Goal: Task Accomplishment & Management: Use online tool/utility

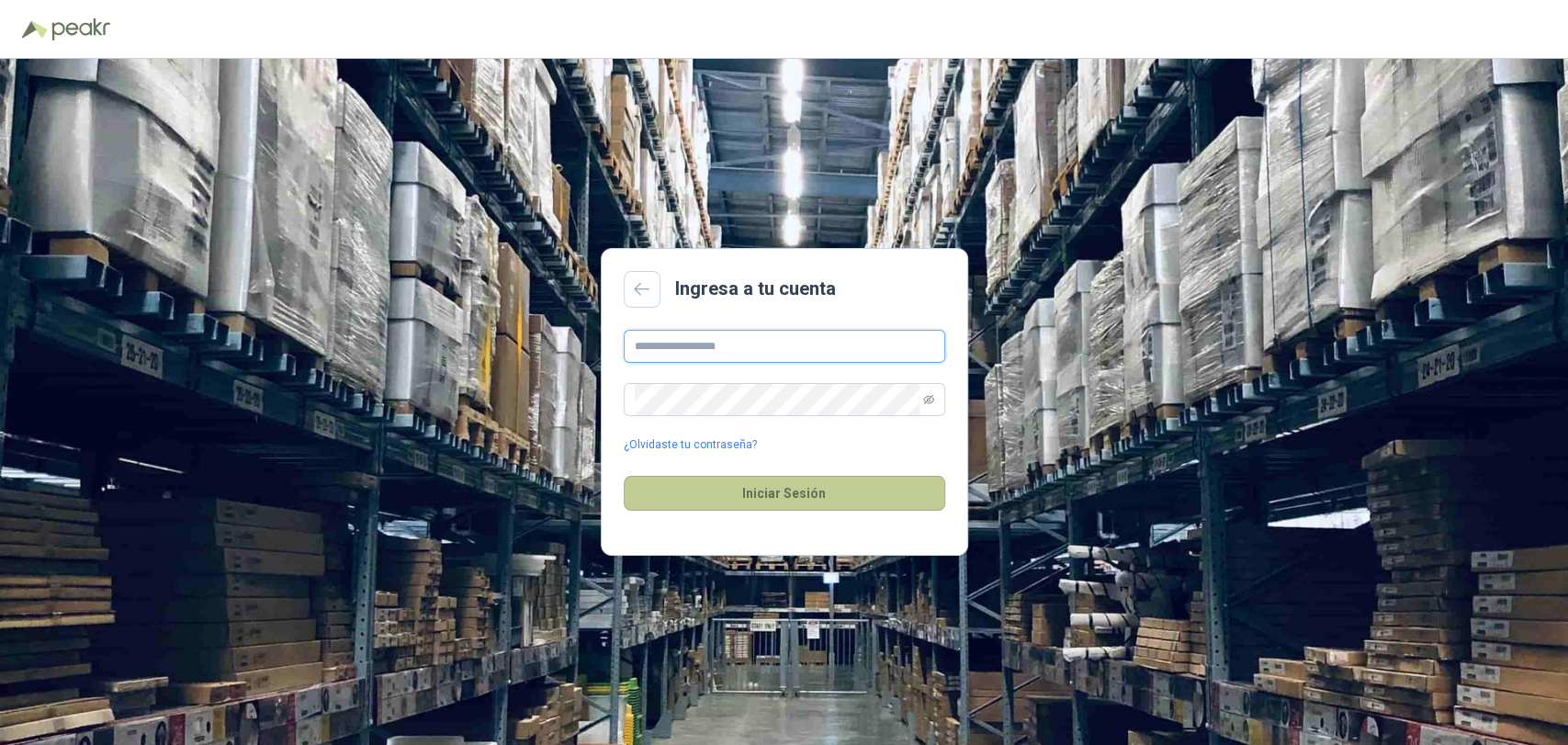
type input "**********"
click at [810, 478] on button "Iniciar Sesión" at bounding box center [784, 493] width 321 height 35
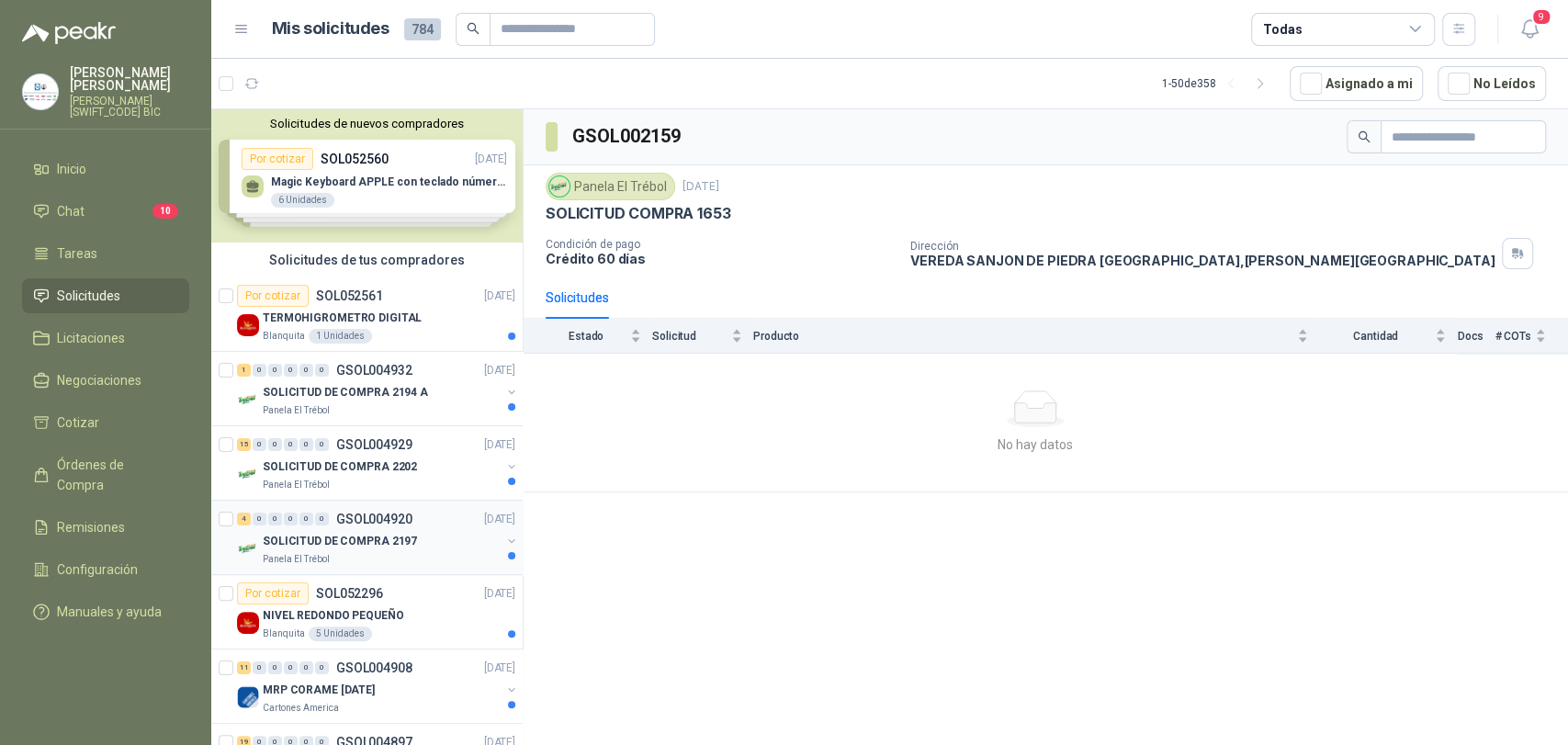
click at [368, 550] on div "SOLICITUD DE COMPRA 2197" at bounding box center [381, 541] width 238 height 22
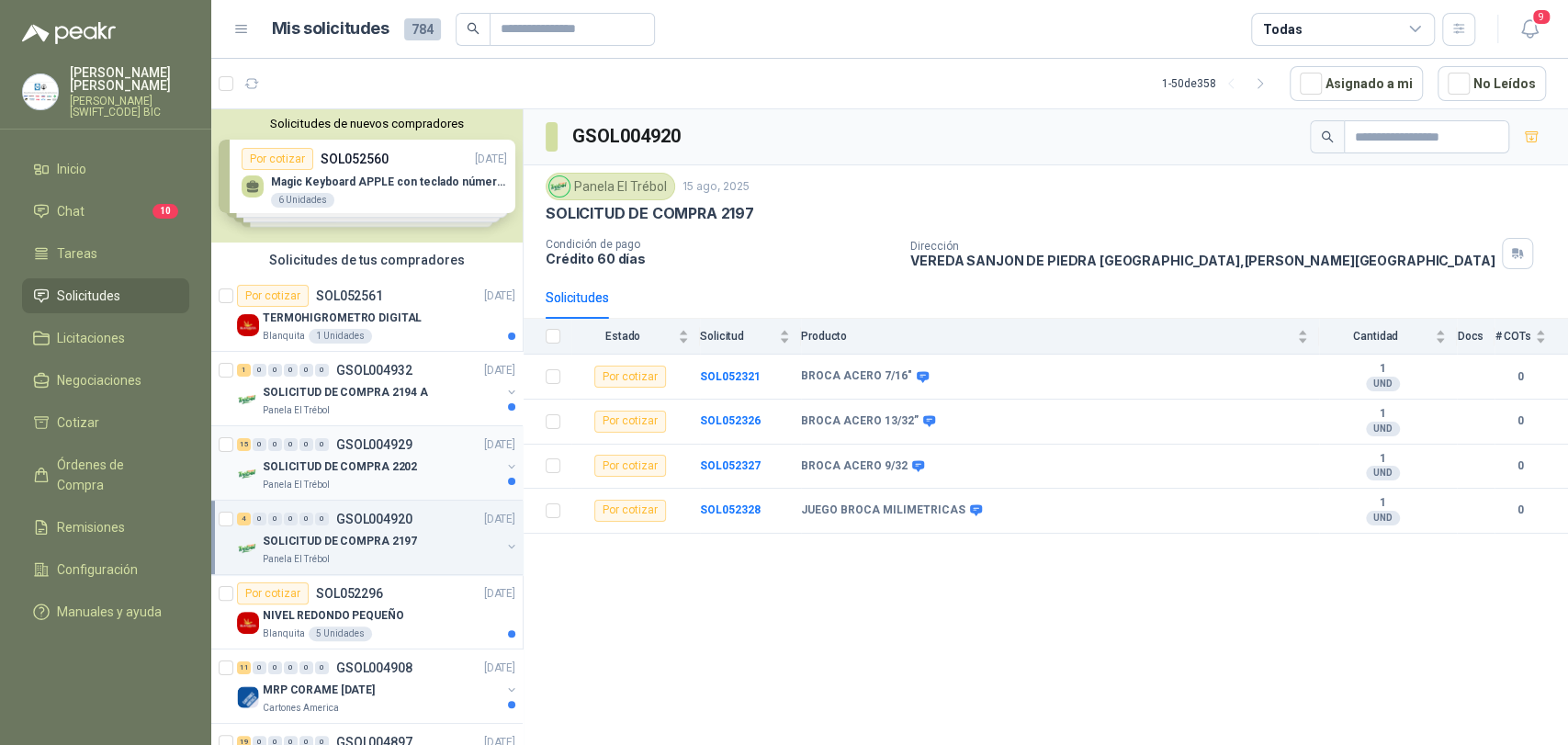
click at [320, 469] on p "SOLICITUD DE COMPRA 2202" at bounding box center [339, 467] width 154 height 18
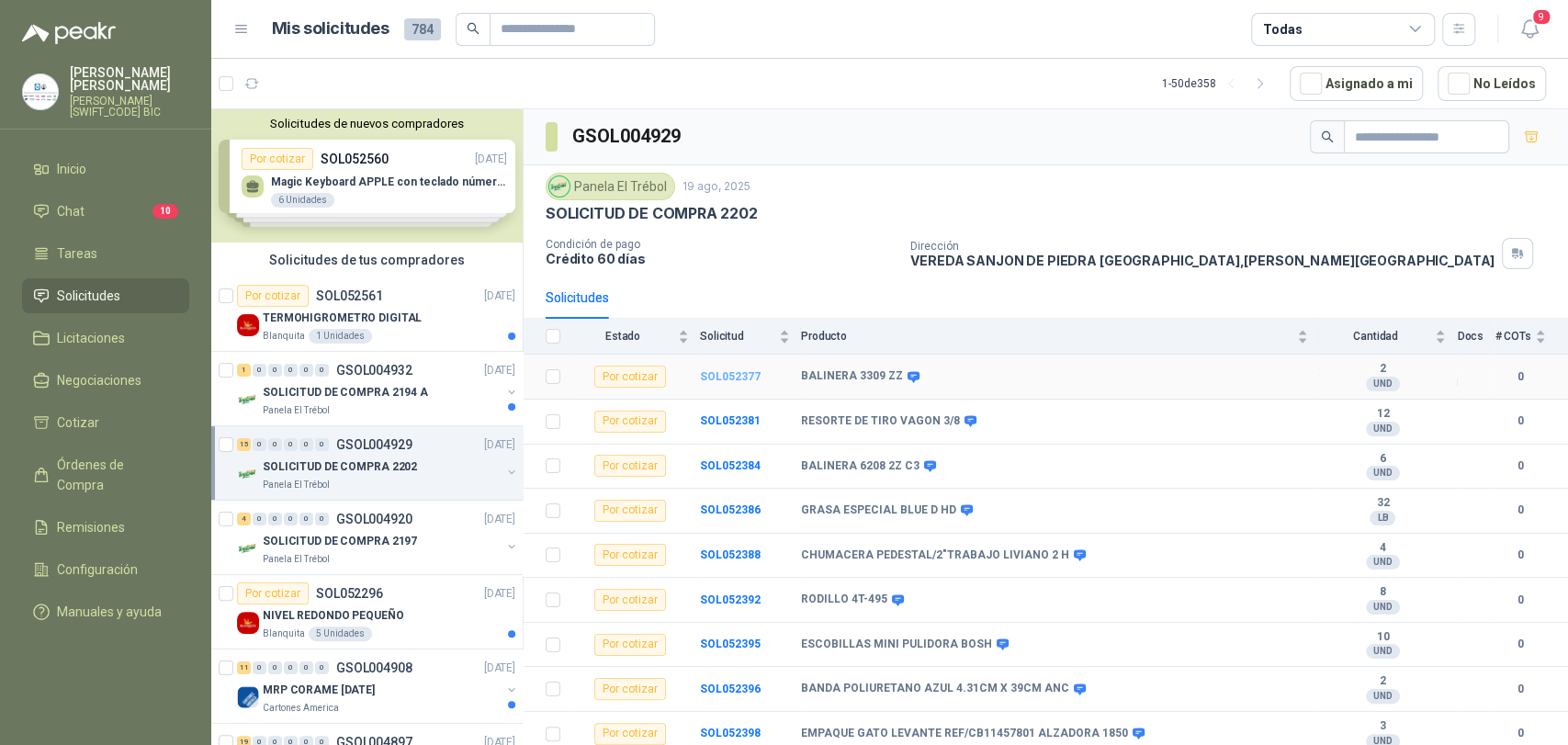
click at [748, 370] on b "SOL052377" at bounding box center [730, 376] width 61 height 13
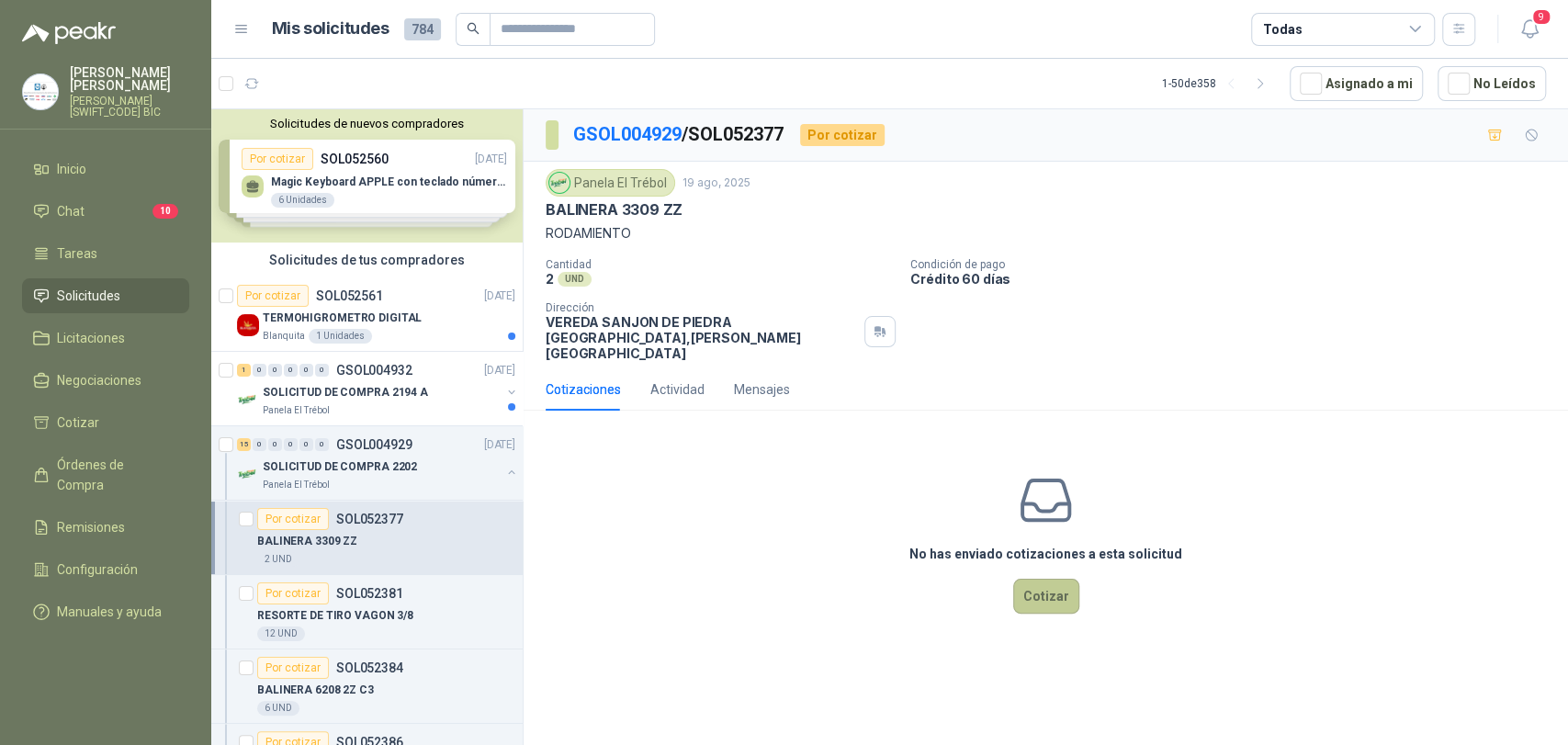
click at [1040, 586] on button "Cotizar" at bounding box center [1046, 596] width 67 height 35
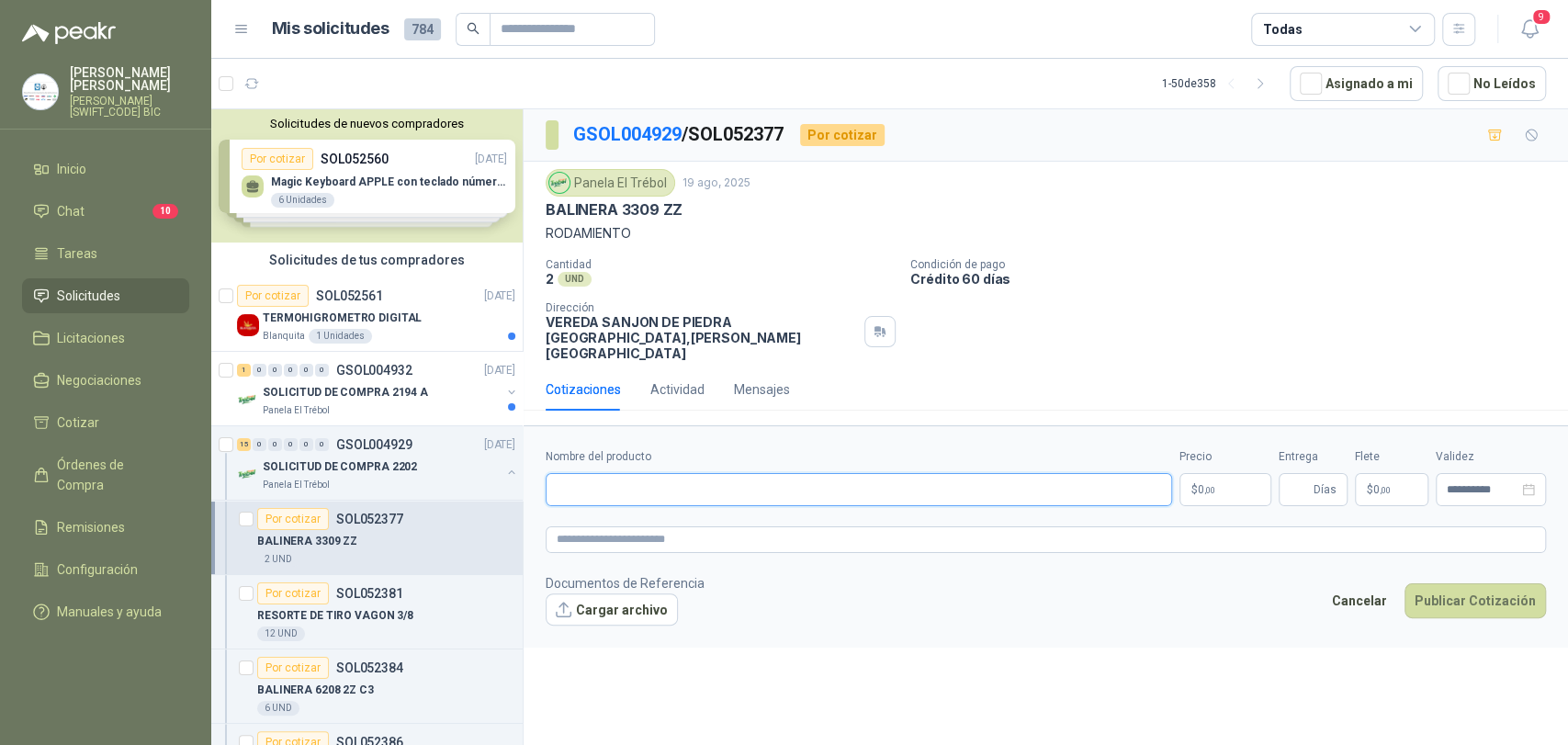
click at [672, 473] on input "Nombre del producto" at bounding box center [859, 489] width 626 height 33
type input "*"
type input "**********"
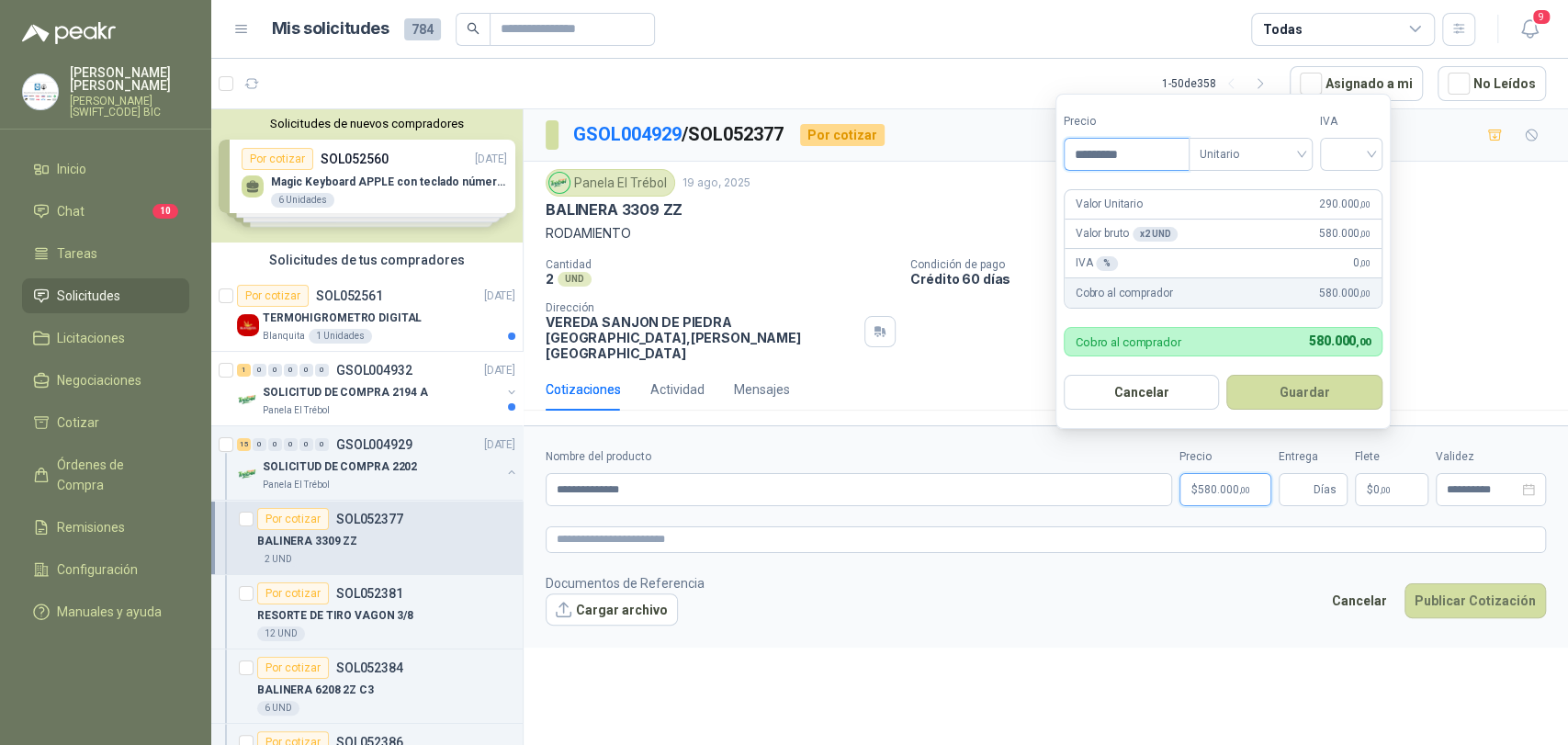
type input "*********"
click at [1371, 134] on div "IVA" at bounding box center [1351, 142] width 63 height 58
click at [1358, 151] on input "search" at bounding box center [1351, 153] width 41 height 28
click at [1354, 178] on div "19%" at bounding box center [1355, 192] width 56 height 30
click at [1319, 378] on button "Guardar" at bounding box center [1307, 392] width 158 height 35
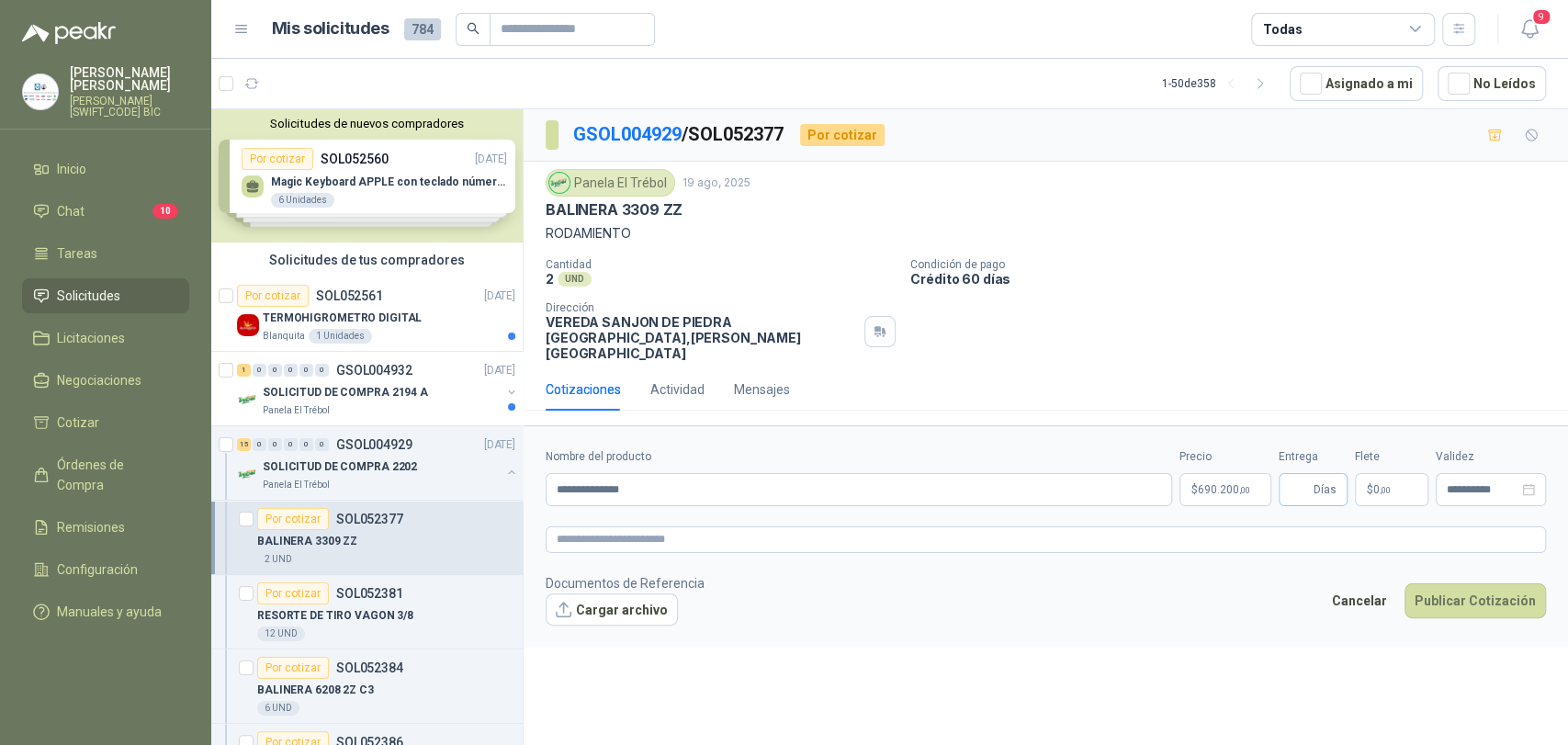
click at [1313, 480] on span "Días" at bounding box center [1312, 489] width 69 height 33
click at [1298, 475] on input "Entrega" at bounding box center [1300, 489] width 20 height 31
type input "*"
click at [1396, 476] on p "$ 0 ,00" at bounding box center [1392, 489] width 74 height 33
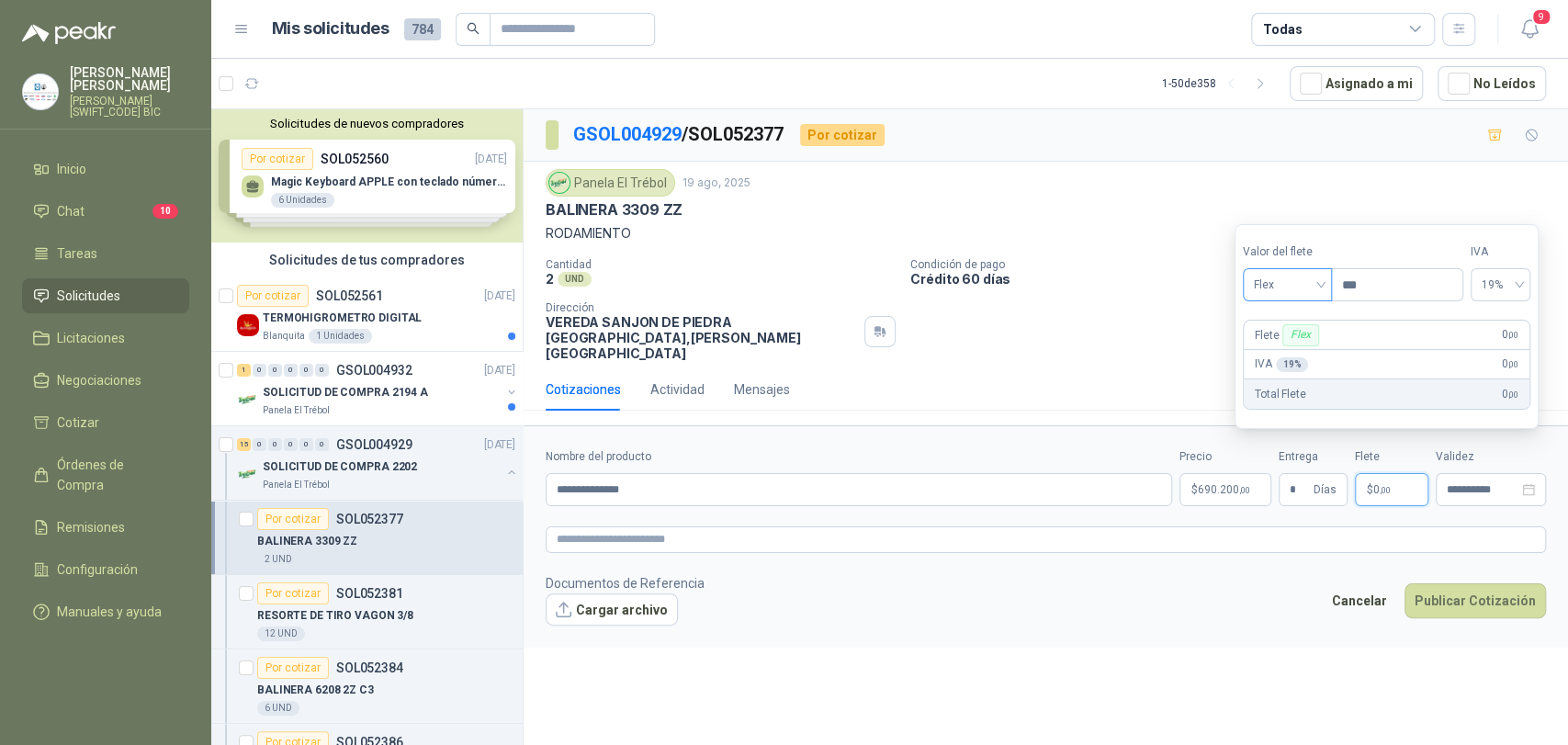
click at [1291, 288] on span "Flex" at bounding box center [1287, 285] width 67 height 28
click at [1299, 355] on div "Incluido" at bounding box center [1290, 353] width 65 height 20
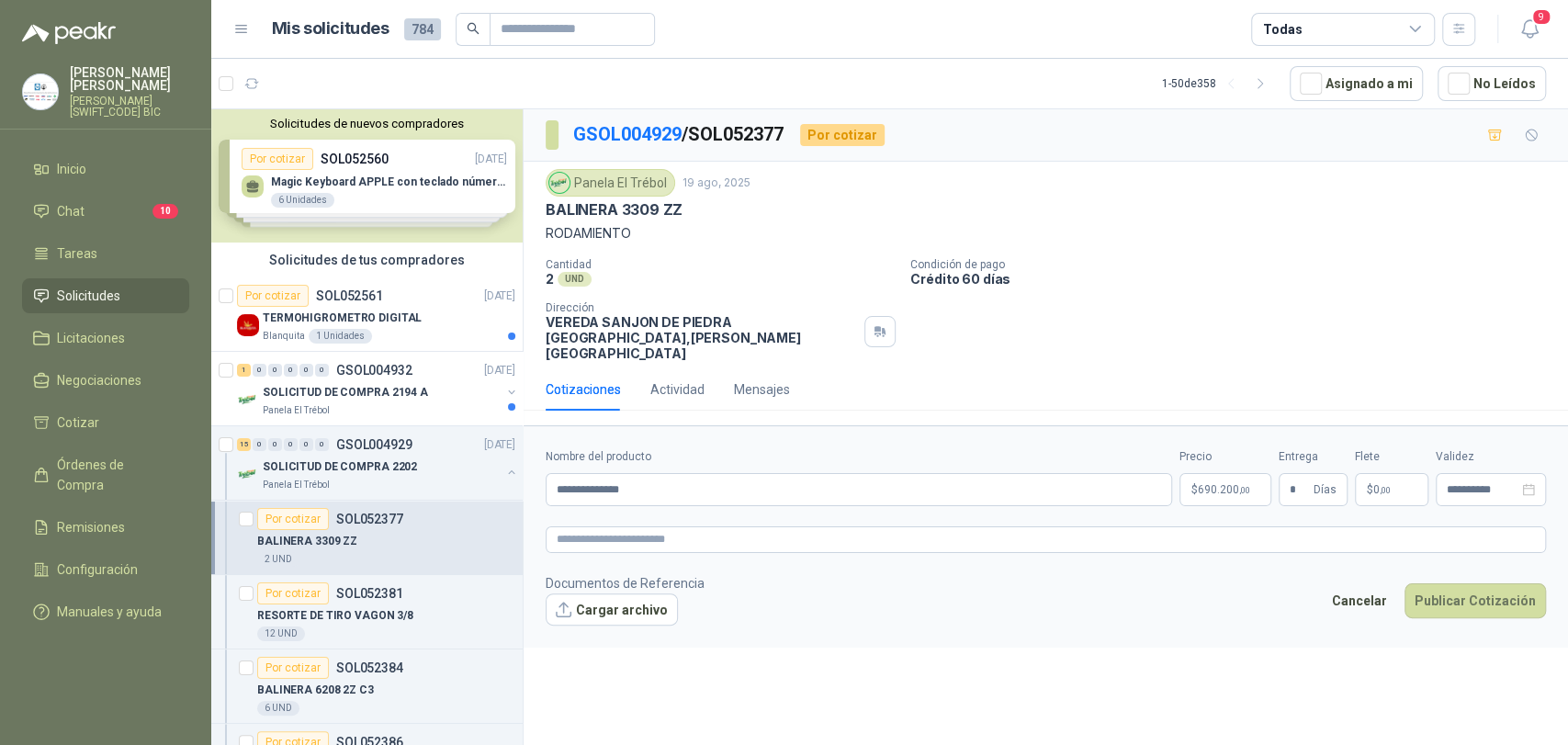
click at [1464, 574] on footer "Documentos de Referencia Cargar archivo Cancelar Publicar Cotización" at bounding box center [1046, 601] width 1000 height 54
click at [1463, 584] on button "Publicar Cotización" at bounding box center [1476, 601] width 141 height 35
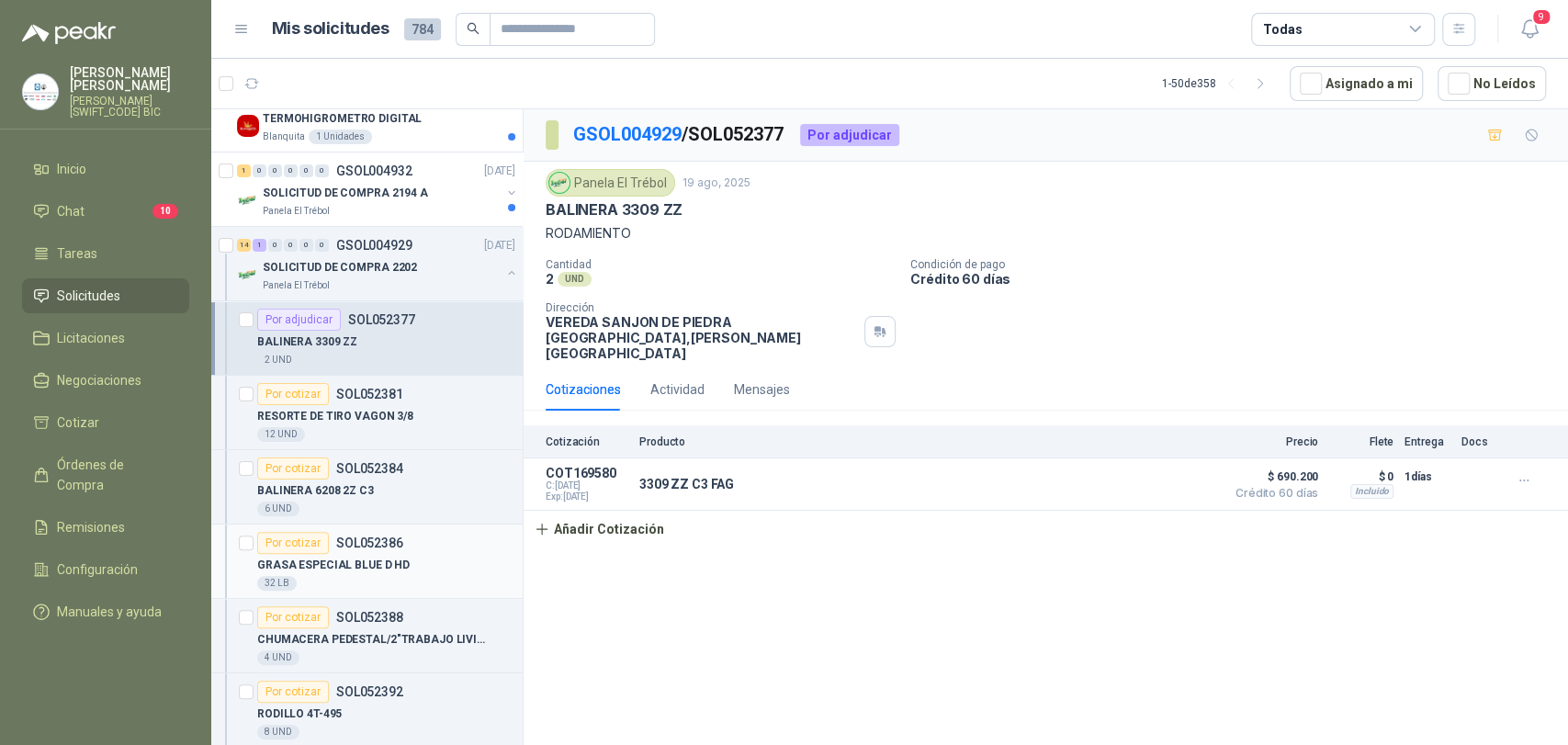
scroll to position [204, 0]
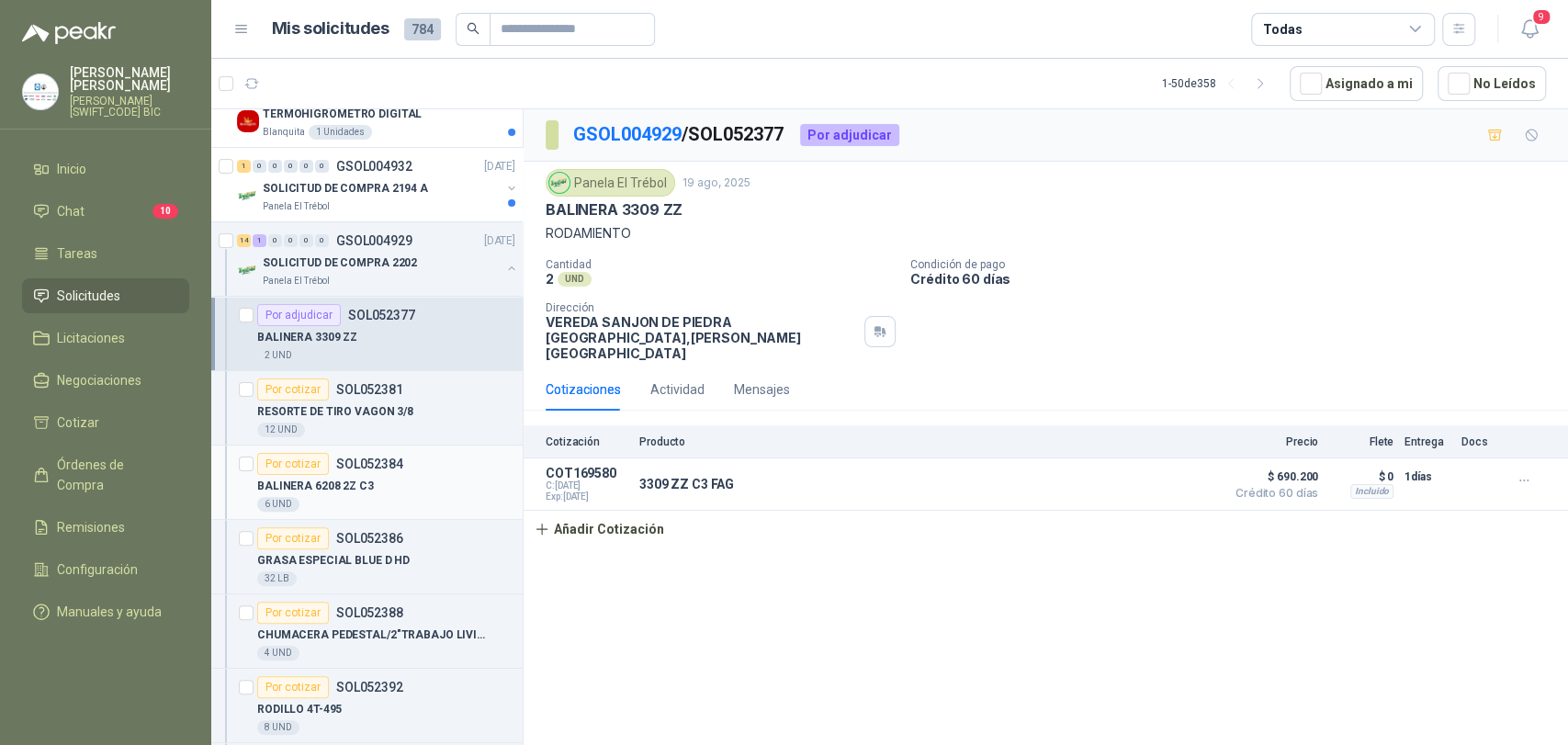
click at [389, 477] on div "BALINERA 6208 2Z C3" at bounding box center [387, 486] width 259 height 22
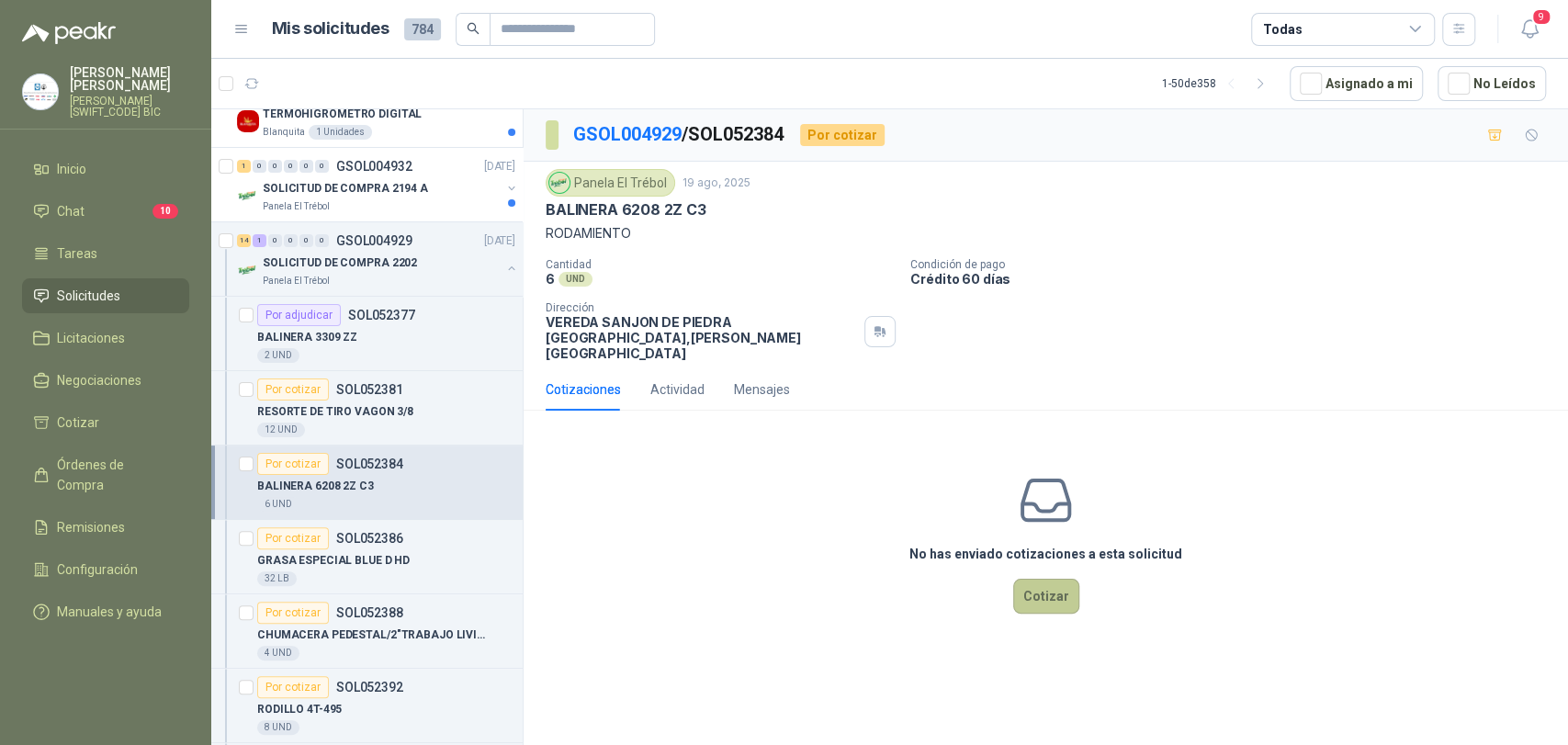
click at [1036, 579] on button "Cotizar" at bounding box center [1046, 596] width 67 height 35
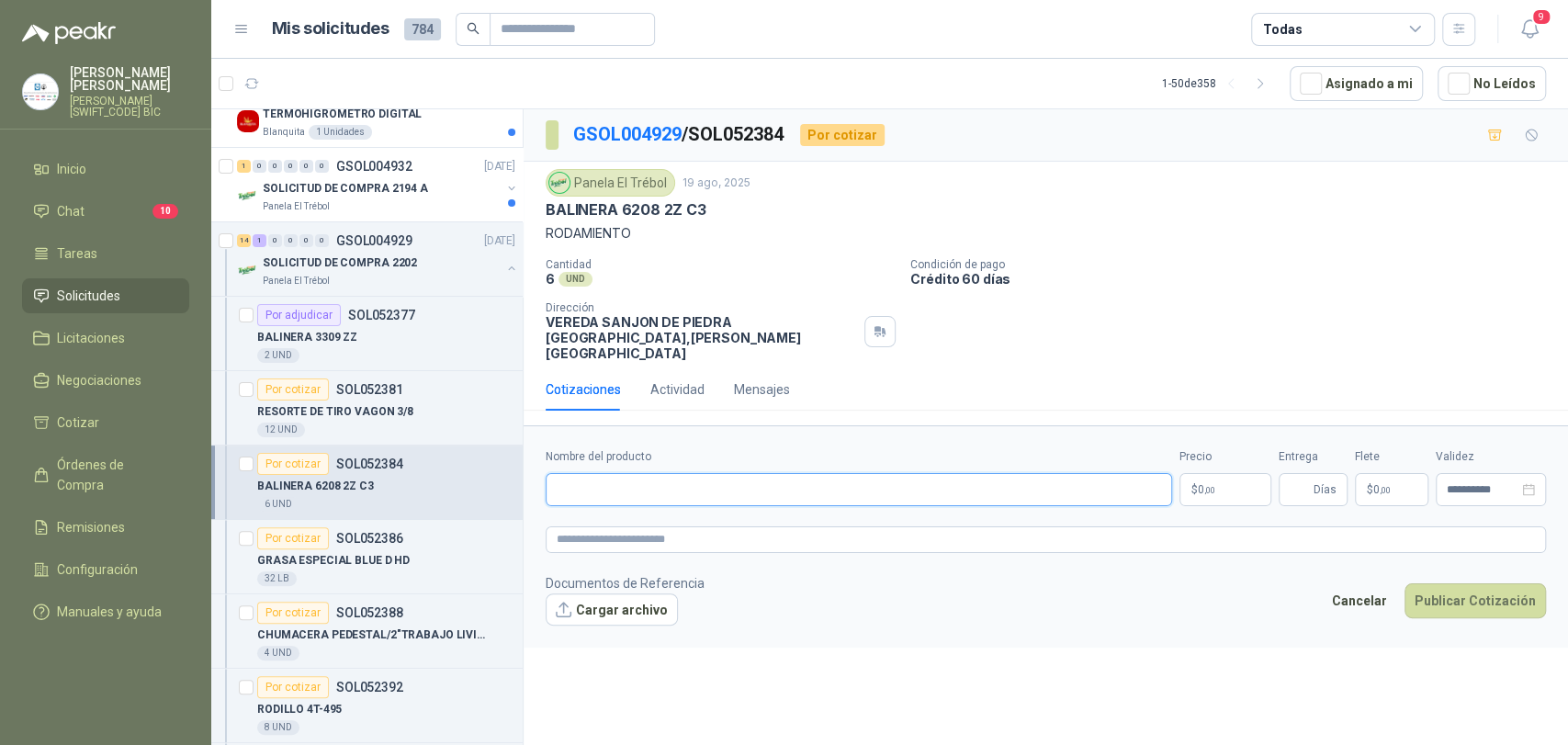
click at [731, 479] on input "Nombre del producto" at bounding box center [859, 489] width 626 height 33
type input "**********"
click at [1198, 484] on span "0 ,00" at bounding box center [1207, 489] width 18 height 11
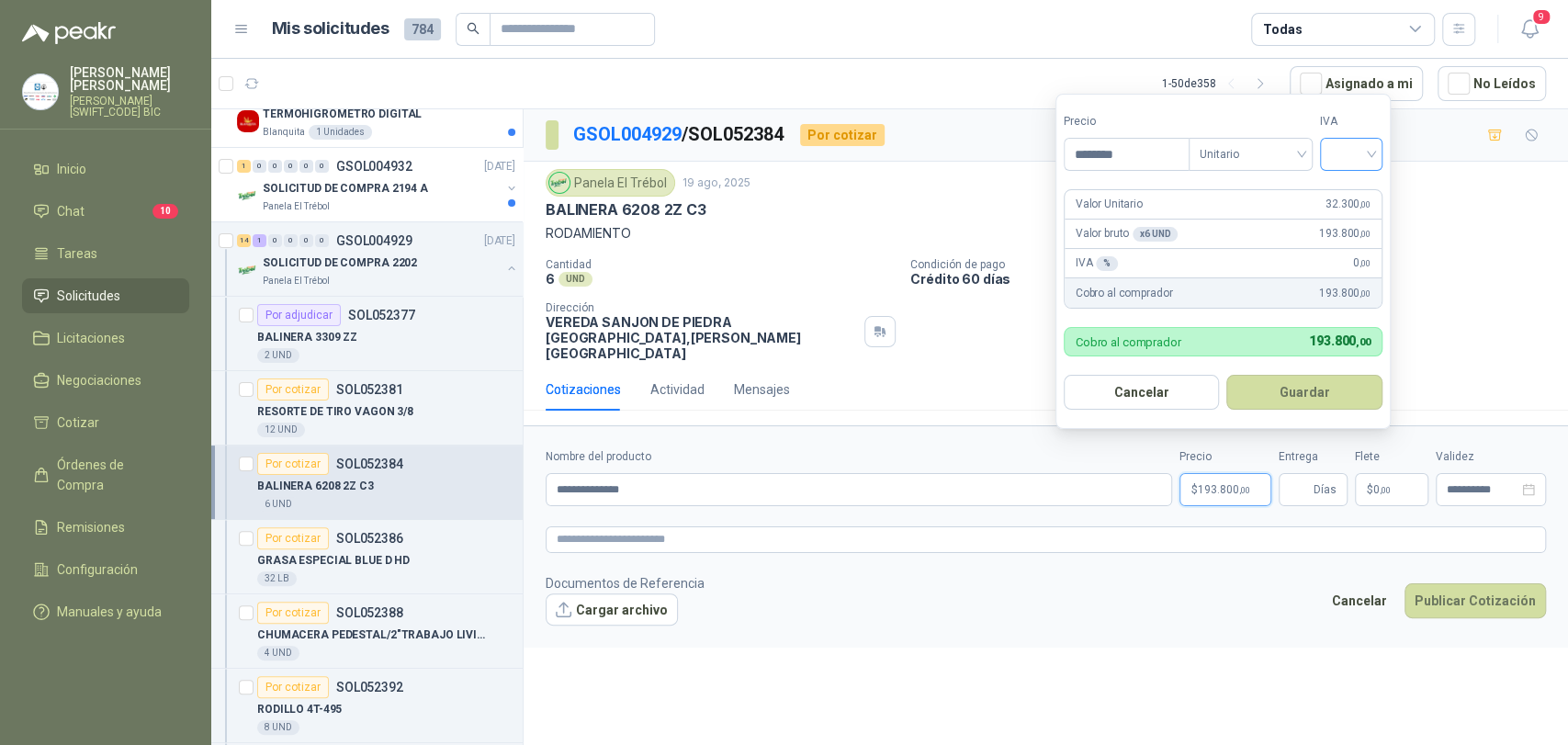
click at [1356, 138] on div at bounding box center [1351, 154] width 63 height 33
type input "********"
click at [1352, 183] on div "19%" at bounding box center [1355, 192] width 34 height 20
click at [1336, 379] on button "Guardar" at bounding box center [1307, 392] width 158 height 35
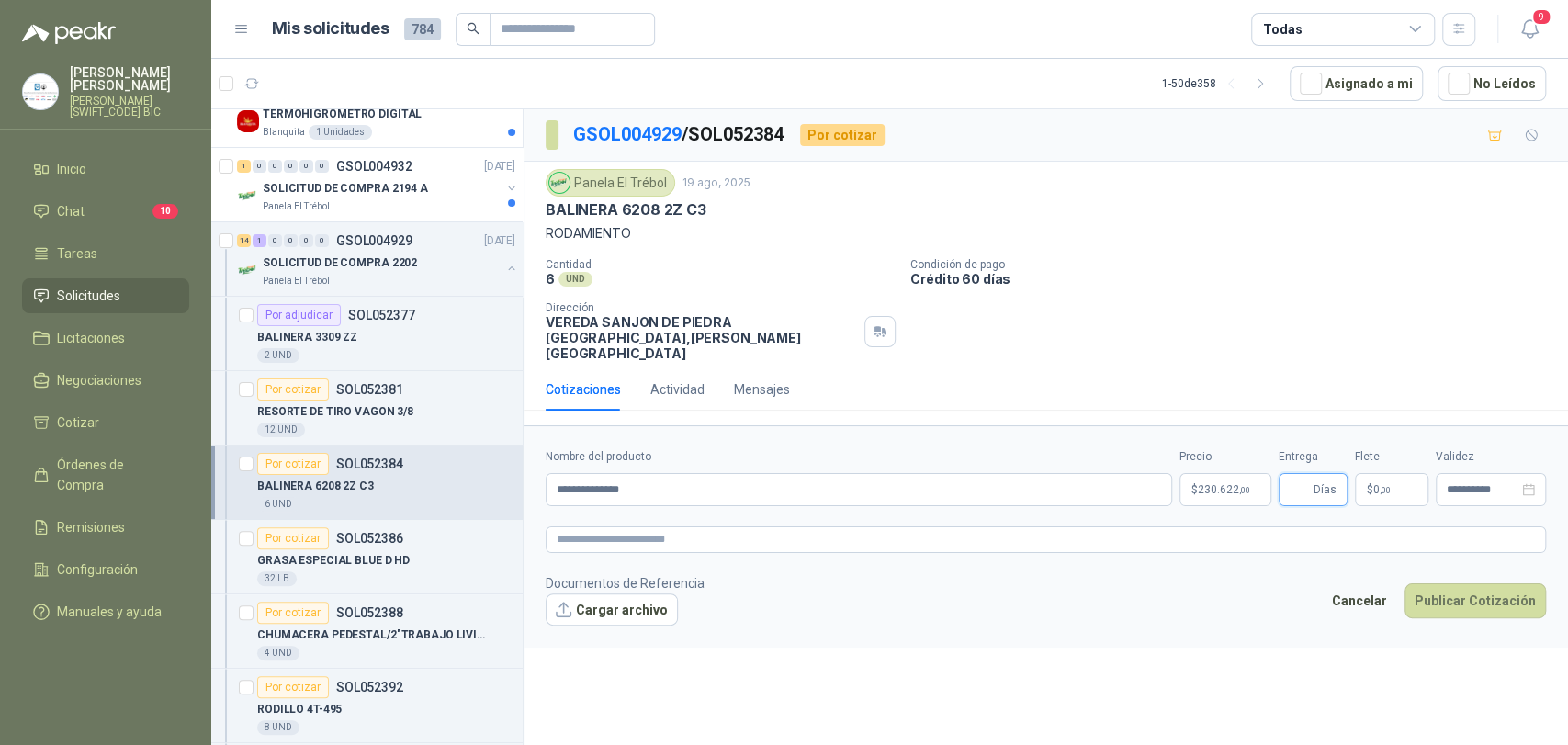
click at [1309, 474] on input "Entrega" at bounding box center [1300, 489] width 20 height 31
type input "*"
click at [1239, 601] on footer "Documentos de Referencia Cargar archivo Cancelar Publicar Cotización" at bounding box center [1046, 601] width 1000 height 54
click at [1367, 484] on span "$" at bounding box center [1370, 489] width 6 height 11
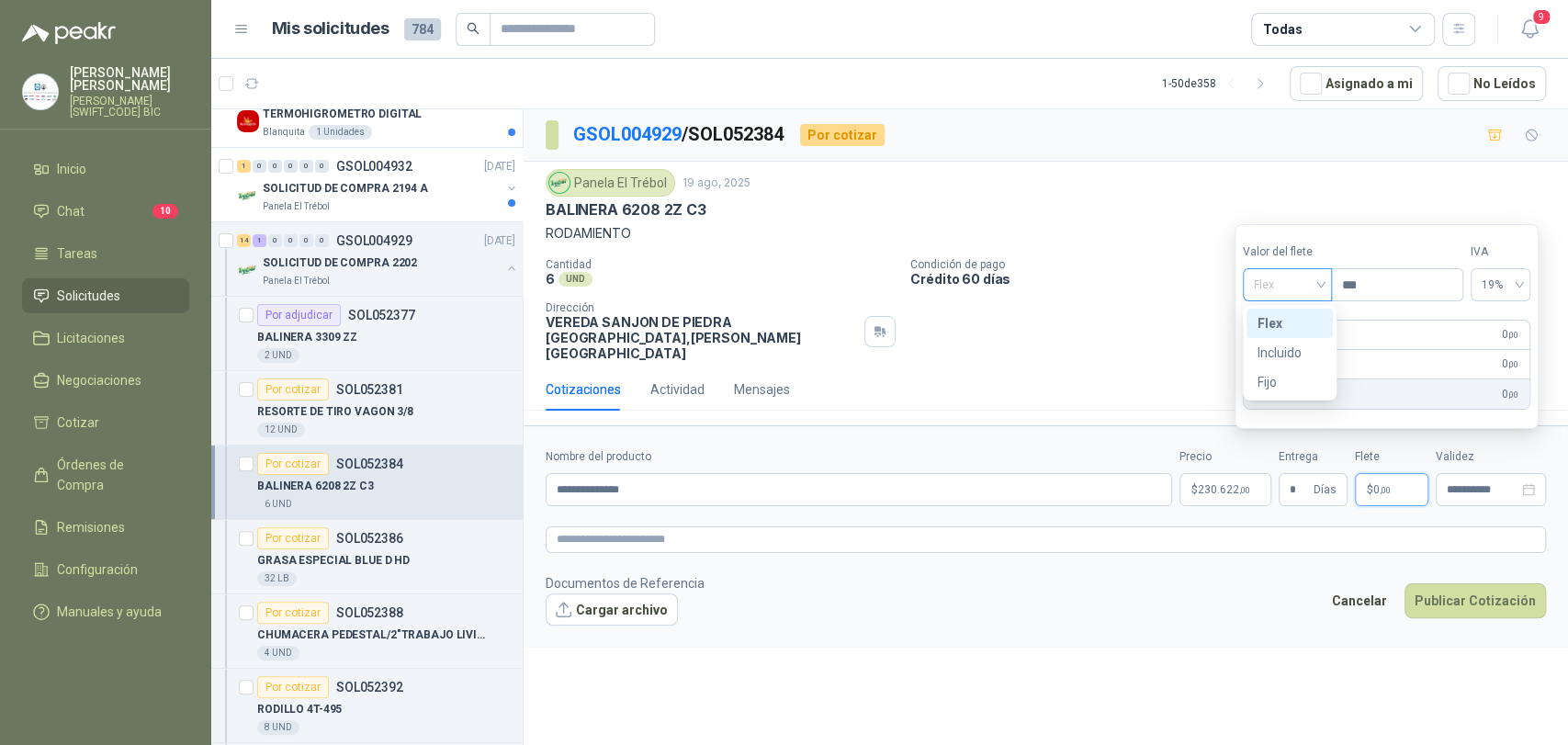
click at [1301, 288] on span "Flex" at bounding box center [1287, 285] width 67 height 28
click at [1301, 344] on div "Incluido" at bounding box center [1290, 353] width 65 height 20
click at [1443, 584] on button "Publicar Cotización" at bounding box center [1476, 601] width 141 height 35
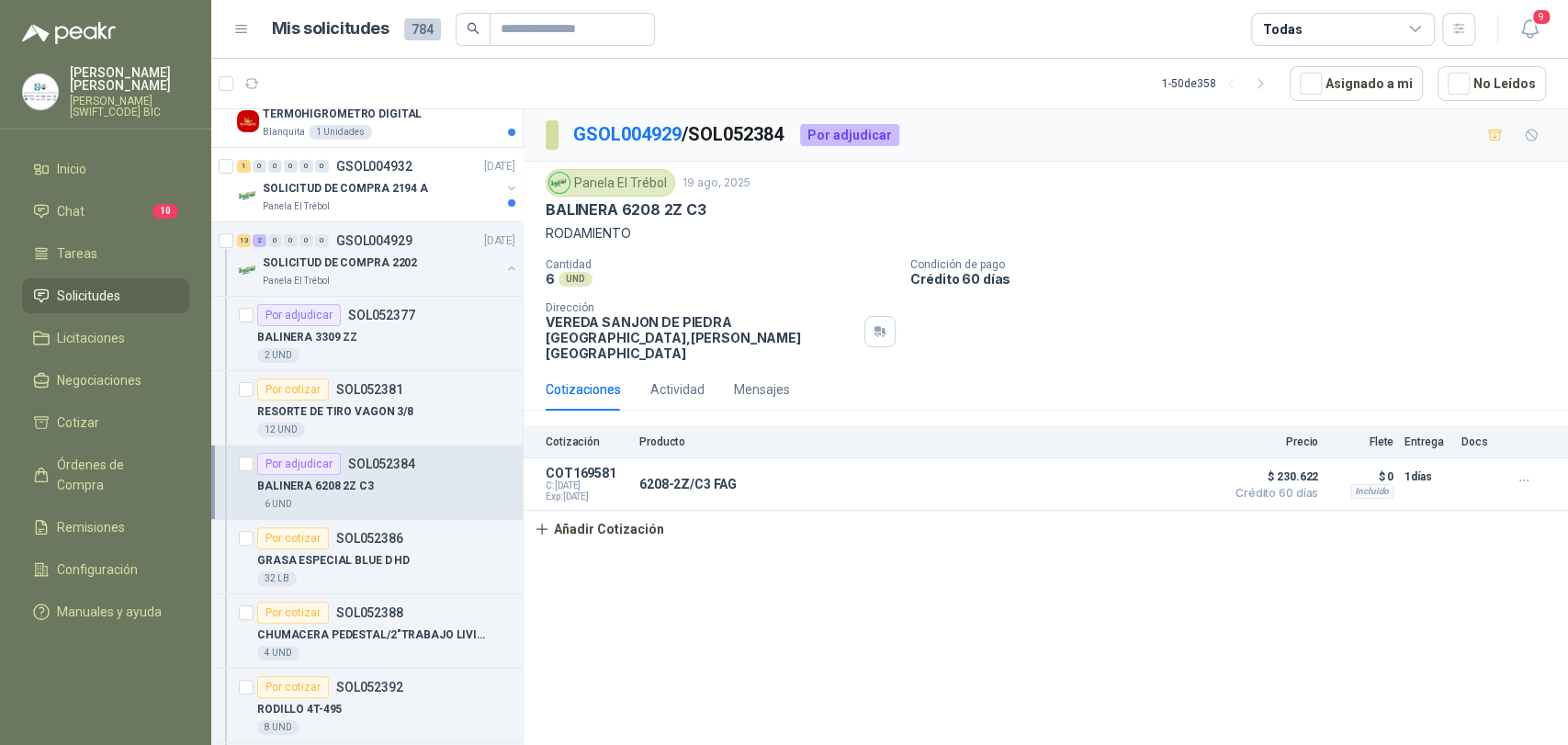
click at [637, 537] on div "GSOL004929 / SOL052384 Por adjudicar Panela El Trébol [DATE] BALINERA 6208 2Z C…" at bounding box center [1046, 431] width 1045 height 643
click at [576, 531] on div "GSOL004929 / SOL052384 Por adjudicar Panela El Trébol [DATE] BALINERA 6208 2Z C…" at bounding box center [1046, 431] width 1045 height 643
click at [576, 527] on button "Añadir Cotización" at bounding box center [600, 529] width 151 height 37
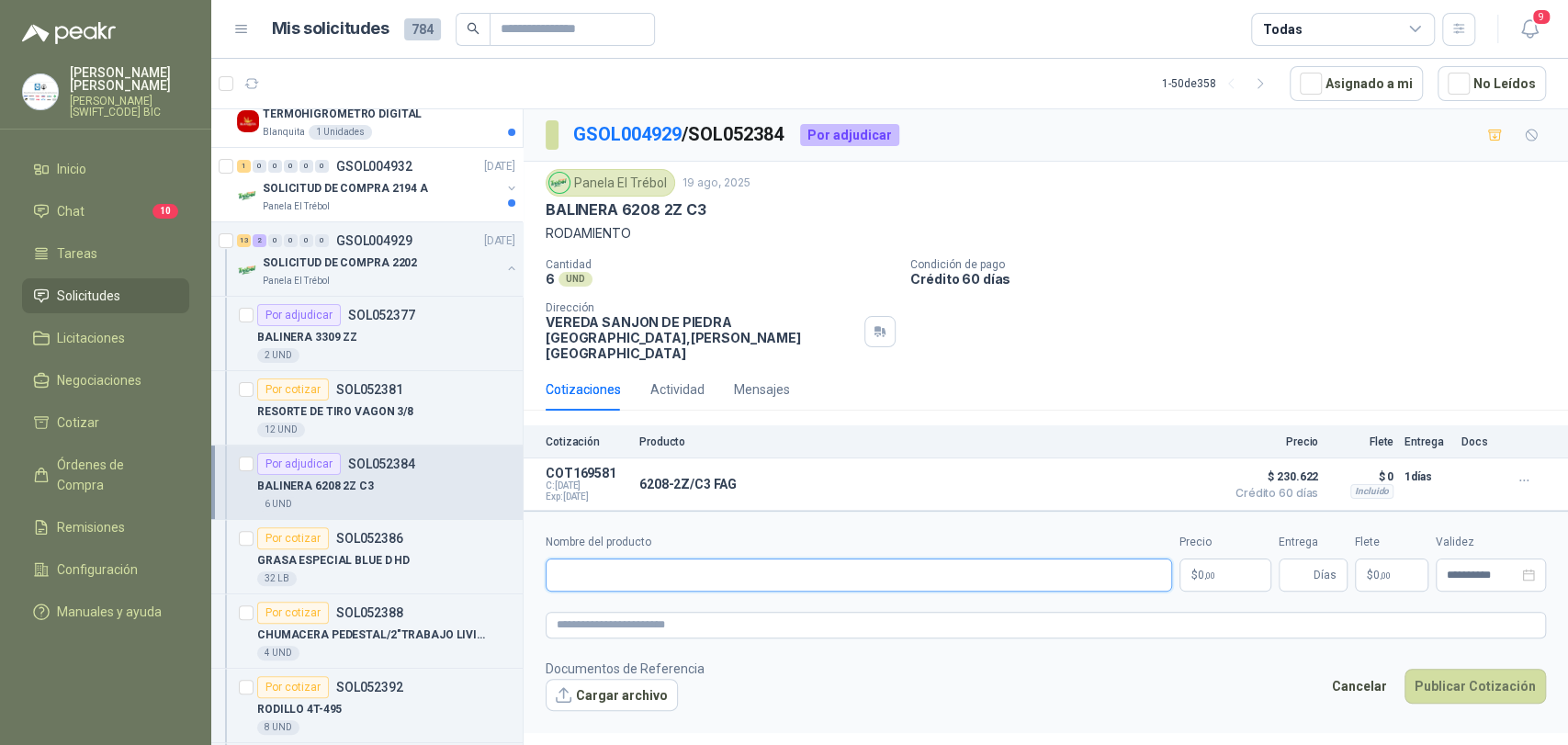
click at [619, 564] on input "Nombre del producto" at bounding box center [859, 575] width 626 height 33
type input "**********"
click at [1198, 570] on span "0 ,00" at bounding box center [1207, 575] width 18 height 11
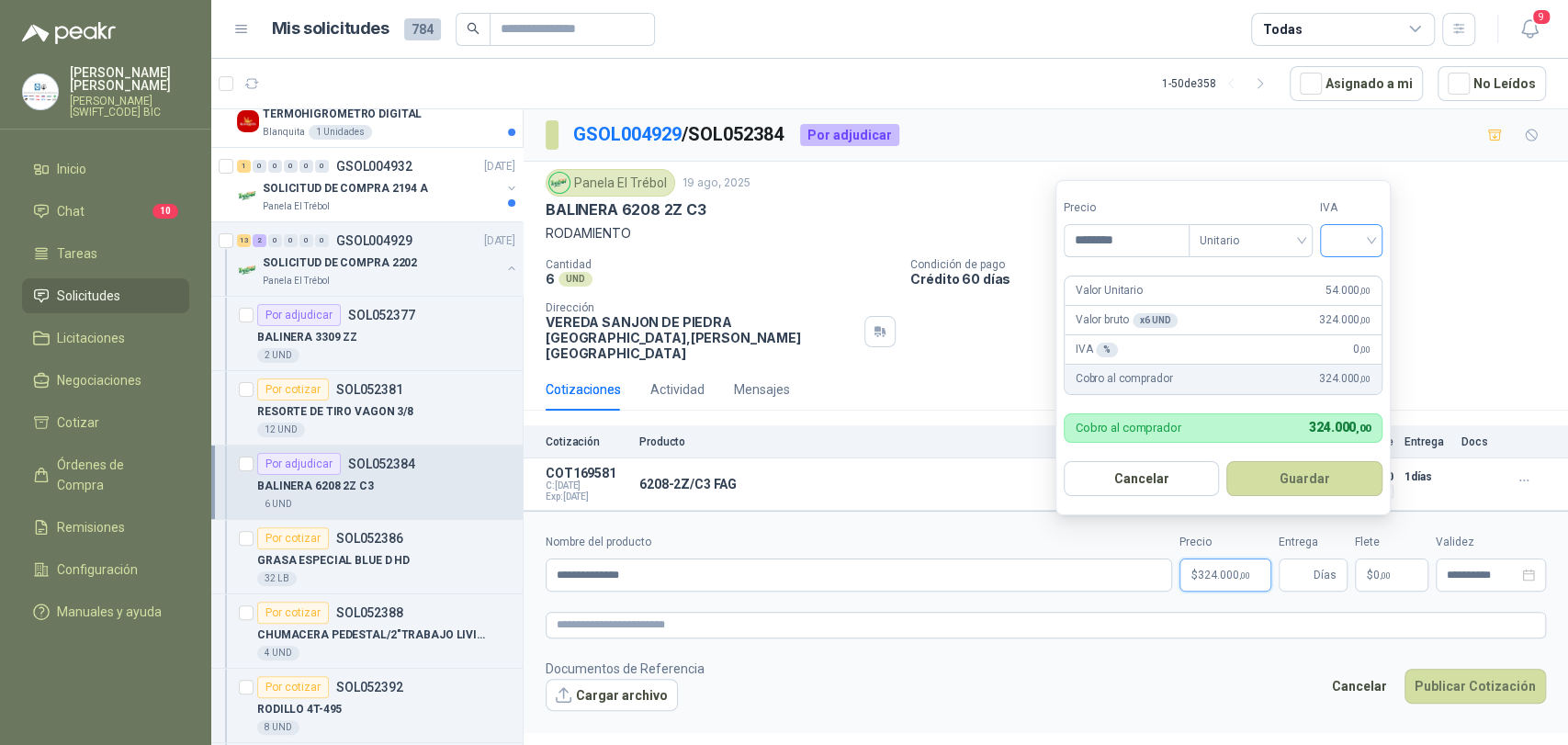
type input "********"
click at [1336, 241] on input "search" at bounding box center [1351, 239] width 41 height 28
click at [1345, 271] on div "19%" at bounding box center [1355, 279] width 34 height 20
click at [1330, 466] on button "Guardar" at bounding box center [1307, 478] width 158 height 35
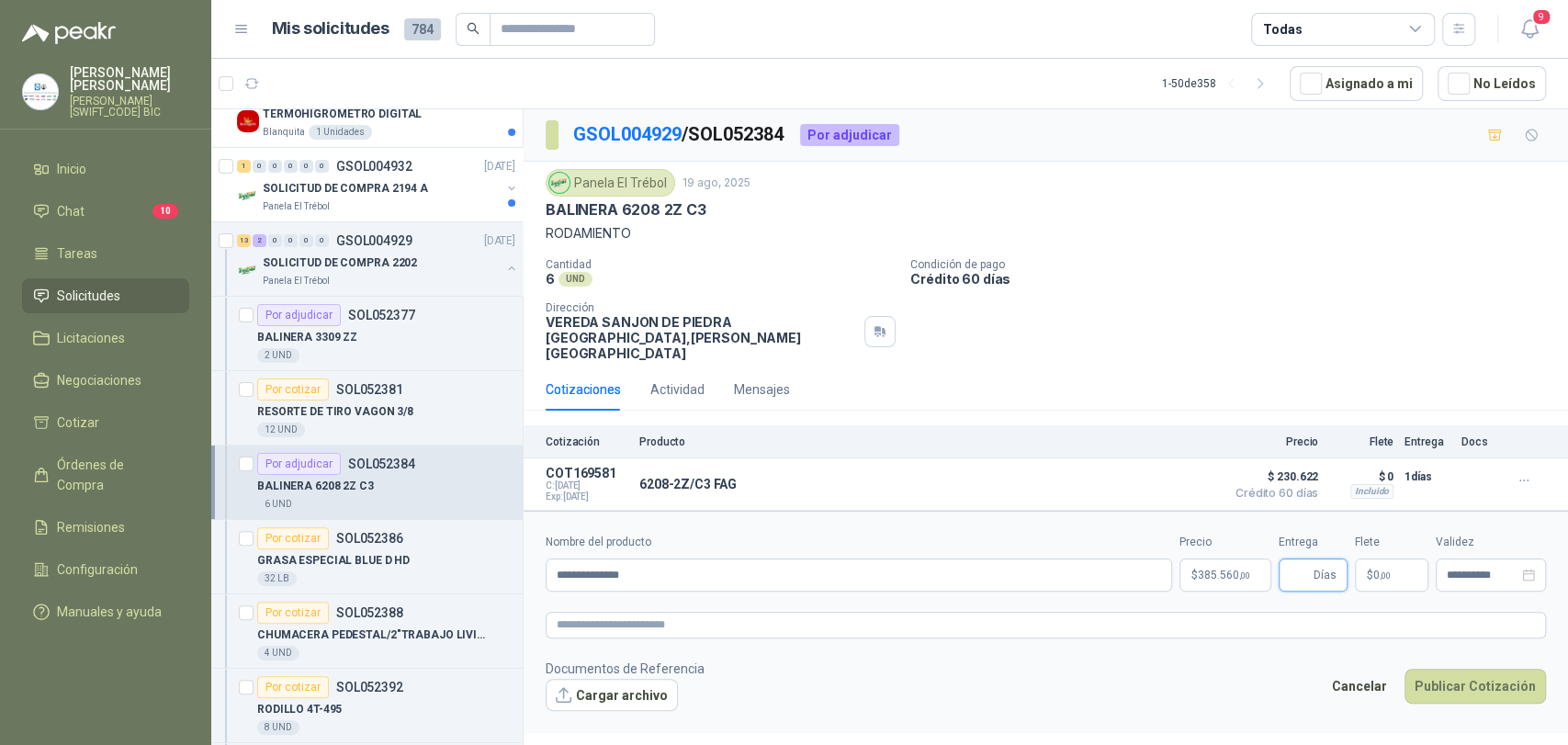
click at [1301, 561] on input "Entrega" at bounding box center [1300, 575] width 20 height 31
type input "*"
click at [1387, 559] on p "$ 0 ,00" at bounding box center [1392, 575] width 74 height 33
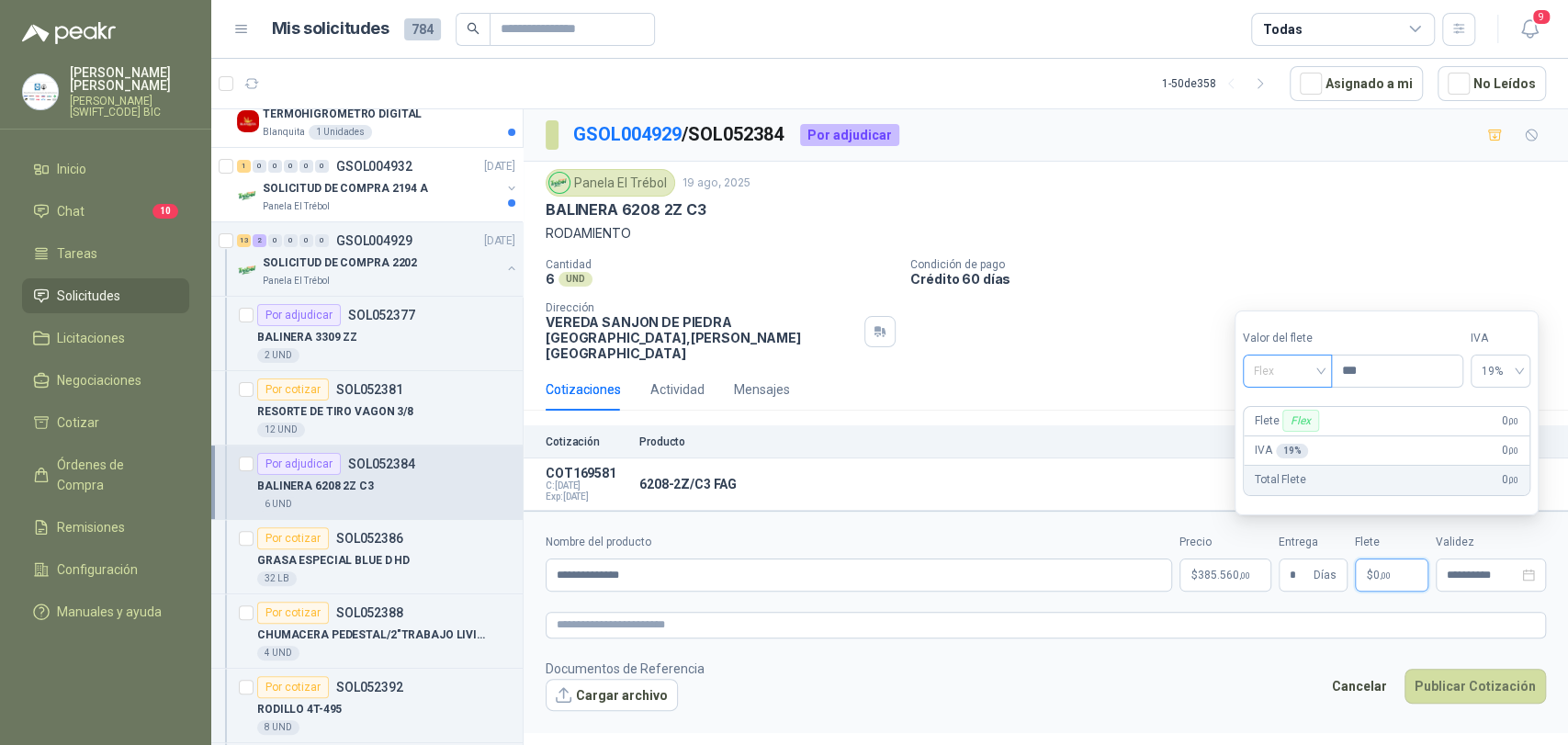
click at [1293, 366] on span "Flex" at bounding box center [1287, 371] width 67 height 28
click at [1287, 442] on div "Incluido" at bounding box center [1290, 439] width 65 height 20
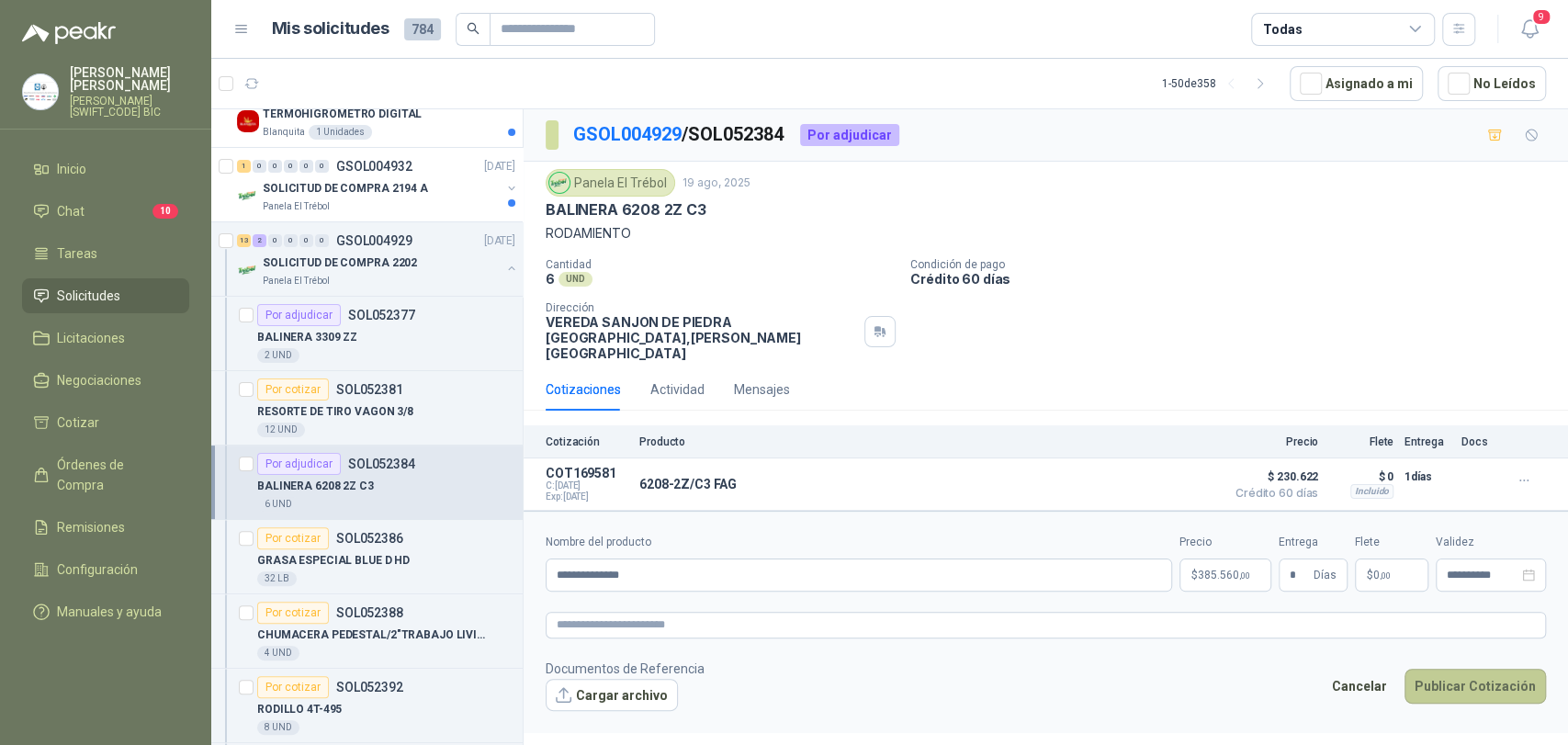
click at [1457, 669] on button "Publicar Cotización" at bounding box center [1476, 686] width 141 height 35
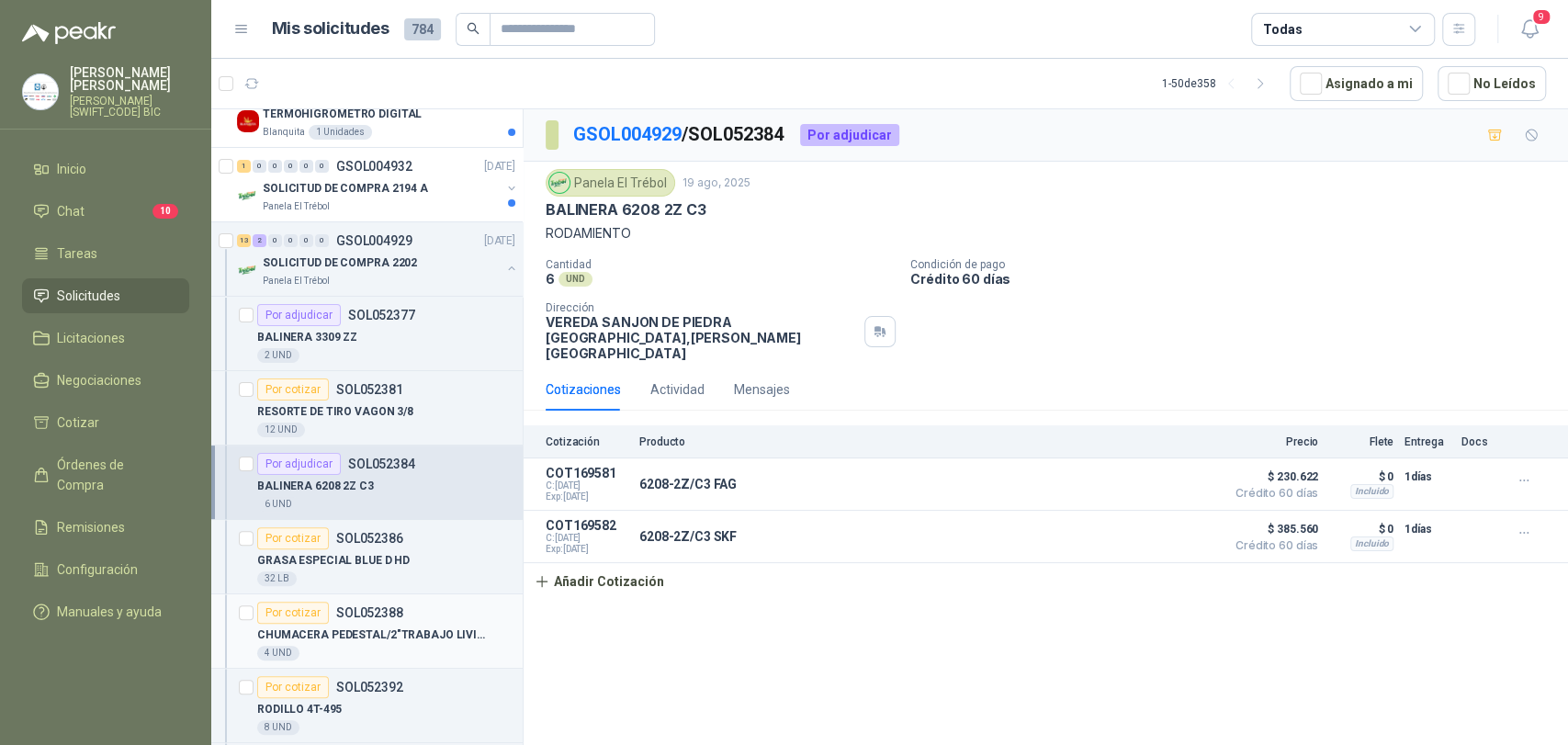
scroll to position [306, 0]
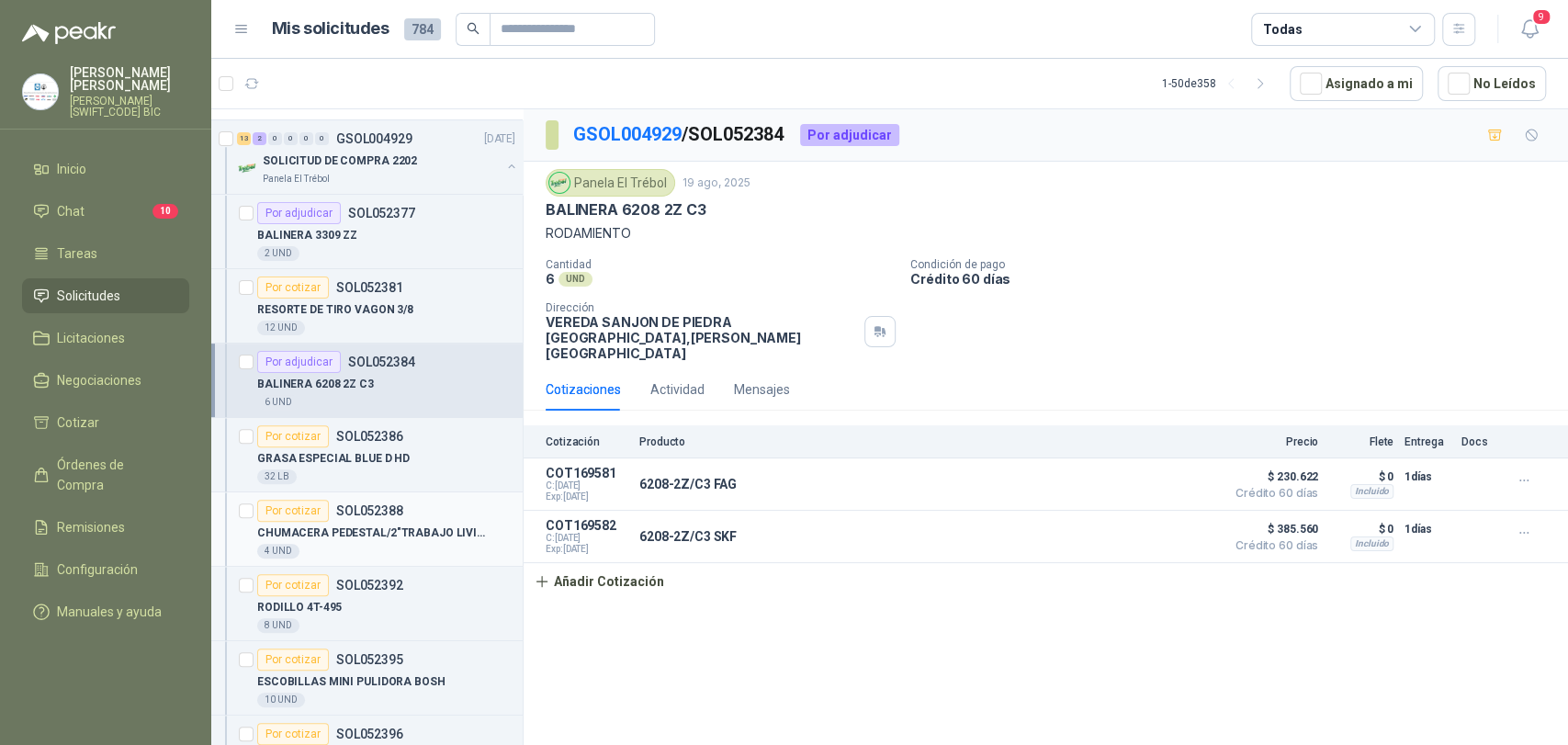
click at [392, 544] on div "4 UND" at bounding box center [387, 551] width 259 height 15
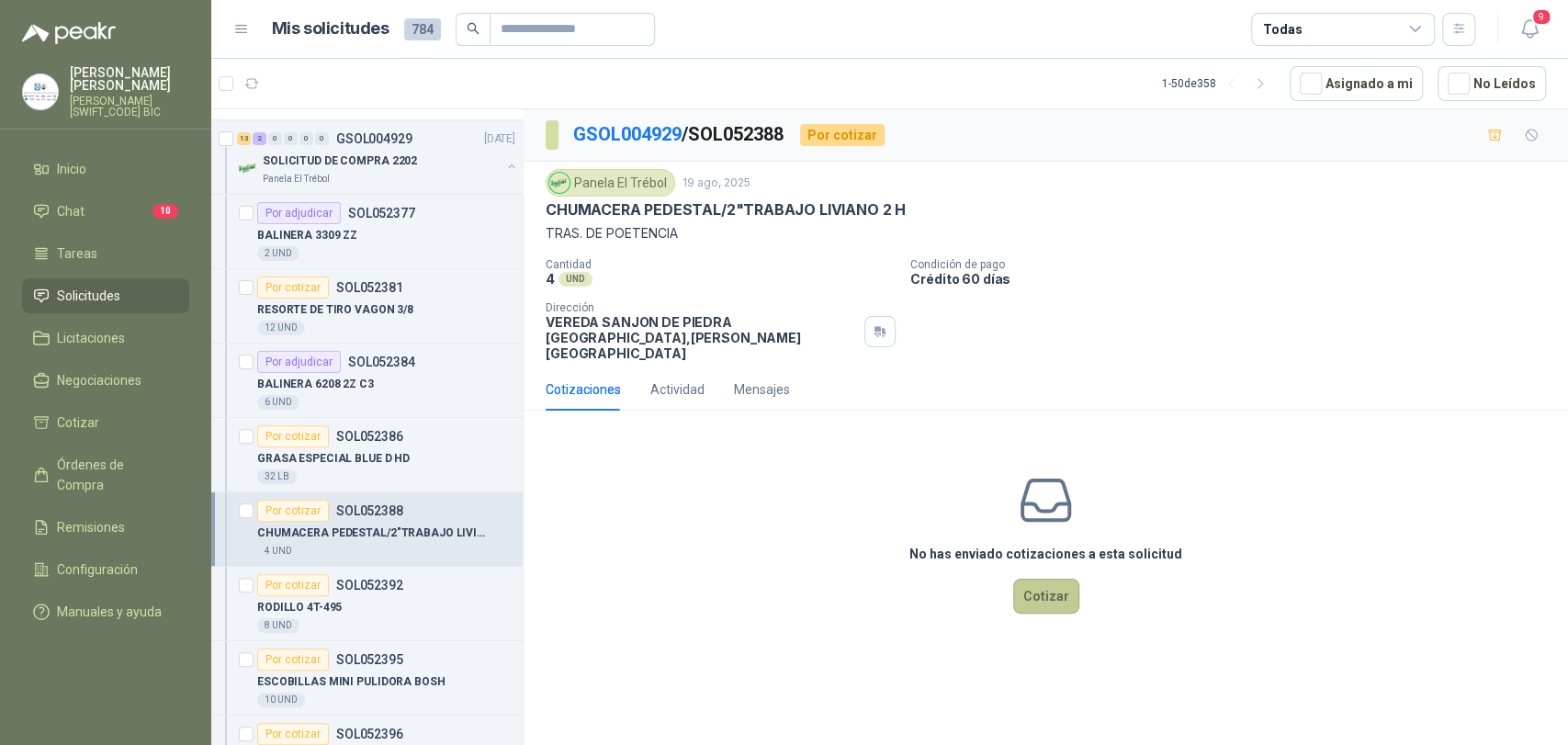
click at [1030, 588] on button "Cotizar" at bounding box center [1046, 596] width 67 height 35
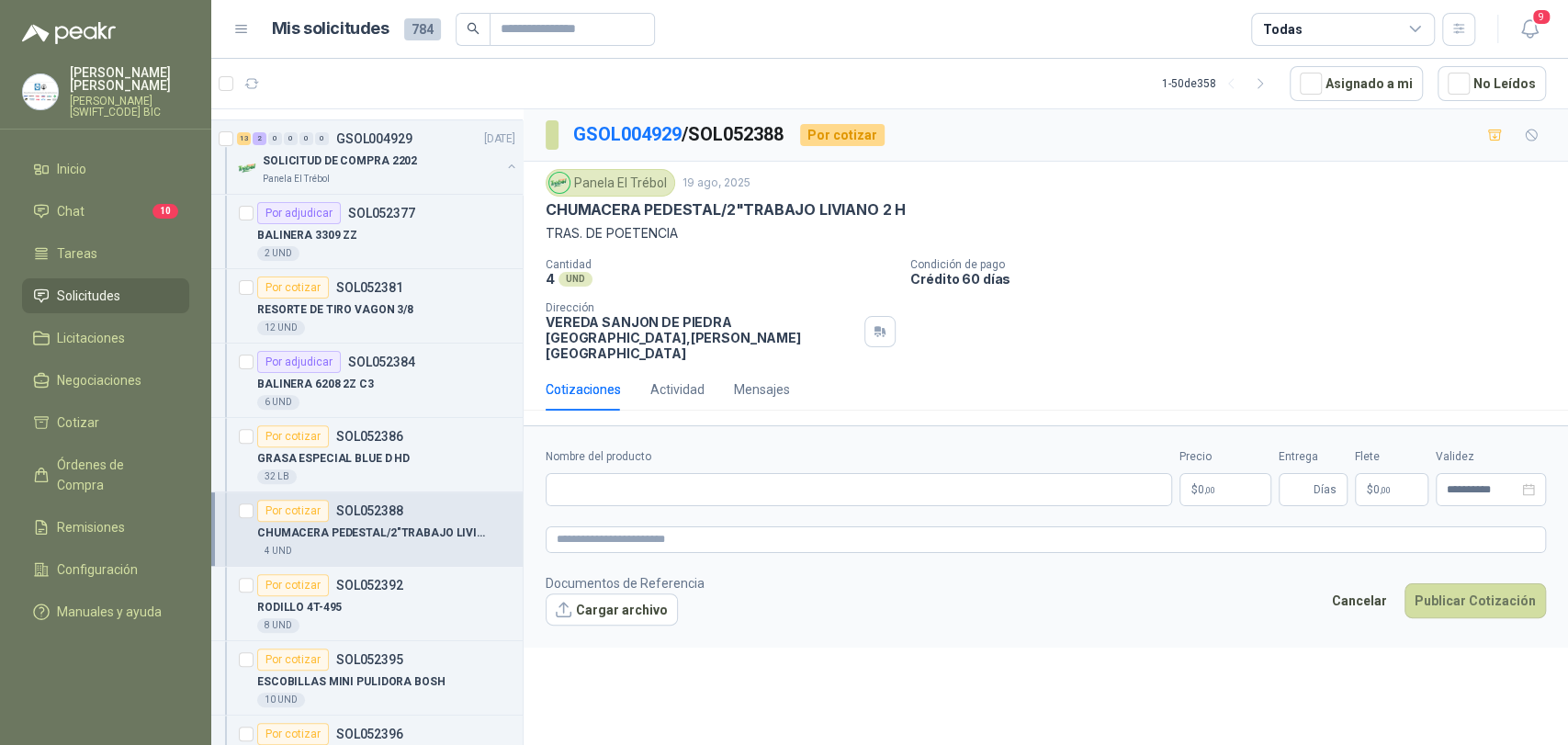
click at [784, 454] on div "Nombre del producto" at bounding box center [859, 477] width 626 height 58
click at [782, 474] on input "Nombre del producto" at bounding box center [859, 489] width 626 height 33
click at [708, 473] on input "***" at bounding box center [859, 489] width 626 height 33
type input "**********"
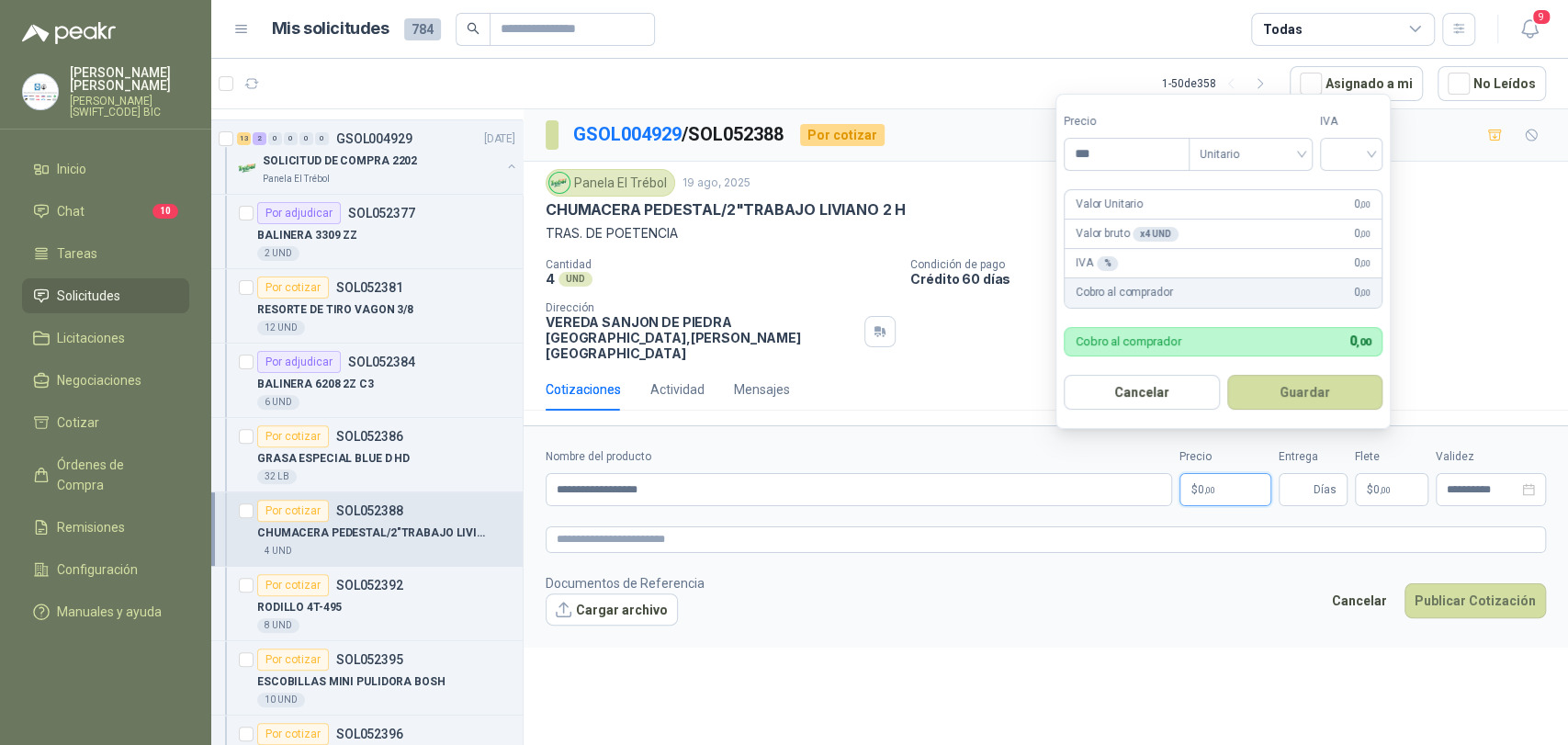
click at [1223, 480] on p "$ 0 ,00" at bounding box center [1225, 489] width 91 height 33
type input "*********"
click at [1357, 154] on input "search" at bounding box center [1351, 153] width 41 height 28
click at [1340, 187] on div "19%" at bounding box center [1355, 192] width 34 height 20
click at [1325, 380] on button "Guardar" at bounding box center [1307, 392] width 158 height 35
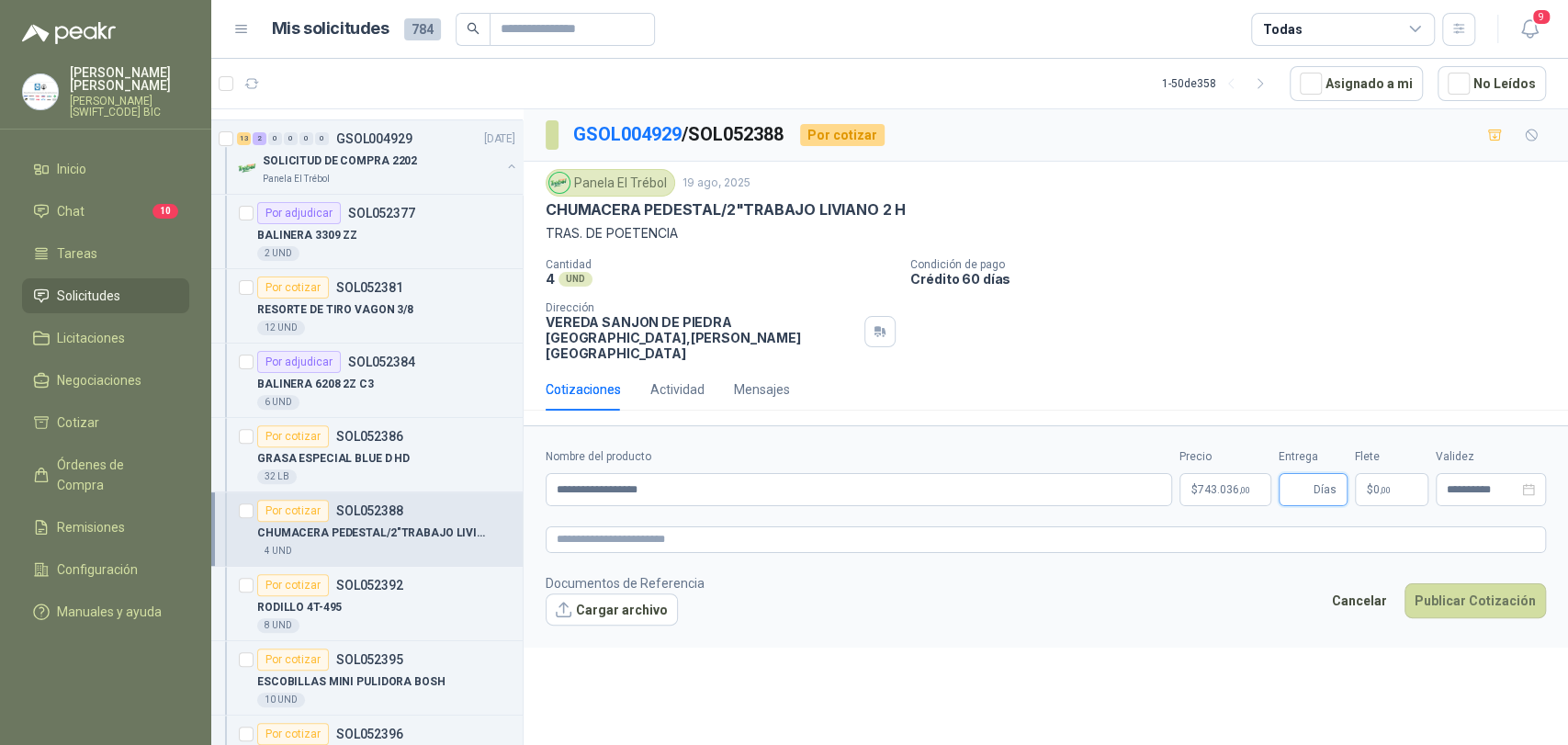
click at [1299, 474] on input "Entrega" at bounding box center [1300, 489] width 20 height 31
type input "*"
click at [1381, 485] on span ",00" at bounding box center [1385, 490] width 11 height 10
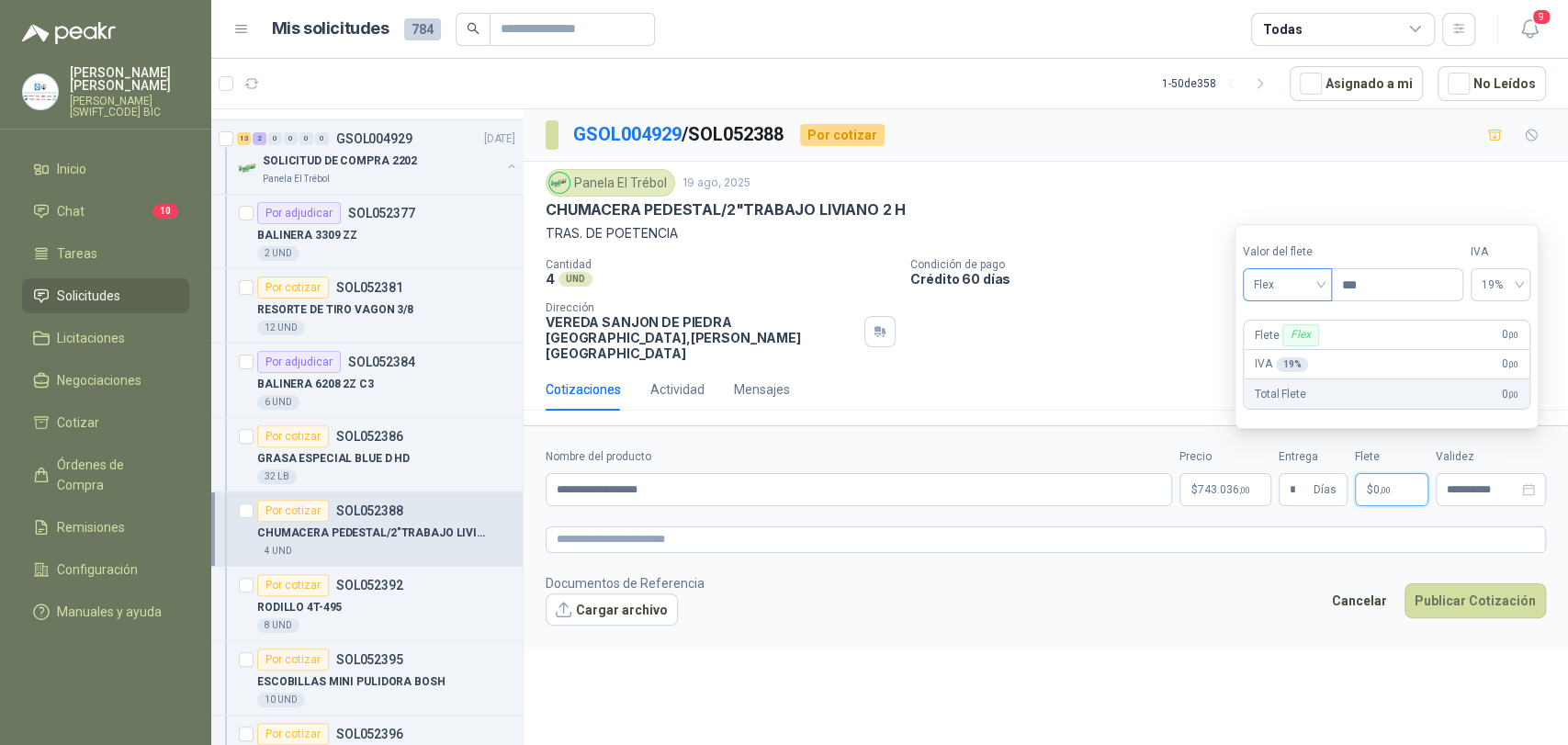
click at [1314, 283] on span "Flex" at bounding box center [1287, 285] width 67 height 28
click at [1287, 368] on div "Fijo" at bounding box center [1290, 383] width 87 height 30
click at [1313, 293] on span "Fijo" at bounding box center [1287, 285] width 67 height 28
click at [1301, 347] on div "Incluido" at bounding box center [1290, 353] width 65 height 20
click at [1358, 480] on p "$ 0 ,00" at bounding box center [1392, 489] width 74 height 33
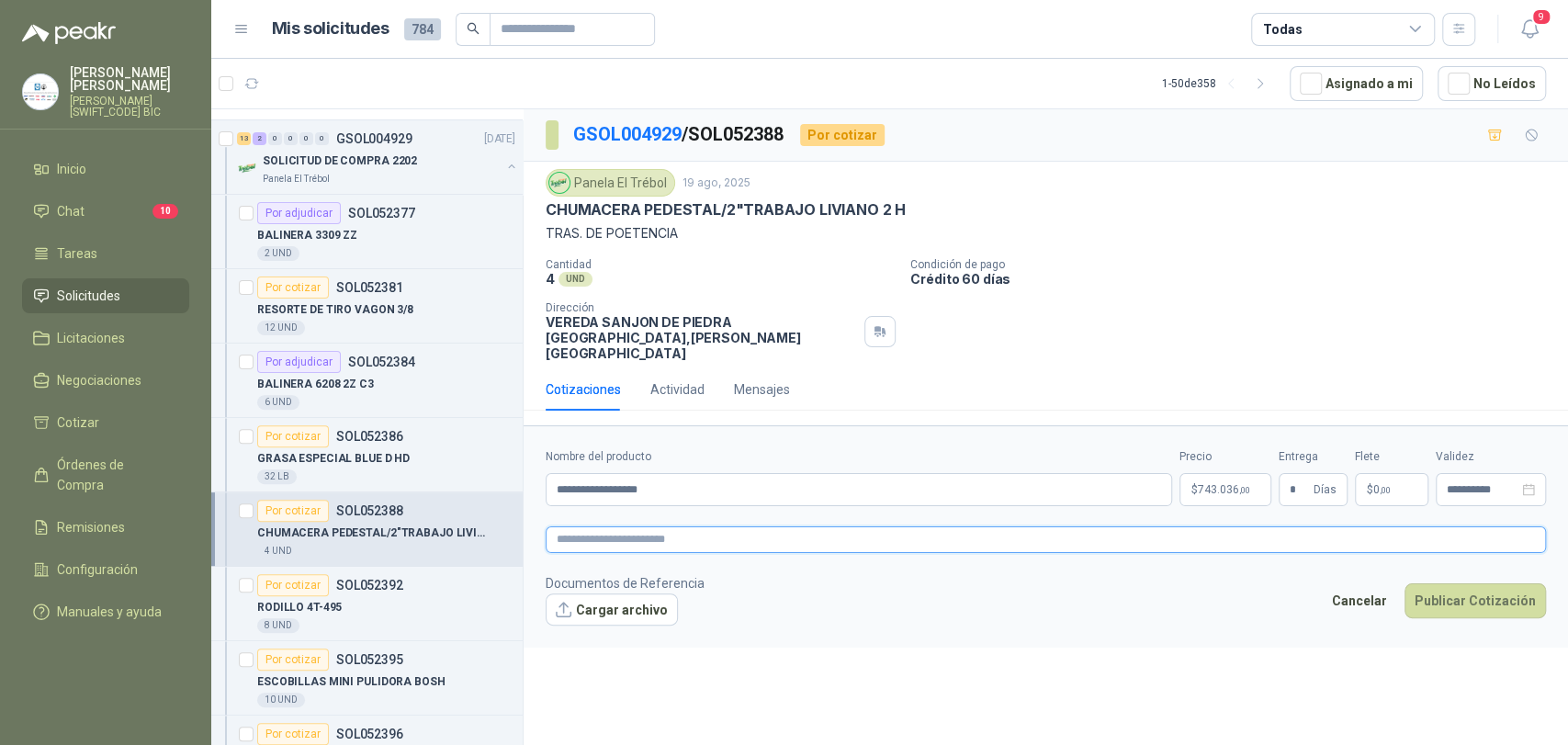
click at [1365, 526] on textarea at bounding box center [1046, 539] width 1000 height 27
click at [1453, 590] on button "Publicar Cotización" at bounding box center [1476, 601] width 141 height 35
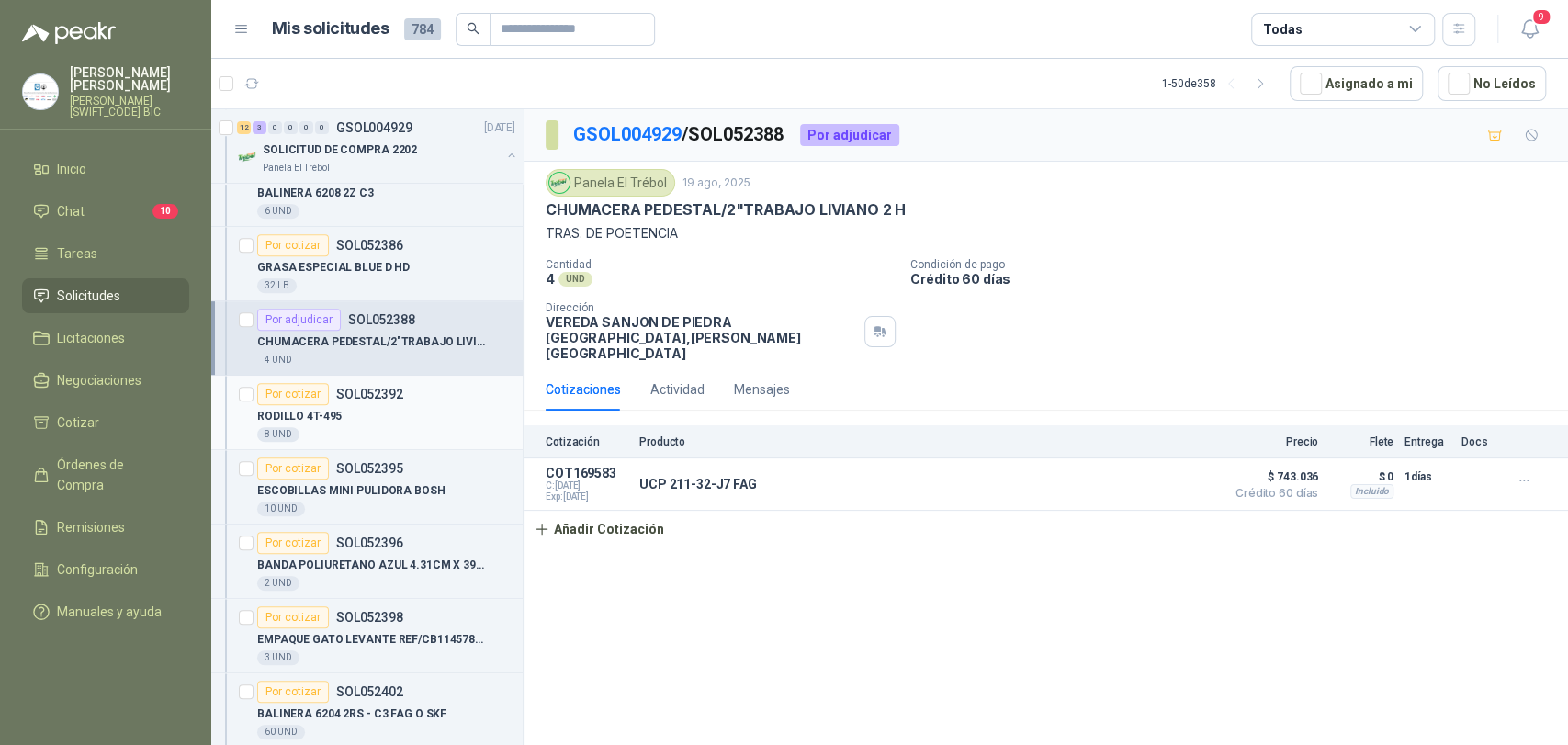
scroll to position [510, 0]
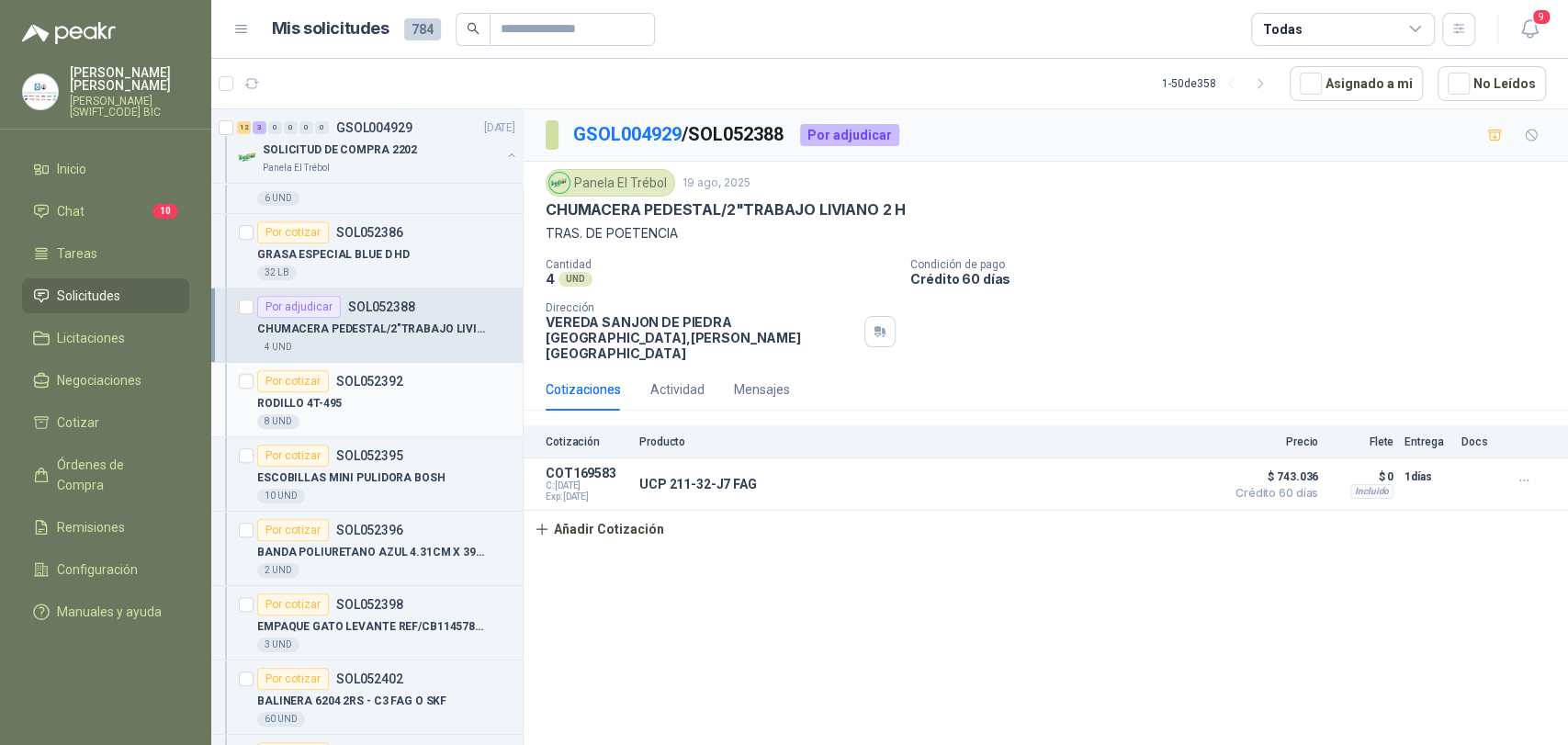
click at [364, 397] on div "RODILLO 4T-495" at bounding box center [387, 404] width 259 height 22
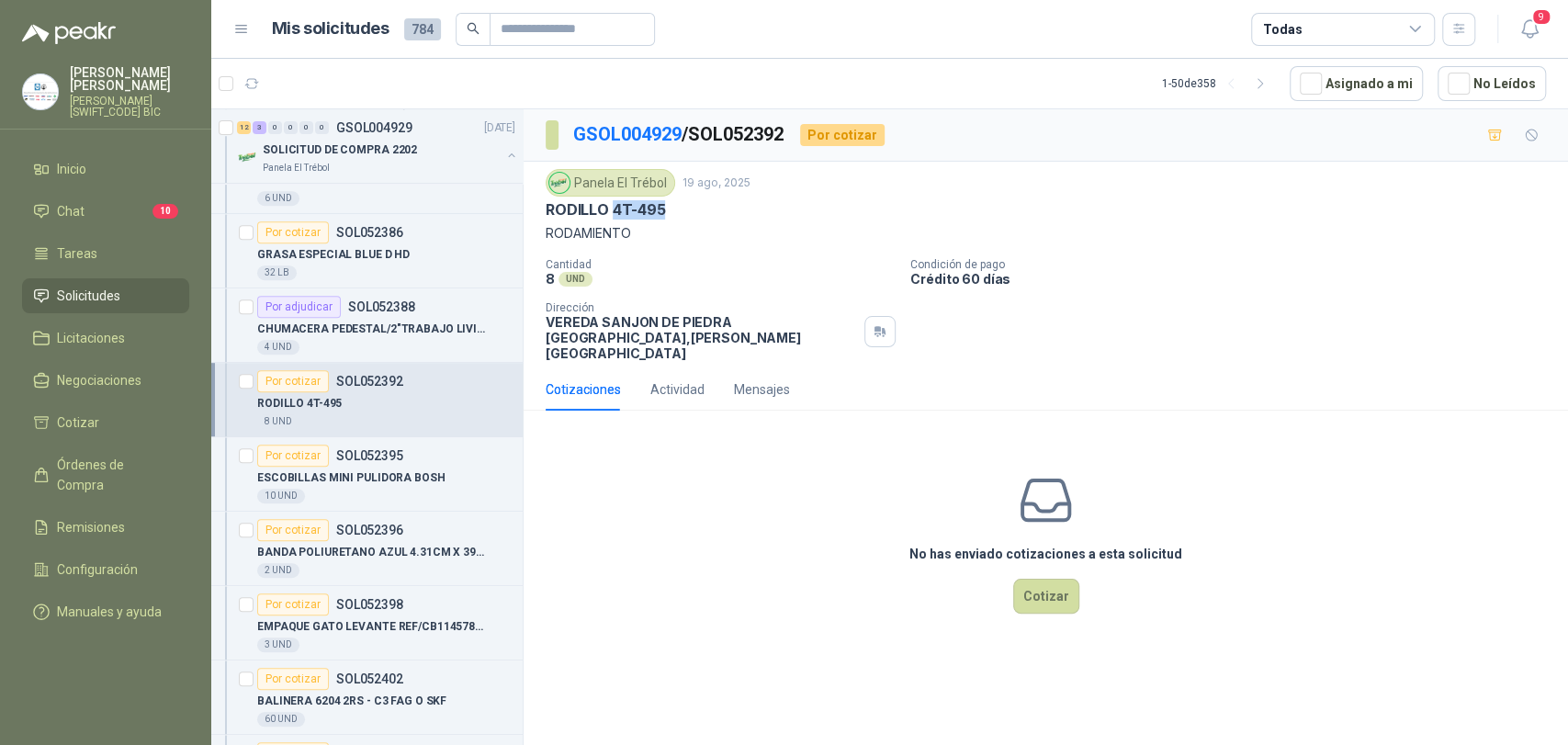
drag, startPoint x: 666, startPoint y: 204, endPoint x: 610, endPoint y: 212, distance: 56.6
click at [610, 212] on div "RODILLO 4T-495" at bounding box center [1046, 209] width 1000 height 19
copy p "4T-495"
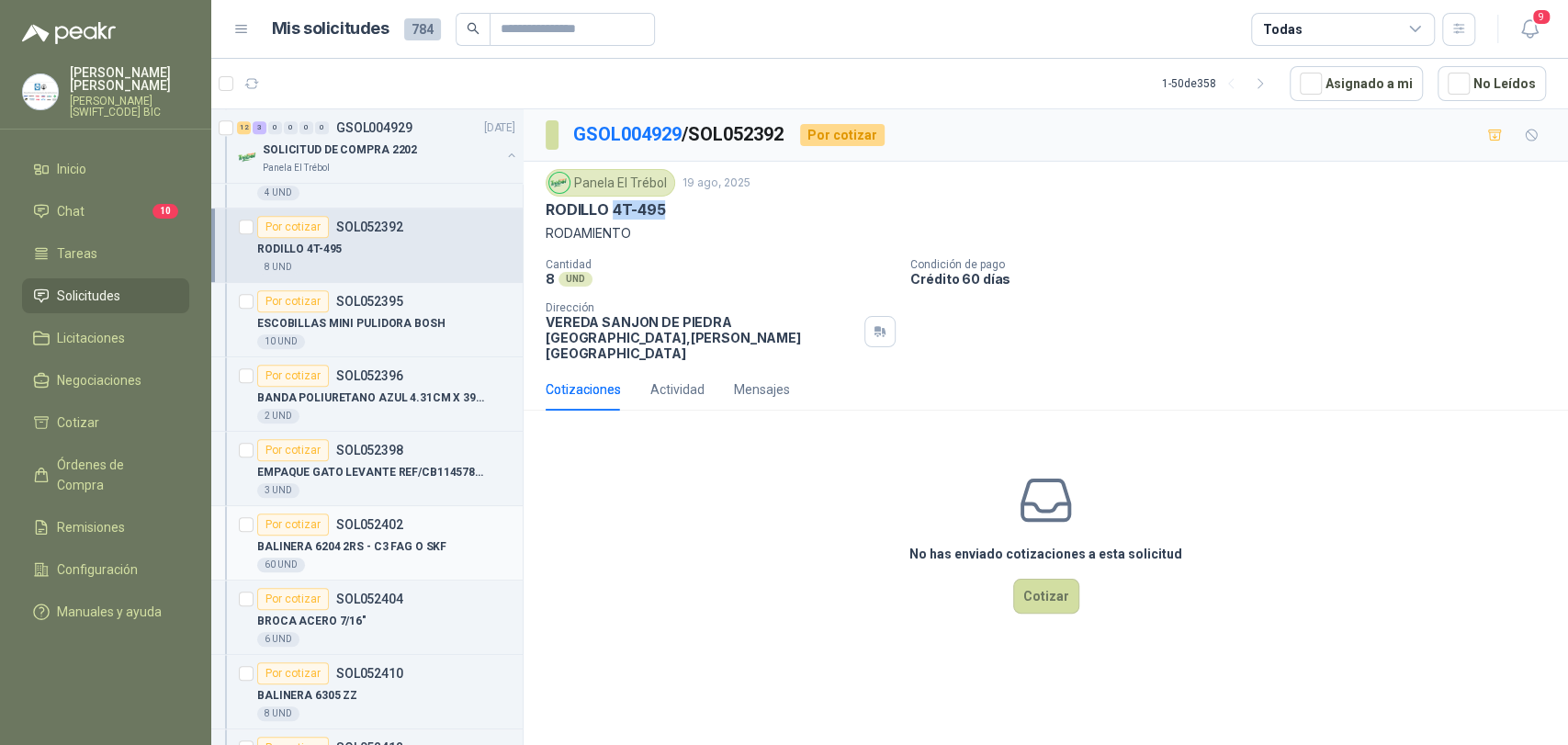
scroll to position [714, 0]
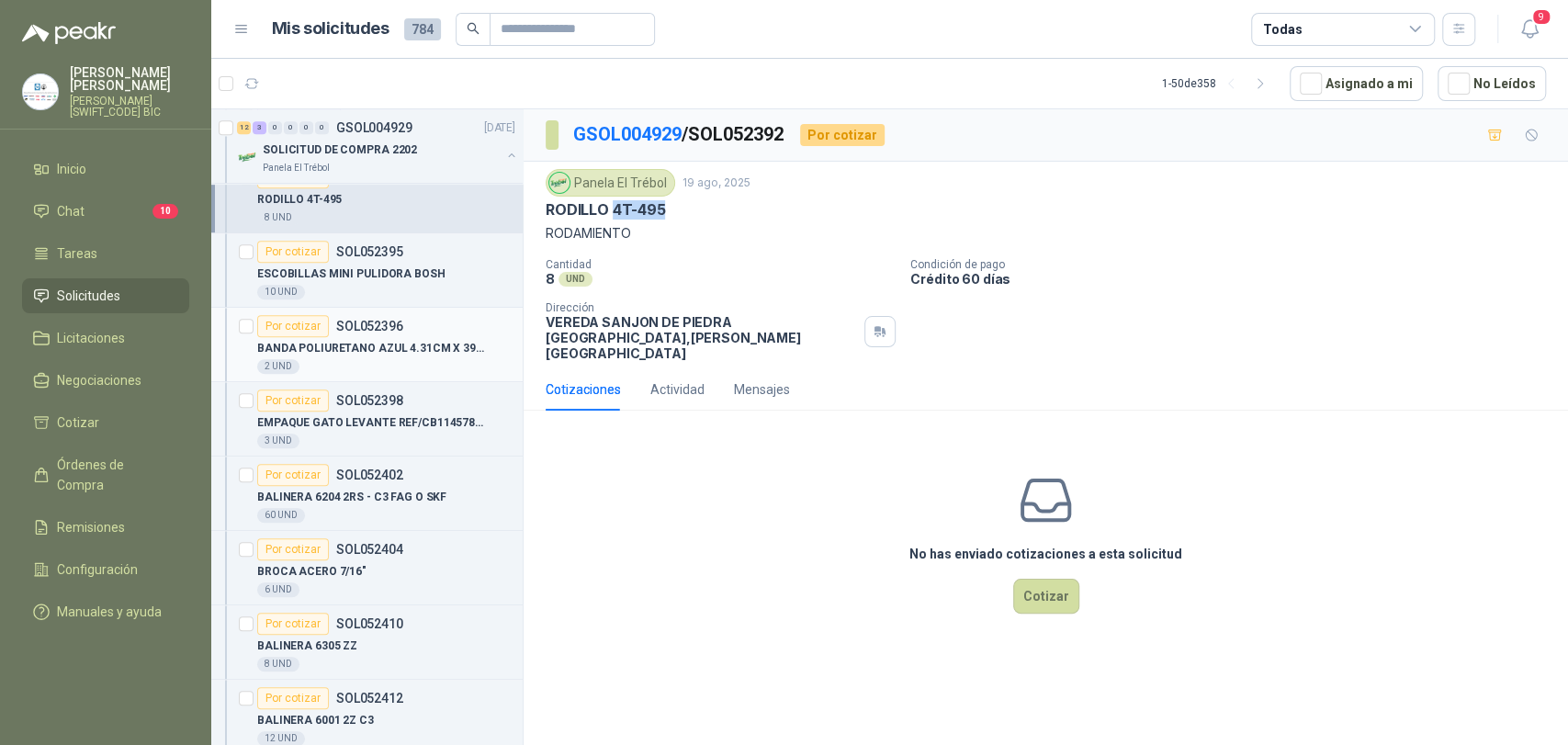
click at [438, 353] on p "BANDA POLIURETANO AZUL 4.31CM X 39CM ANC" at bounding box center [372, 349] width 229 height 18
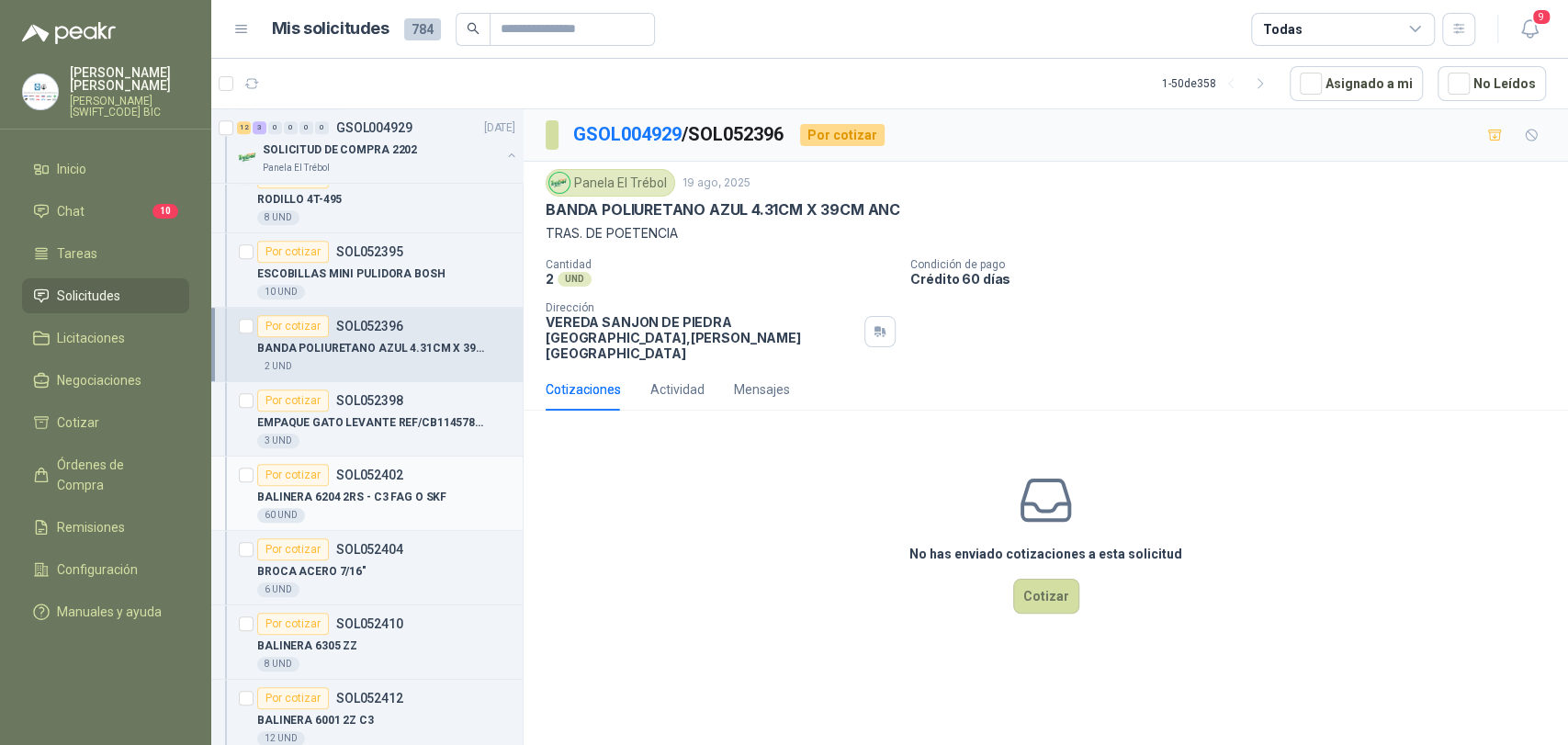
click at [405, 478] on div "Por cotizar SOL052402" at bounding box center [387, 475] width 259 height 22
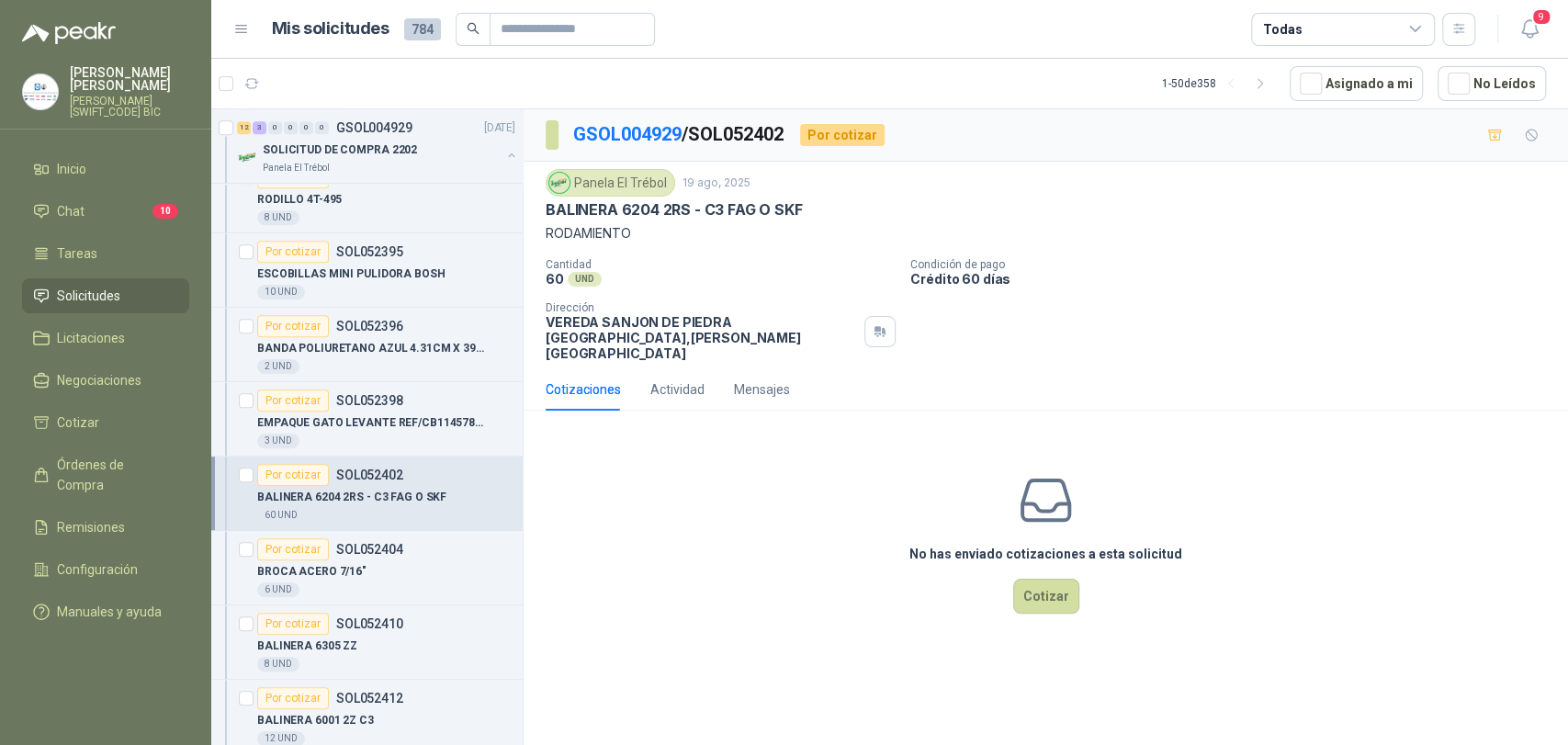
click at [1007, 565] on div "No has enviado cotizaciones a esta solicitud Cotizar" at bounding box center [1046, 543] width 1045 height 235
click at [1026, 579] on button "Cotizar" at bounding box center [1046, 596] width 67 height 35
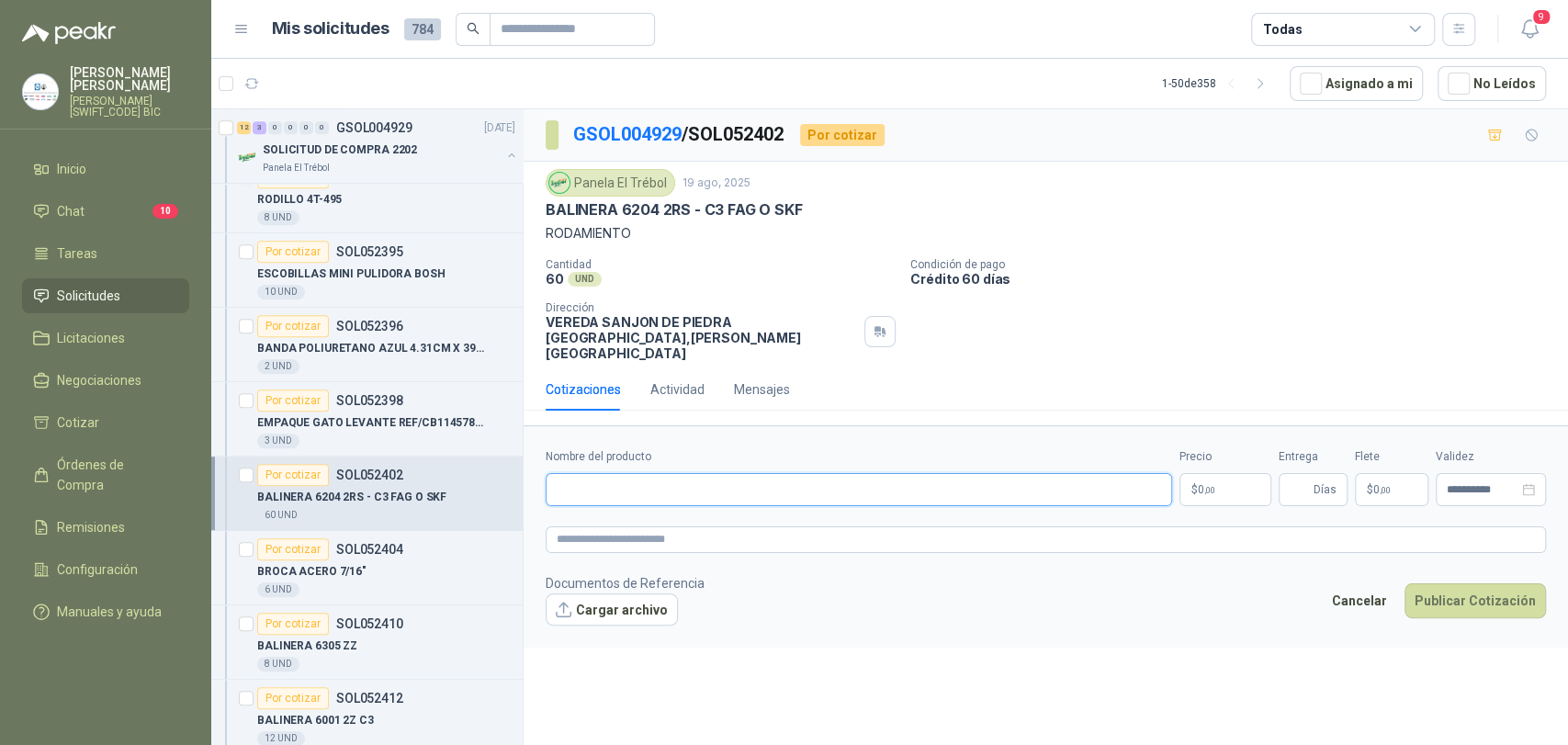
click at [670, 473] on input "Nombre del producto" at bounding box center [859, 489] width 626 height 33
type input "**********"
click at [1225, 473] on p "$ 0 ,00" at bounding box center [1225, 489] width 91 height 33
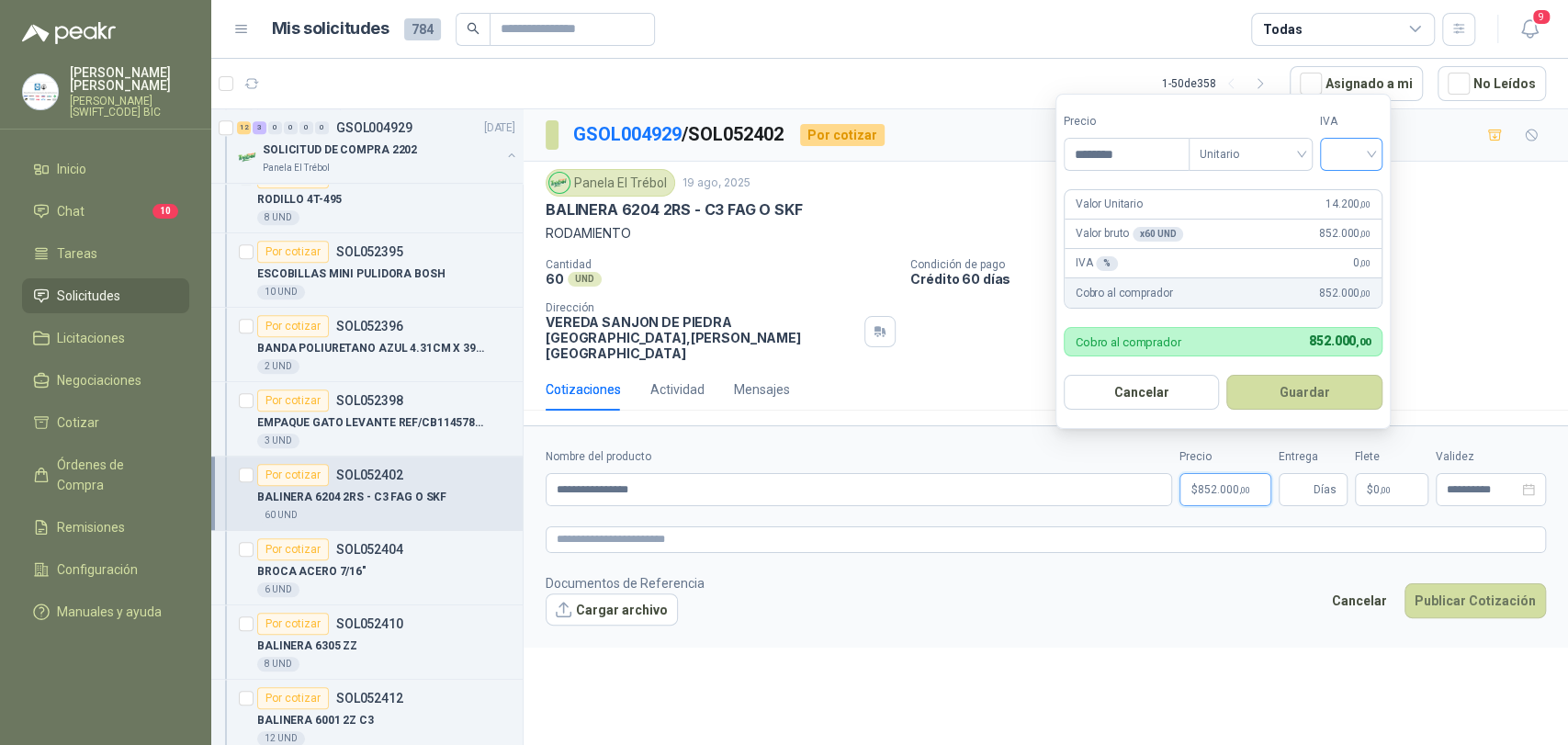
click at [1328, 156] on div at bounding box center [1351, 154] width 63 height 33
type input "********"
click at [1338, 197] on div "19%" at bounding box center [1355, 192] width 34 height 20
click at [1319, 376] on button "Guardar" at bounding box center [1307, 392] width 158 height 35
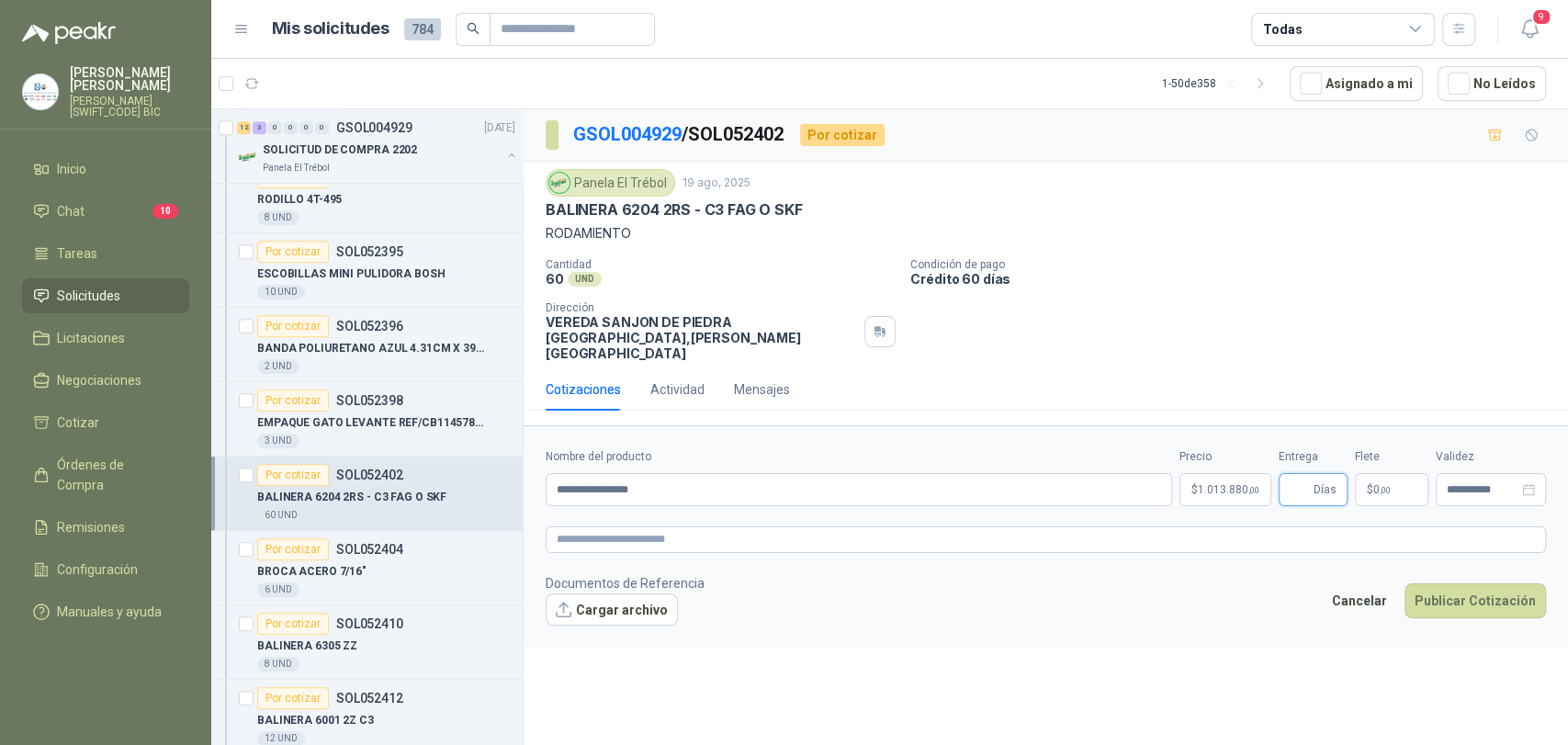
click at [1306, 474] on input "Entrega" at bounding box center [1300, 489] width 20 height 31
type input "*"
click at [1381, 473] on p "$ 0 ,00" at bounding box center [1392, 489] width 74 height 33
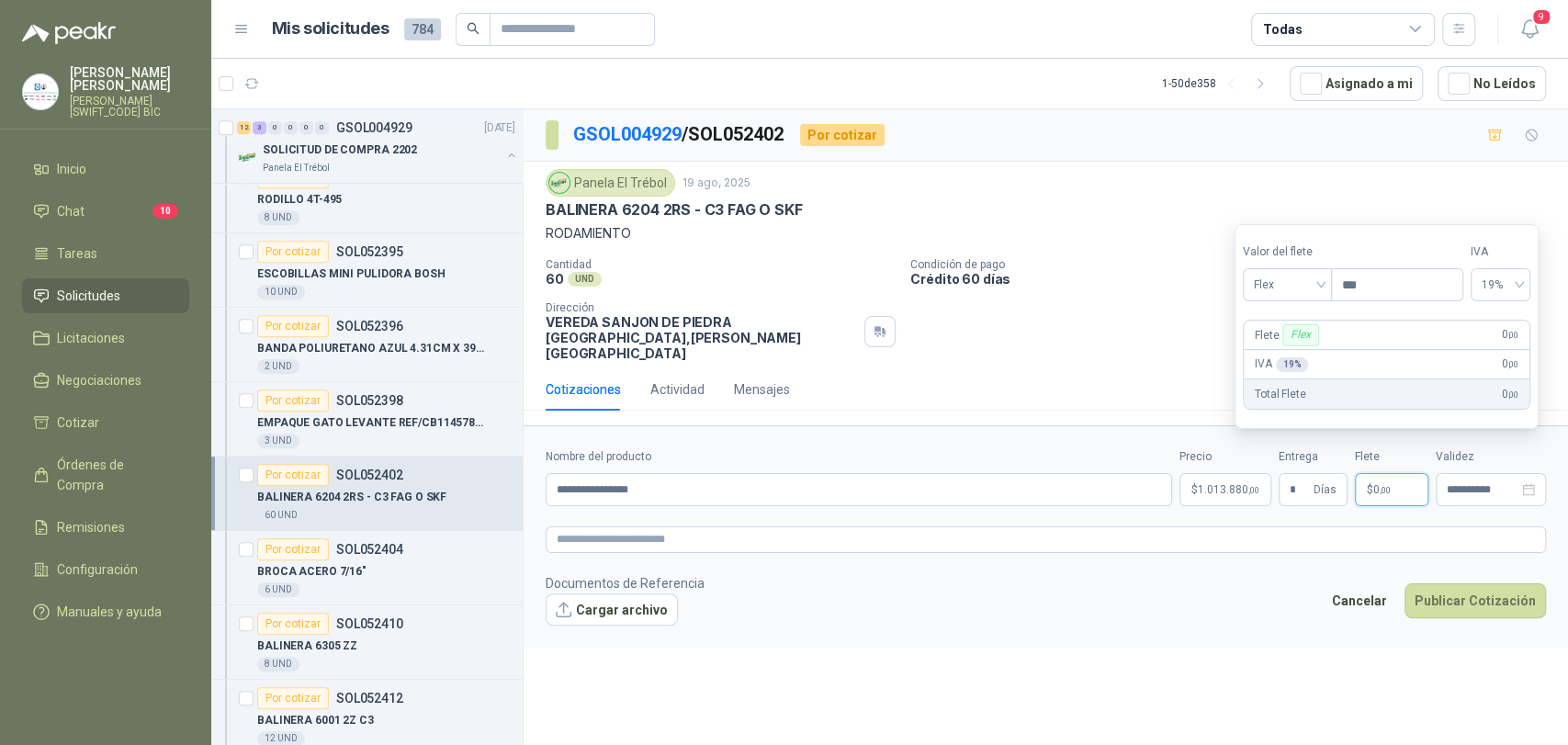
click at [1311, 303] on section "Valor [PERSON_NAME] Flex Precio *** IVA 19% Flete Flex 0 ,00 IVA 19 % 0 ,00 Tot…" at bounding box center [1387, 326] width 304 height 205
click at [1308, 275] on span "Flex" at bounding box center [1287, 285] width 67 height 28
click at [1305, 357] on div "Incluido" at bounding box center [1290, 353] width 65 height 20
click at [1456, 590] on button "Publicar Cotización" at bounding box center [1476, 601] width 141 height 35
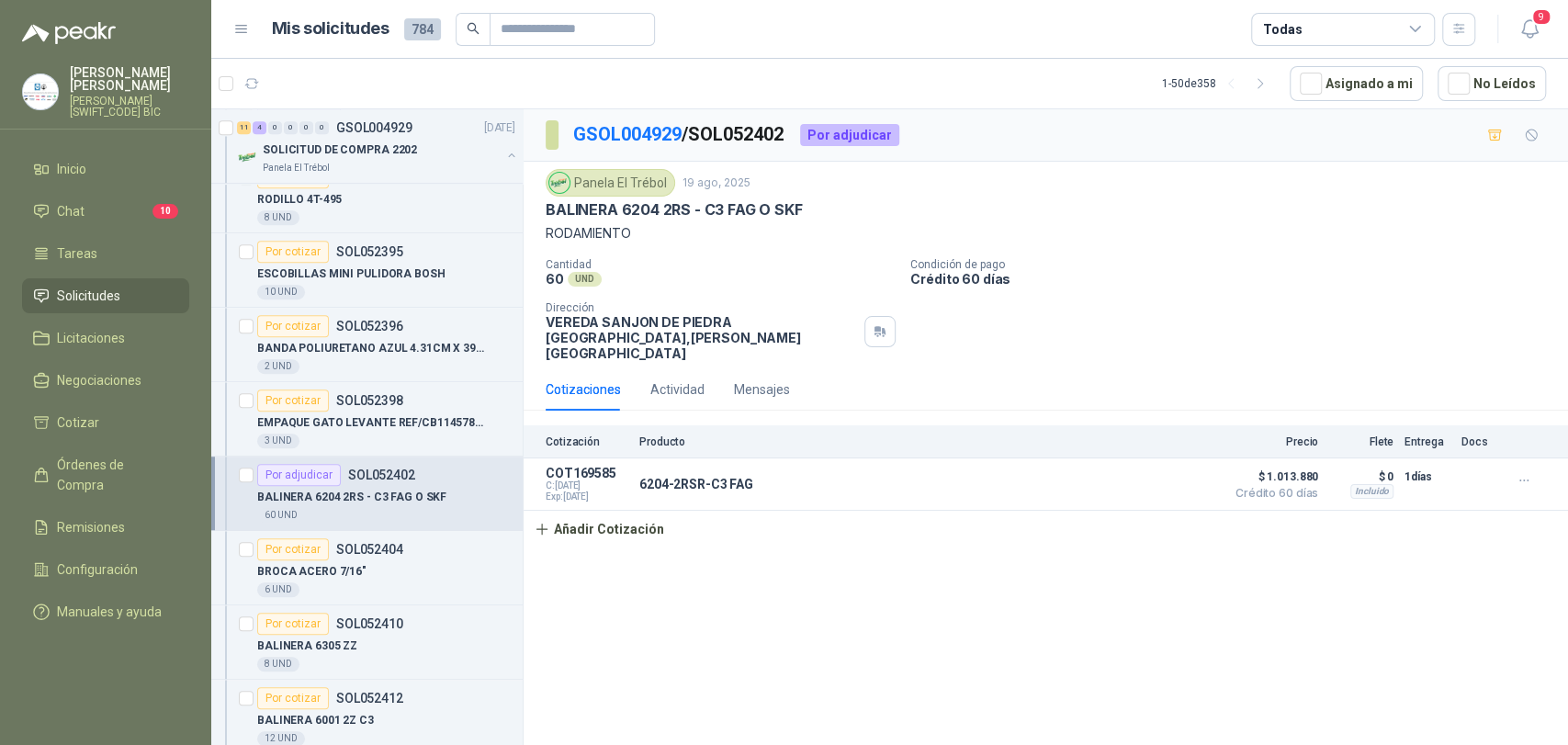
click at [576, 538] on div "GSOL004929 / SOL052402 Por adjudicar Panela El Trébol [DATE] BALINERA 6204 2RS …" at bounding box center [1046, 431] width 1045 height 643
click at [585, 531] on button "Añadir Cotización" at bounding box center [600, 529] width 151 height 37
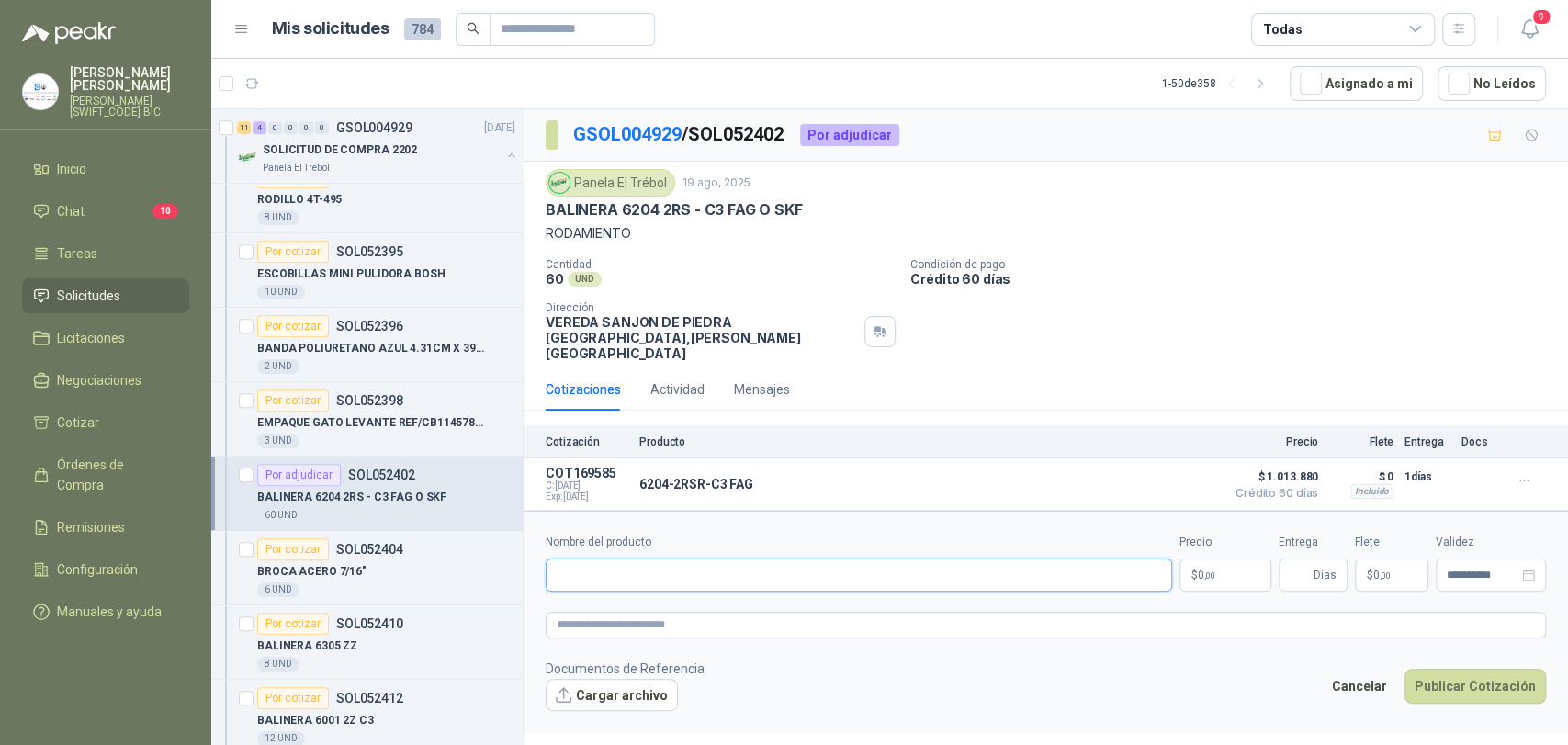
click at [605, 559] on input "Nombre del producto" at bounding box center [859, 575] width 626 height 33
type input "**********"
click at [1244, 562] on p "$ 0 ,00" at bounding box center [1225, 575] width 91 height 33
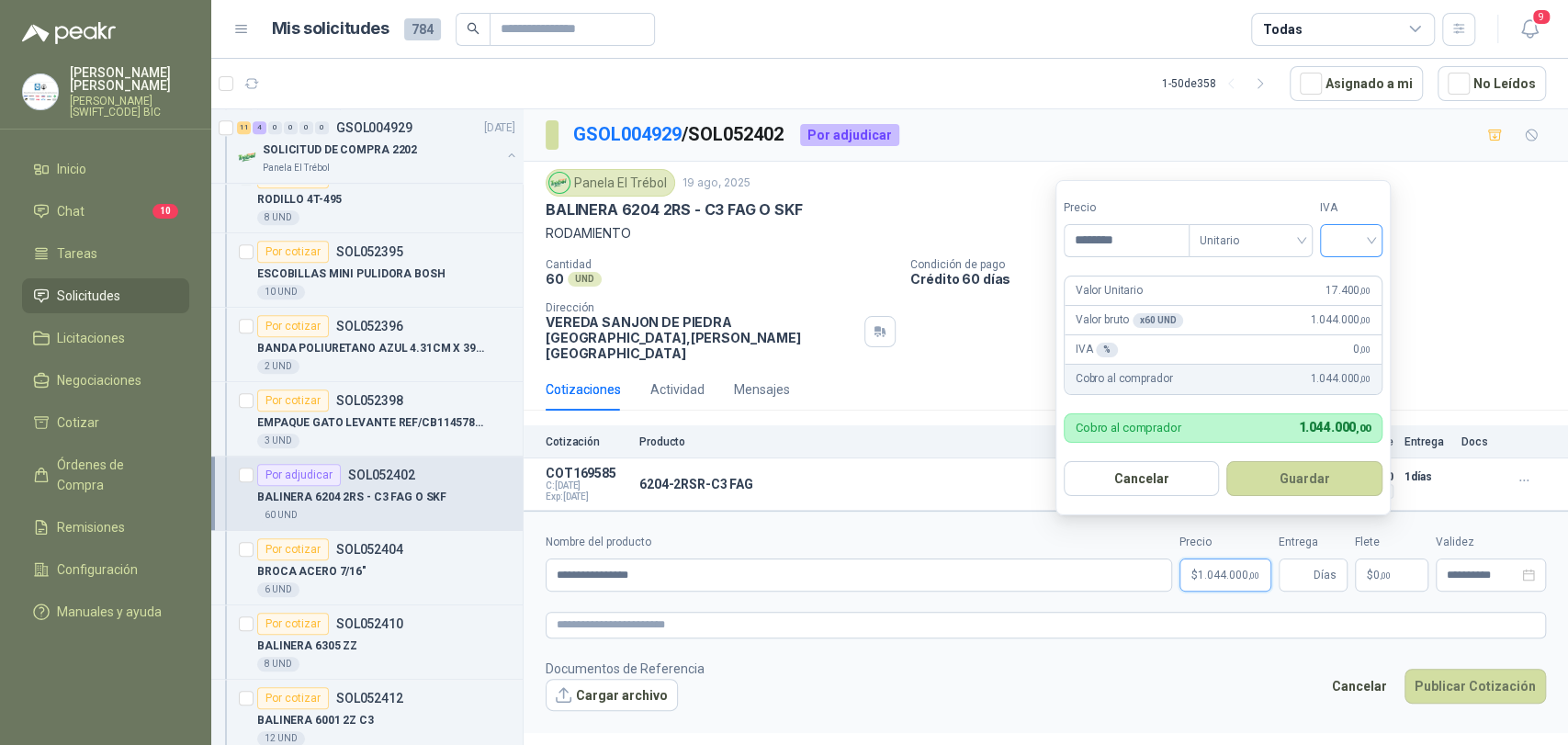
type input "********"
click at [1339, 234] on input "search" at bounding box center [1351, 239] width 41 height 28
click at [1352, 270] on div "19%" at bounding box center [1355, 279] width 34 height 20
click at [1340, 466] on button "Guardar" at bounding box center [1307, 478] width 158 height 35
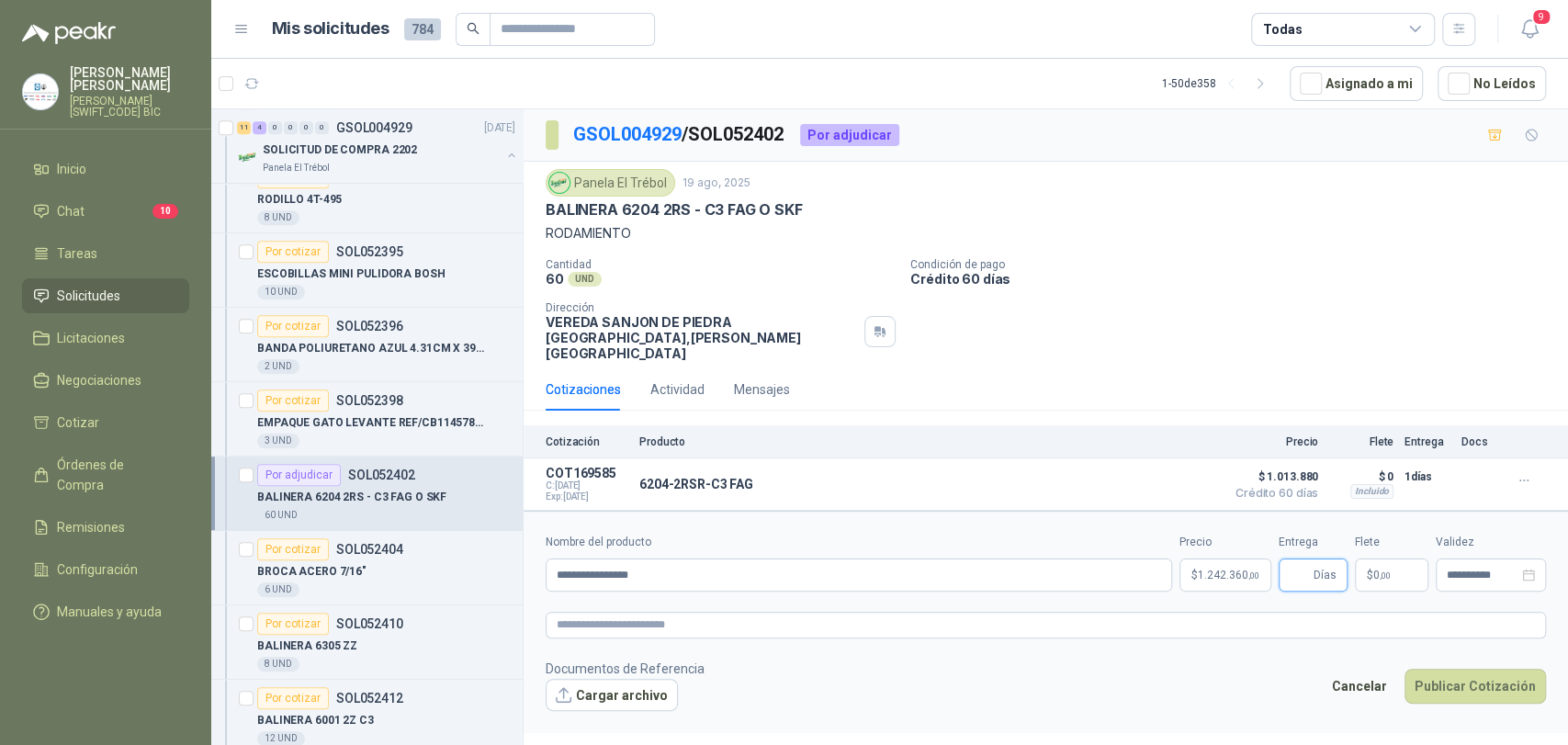
click at [1301, 568] on input "Entrega" at bounding box center [1300, 575] width 20 height 31
type input "*"
click at [1341, 534] on label "Entrega" at bounding box center [1312, 543] width 69 height 18
click at [1310, 560] on input "*" at bounding box center [1300, 575] width 20 height 31
click at [1386, 571] on span ",00" at bounding box center [1385, 576] width 11 height 10
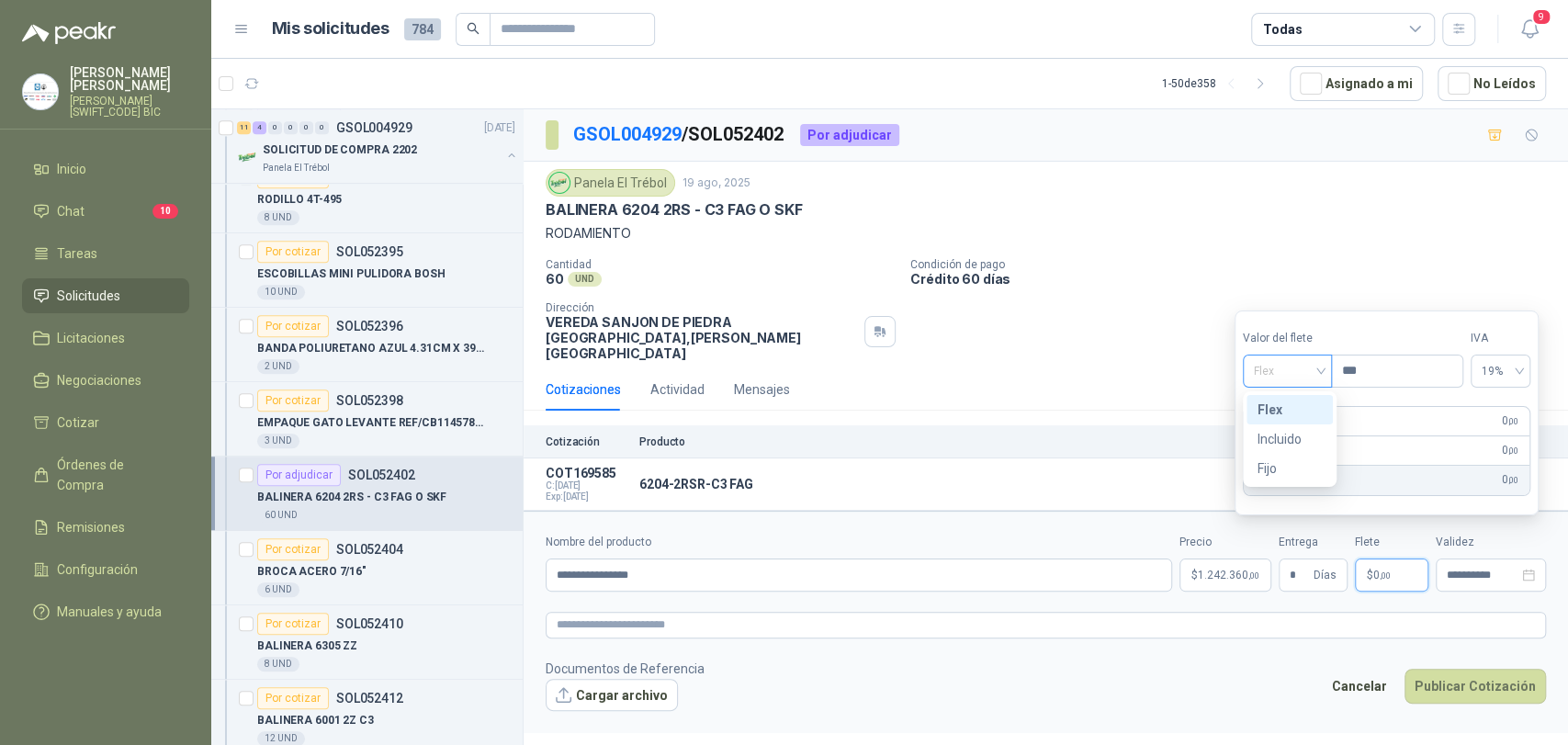
click at [1306, 376] on span "Flex" at bounding box center [1287, 371] width 67 height 28
click at [1301, 429] on div "Incluido" at bounding box center [1290, 439] width 65 height 20
click at [1456, 669] on button "Publicar Cotización" at bounding box center [1476, 686] width 141 height 35
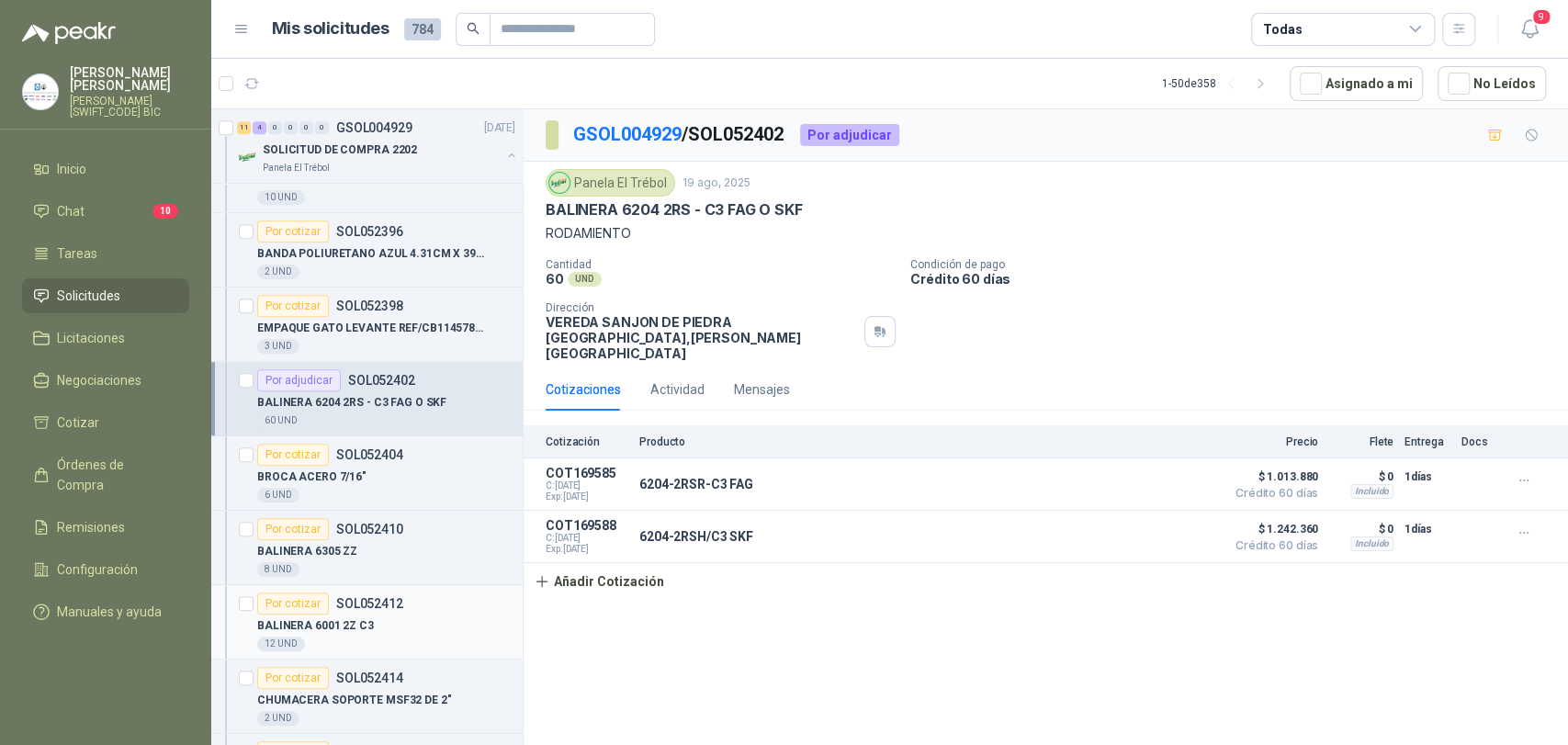
scroll to position [919, 0]
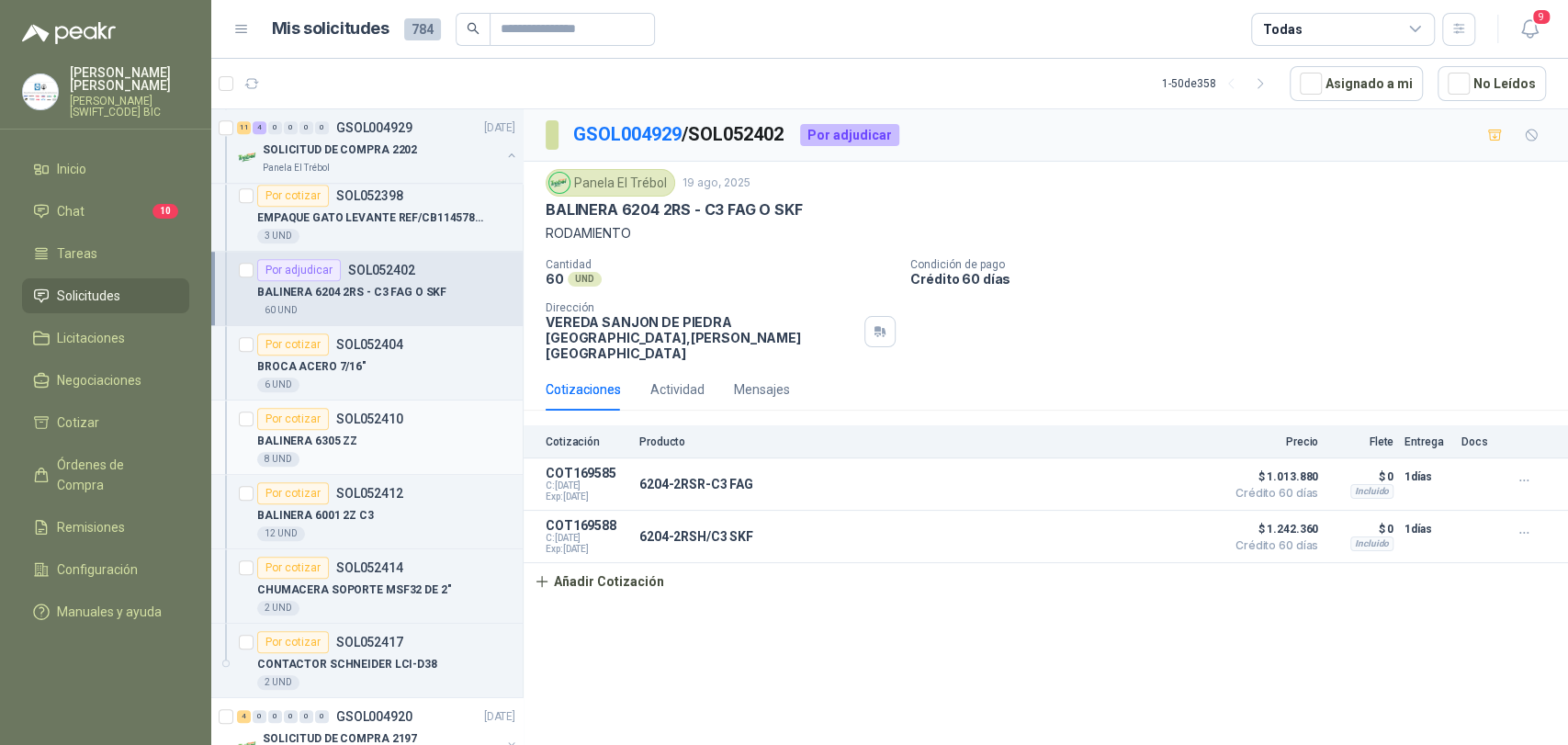
click at [382, 443] on div "BALINERA 6305 ZZ" at bounding box center [387, 441] width 259 height 22
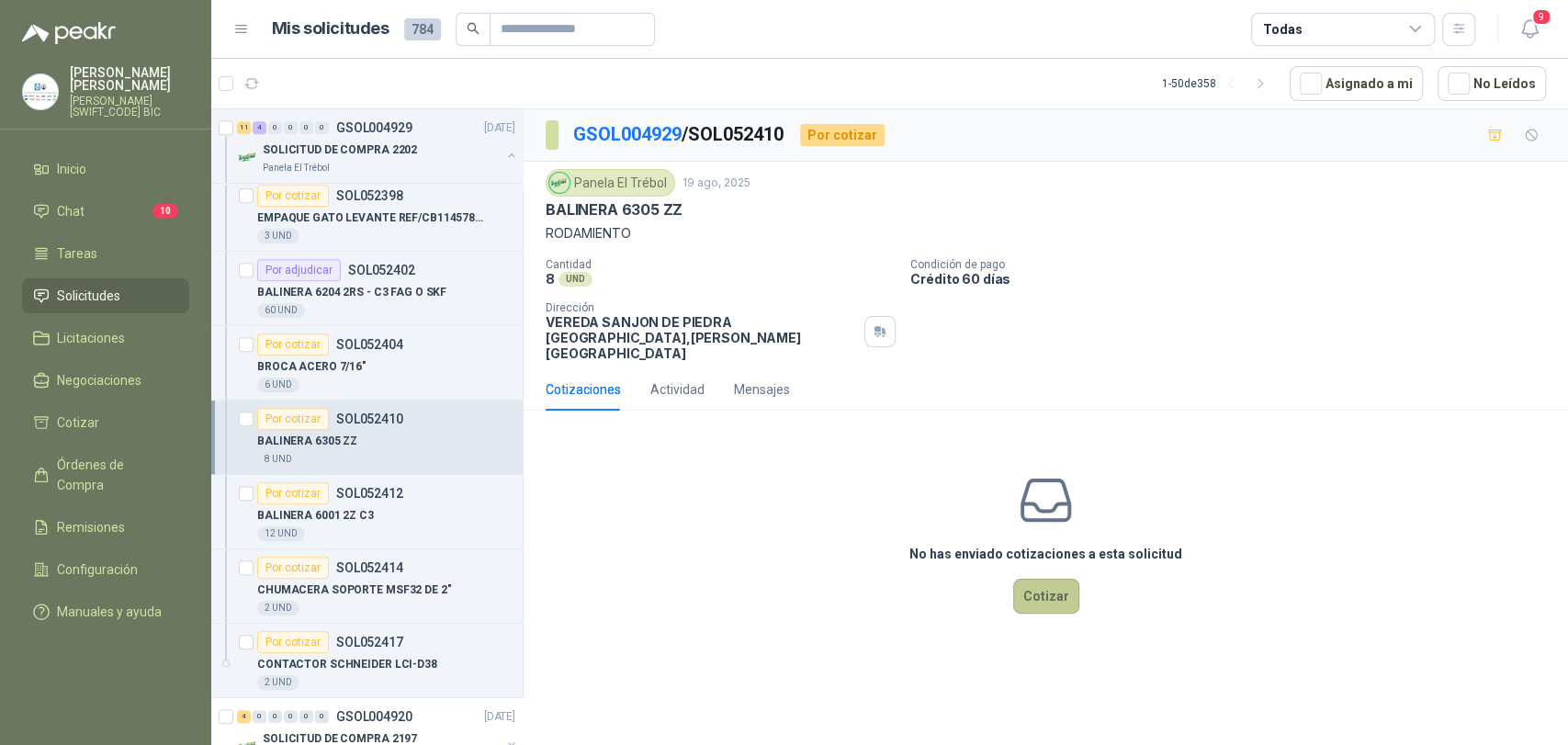
click at [1051, 579] on button "Cotizar" at bounding box center [1046, 596] width 67 height 35
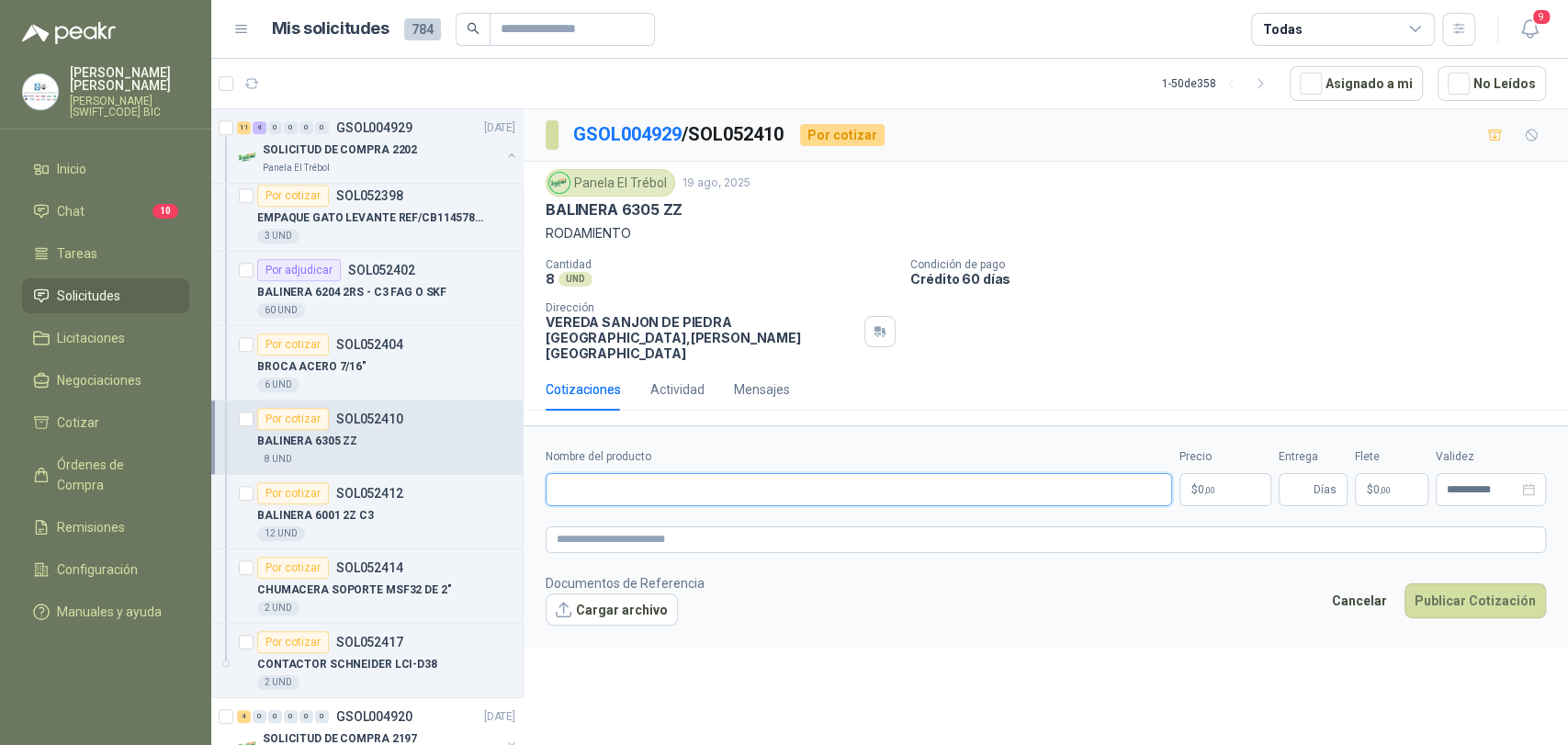
click at [744, 473] on input "Nombre del producto" at bounding box center [859, 489] width 626 height 33
type input "*******"
click at [1213, 479] on p "$ 0 ,00" at bounding box center [1225, 489] width 91 height 33
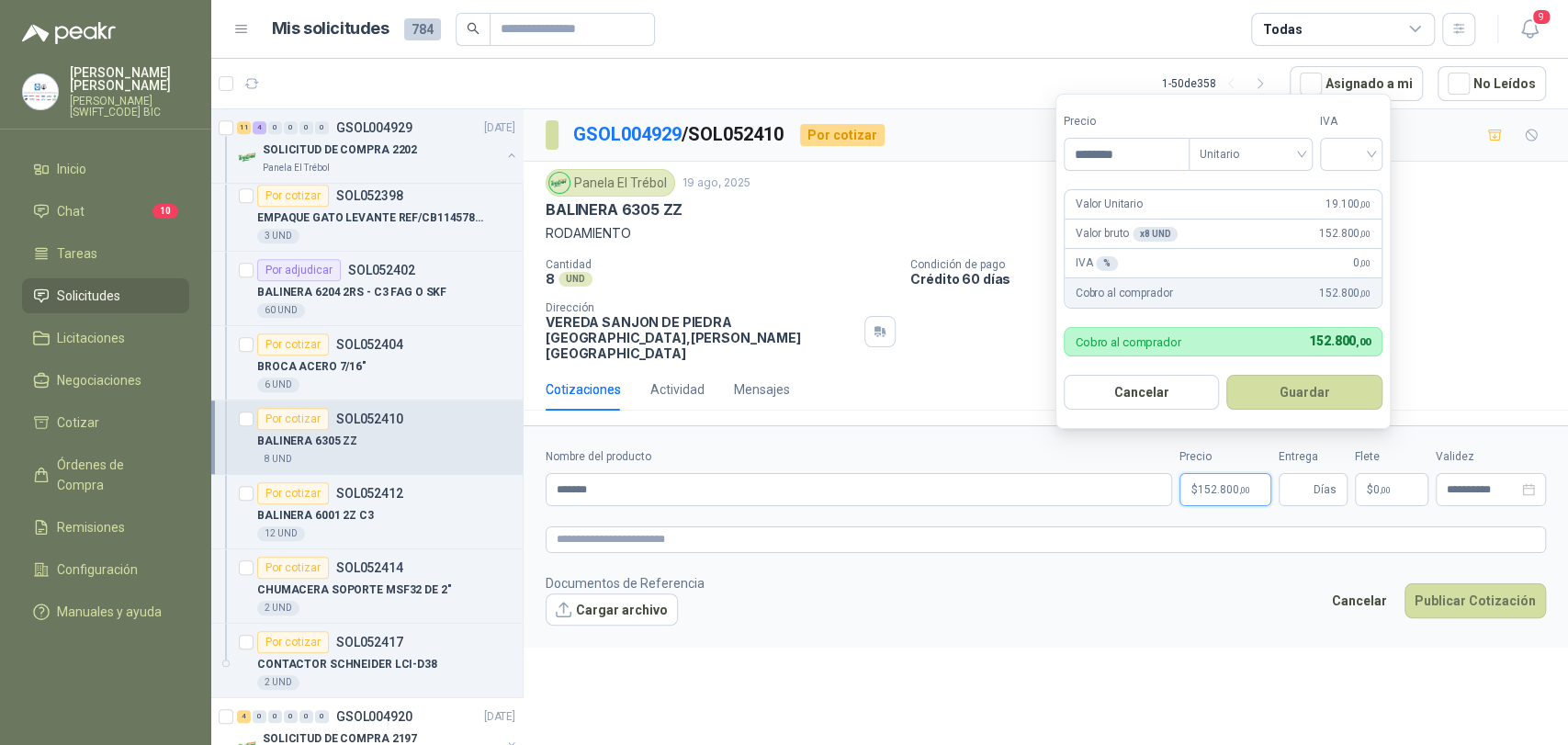
type input "********"
click at [1337, 144] on input "search" at bounding box center [1351, 153] width 41 height 28
click at [1333, 191] on div "19%" at bounding box center [1355, 192] width 56 height 30
click at [1337, 379] on button "Guardar" at bounding box center [1307, 392] width 158 height 35
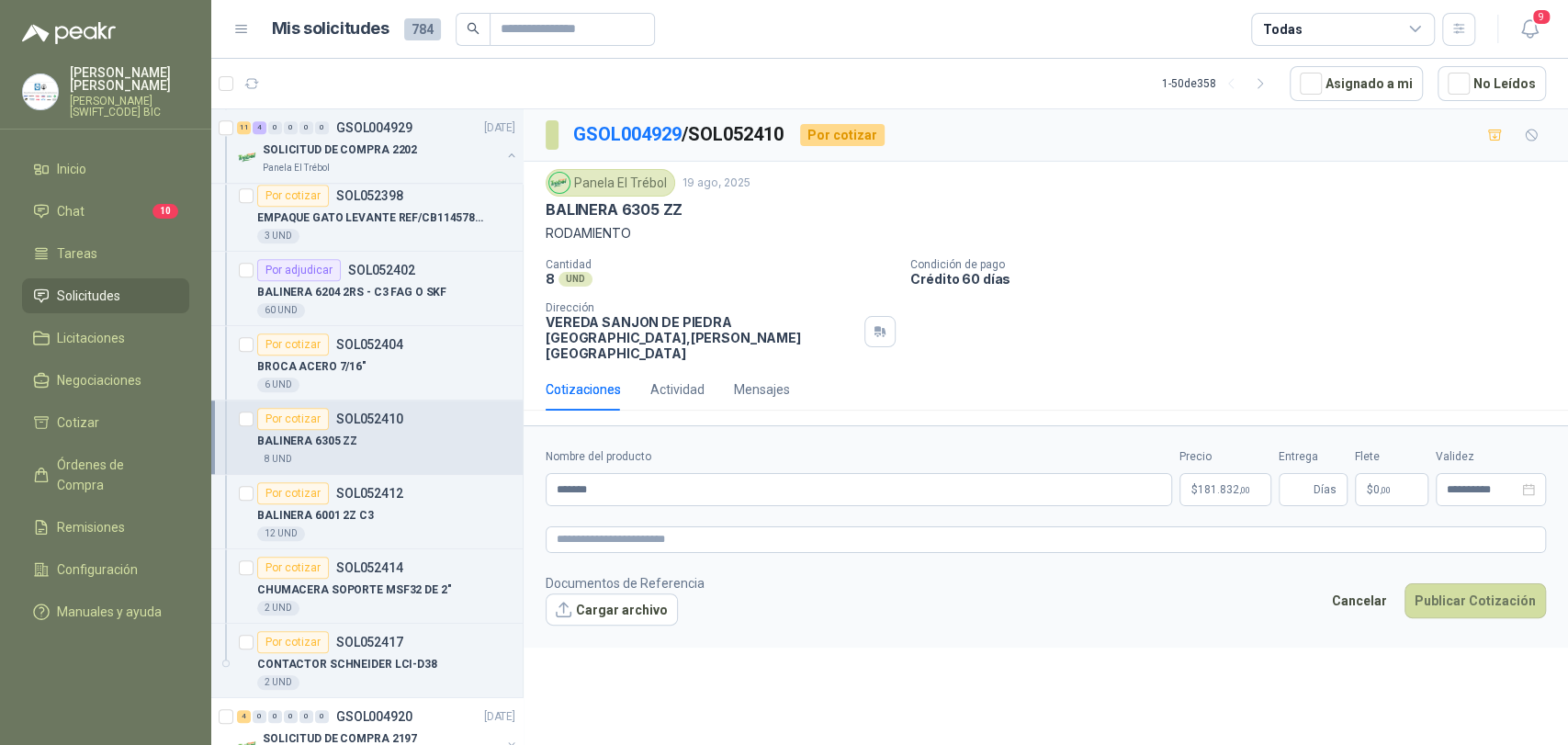
click at [1302, 490] on form "**********" at bounding box center [1046, 537] width 1045 height 223
click at [1312, 473] on span "Días" at bounding box center [1312, 489] width 69 height 33
click at [1308, 474] on input "Entrega" at bounding box center [1300, 489] width 20 height 31
type input "*"
click at [1390, 473] on p "$ 0 ,00" at bounding box center [1392, 489] width 74 height 33
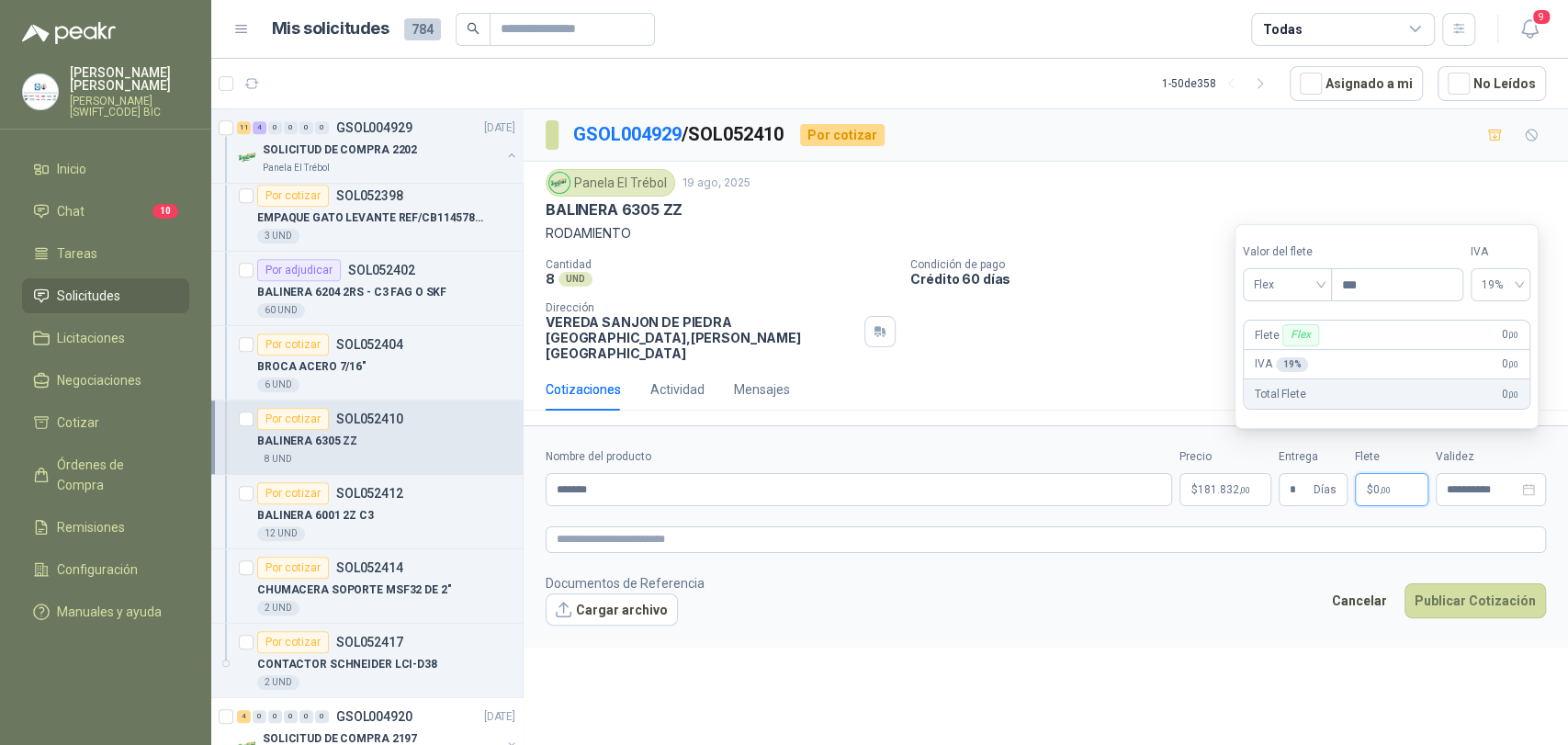
click at [1320, 301] on section "Valor [PERSON_NAME] Flex Precio *** IVA 19% Flete Flex 0 ,00 IVA 19 % 0 ,00 Tot…" at bounding box center [1387, 326] width 304 height 205
click at [1315, 292] on span "Flex" at bounding box center [1287, 285] width 67 height 28
click at [1297, 349] on div "Incluido" at bounding box center [1290, 353] width 65 height 20
click at [1451, 586] on button "Publicar Cotización" at bounding box center [1476, 601] width 141 height 35
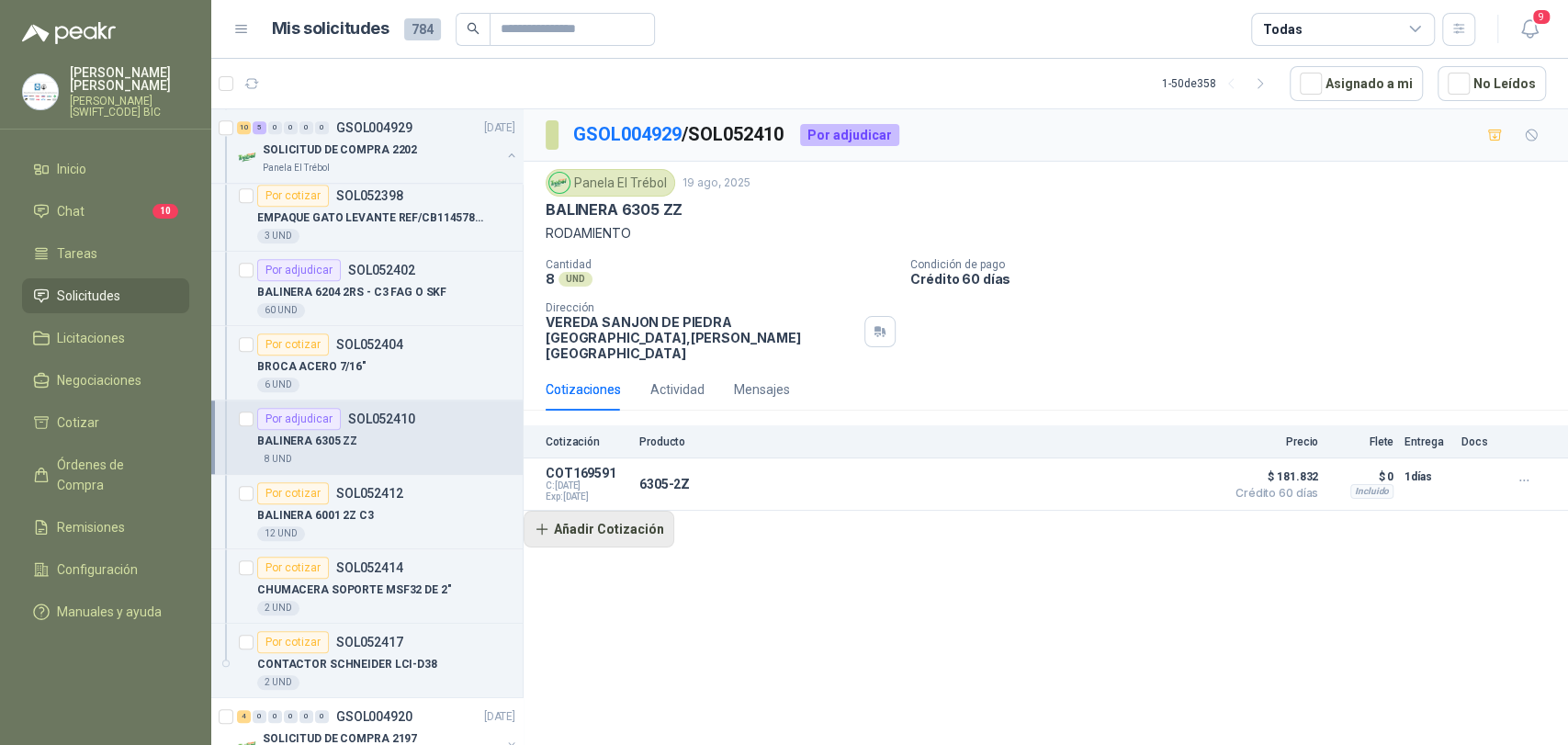
click at [610, 515] on button "Añadir Cotización" at bounding box center [600, 529] width 151 height 37
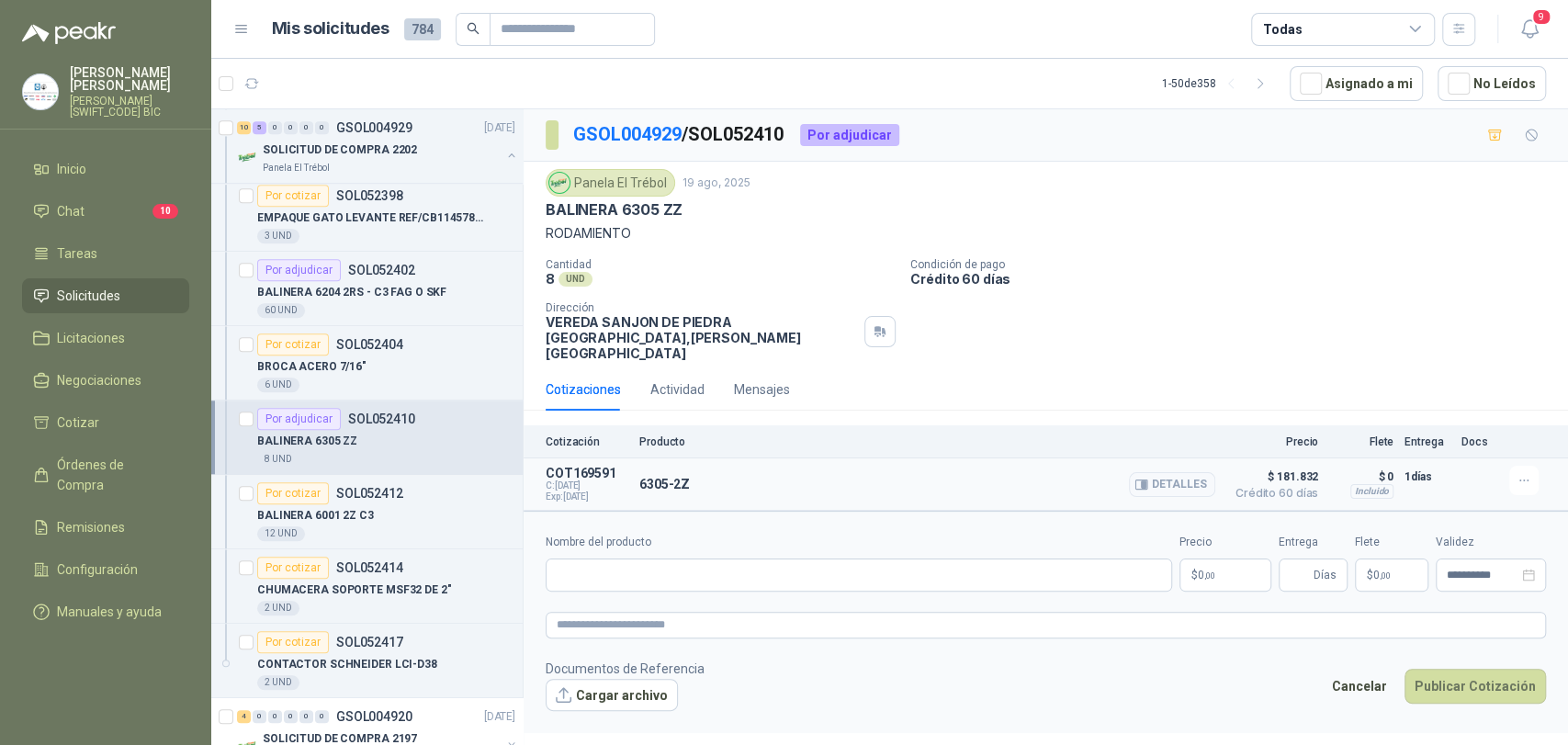
click at [731, 467] on div "6305-2Z Detalles" at bounding box center [927, 483] width 576 height 37
click at [1174, 475] on button "Detalles" at bounding box center [1172, 484] width 87 height 25
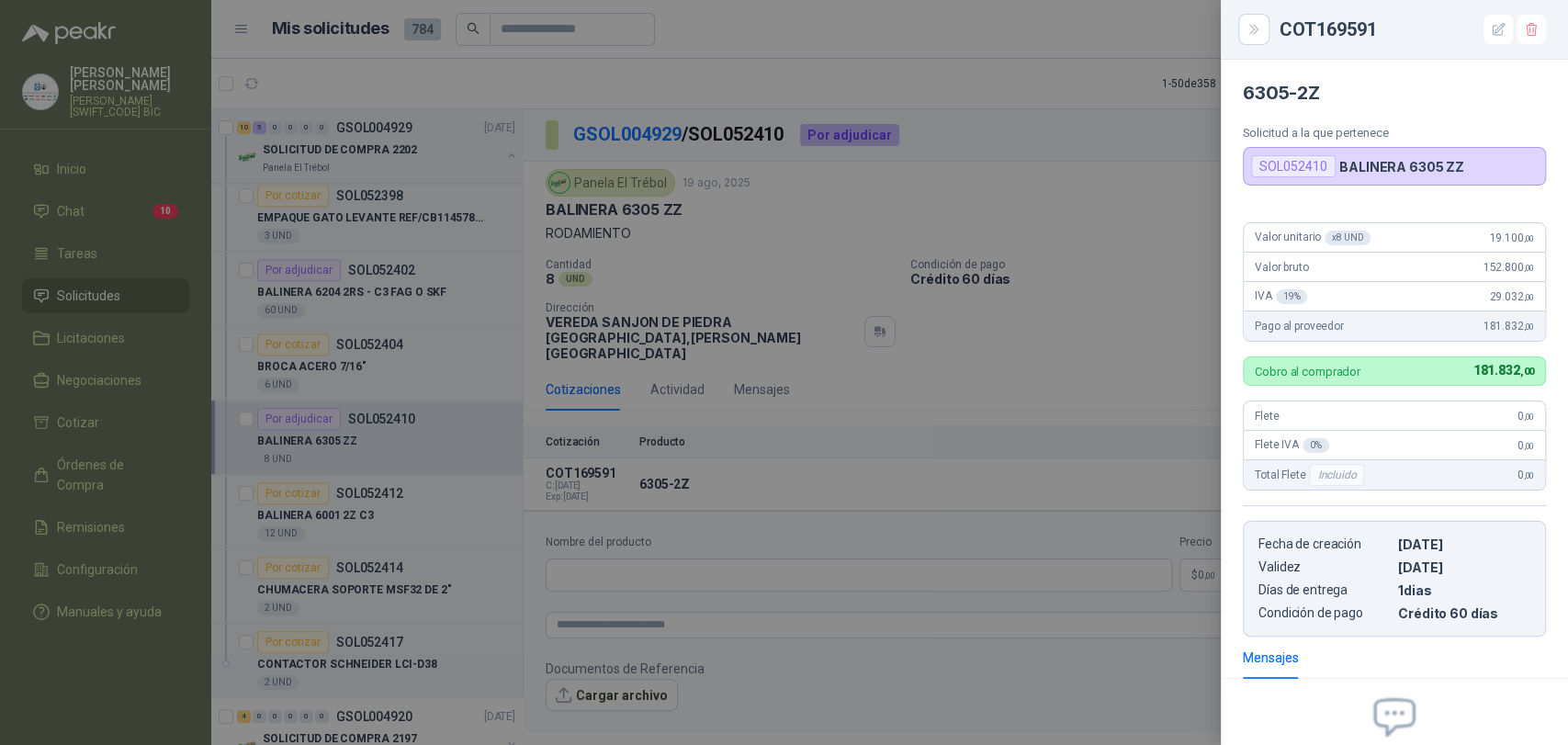
scroll to position [187, 0]
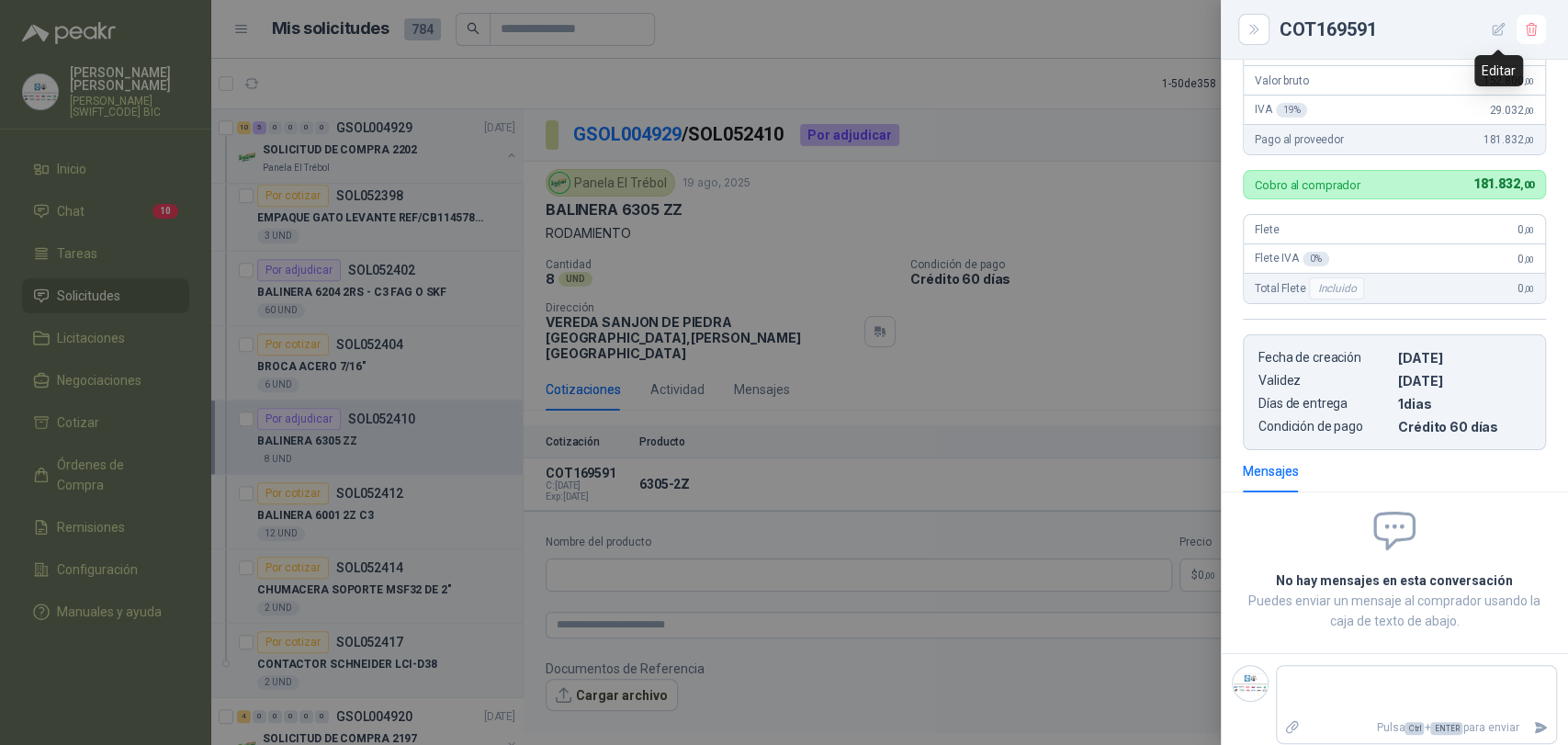
click at [1497, 30] on icon "button" at bounding box center [1499, 30] width 16 height 16
type input "*******"
type input "*"
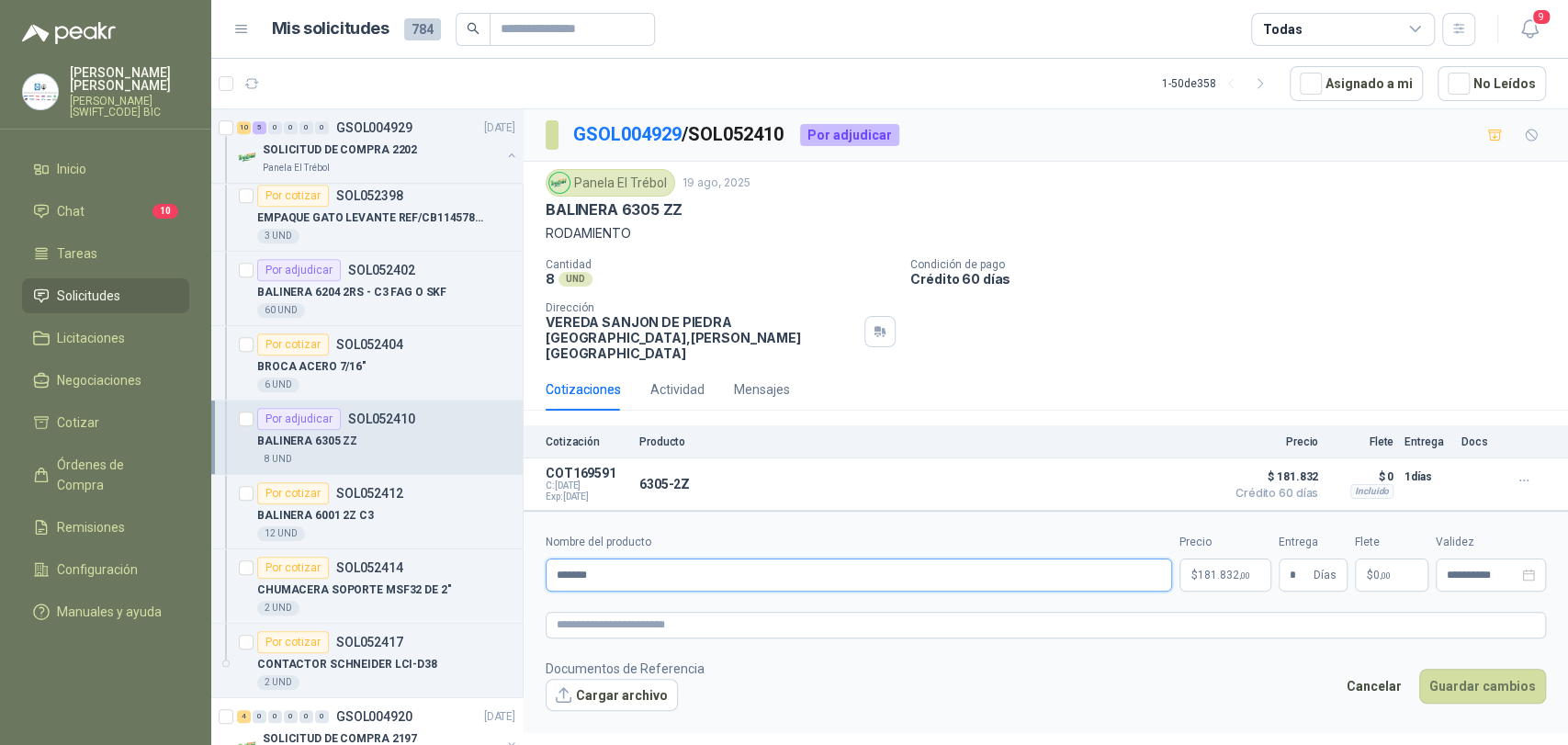
click at [703, 559] on input "*******" at bounding box center [859, 575] width 626 height 33
type input "**********"
click at [1473, 669] on button "Guardar cambios" at bounding box center [1482, 686] width 127 height 35
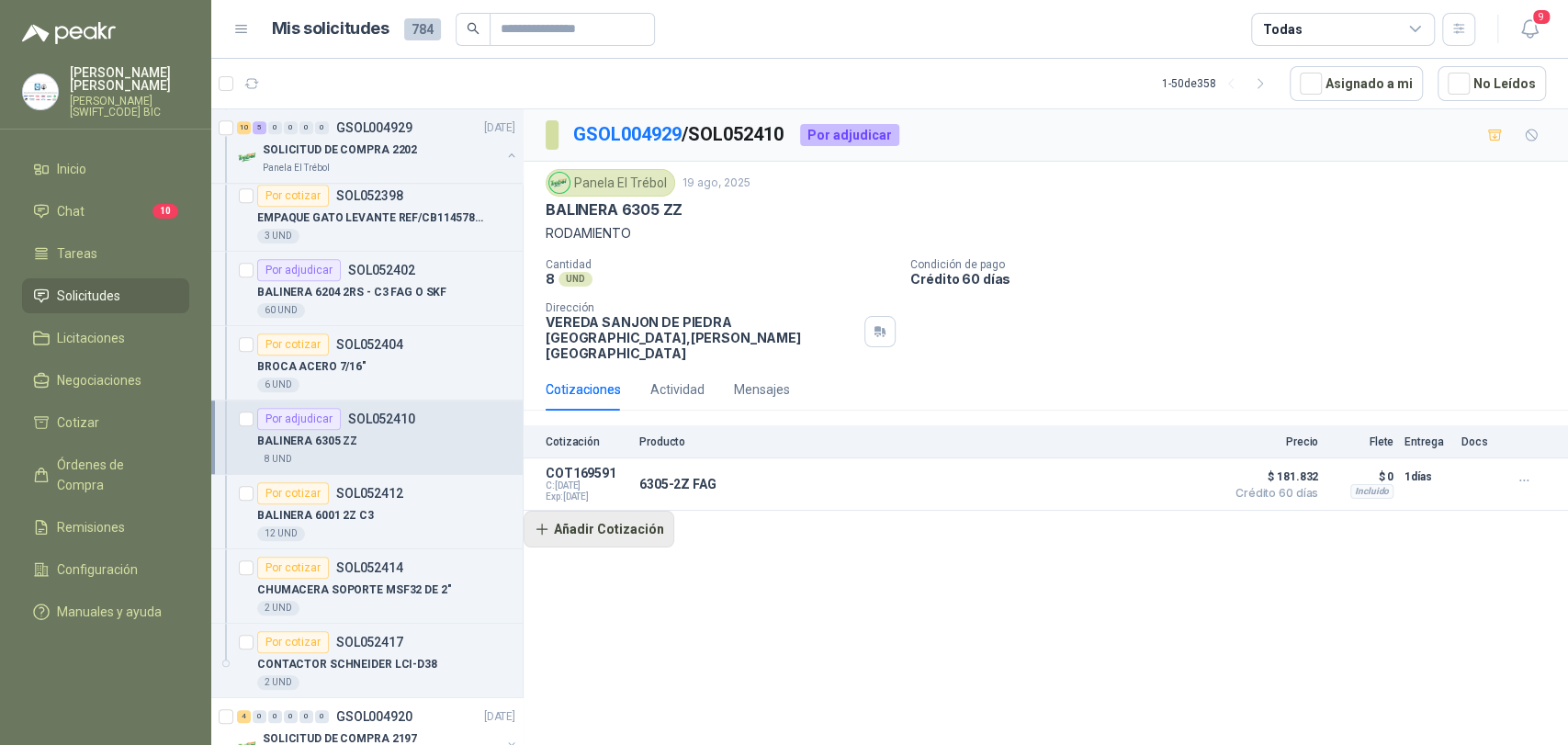
click at [573, 511] on button "Añadir Cotización" at bounding box center [600, 529] width 151 height 37
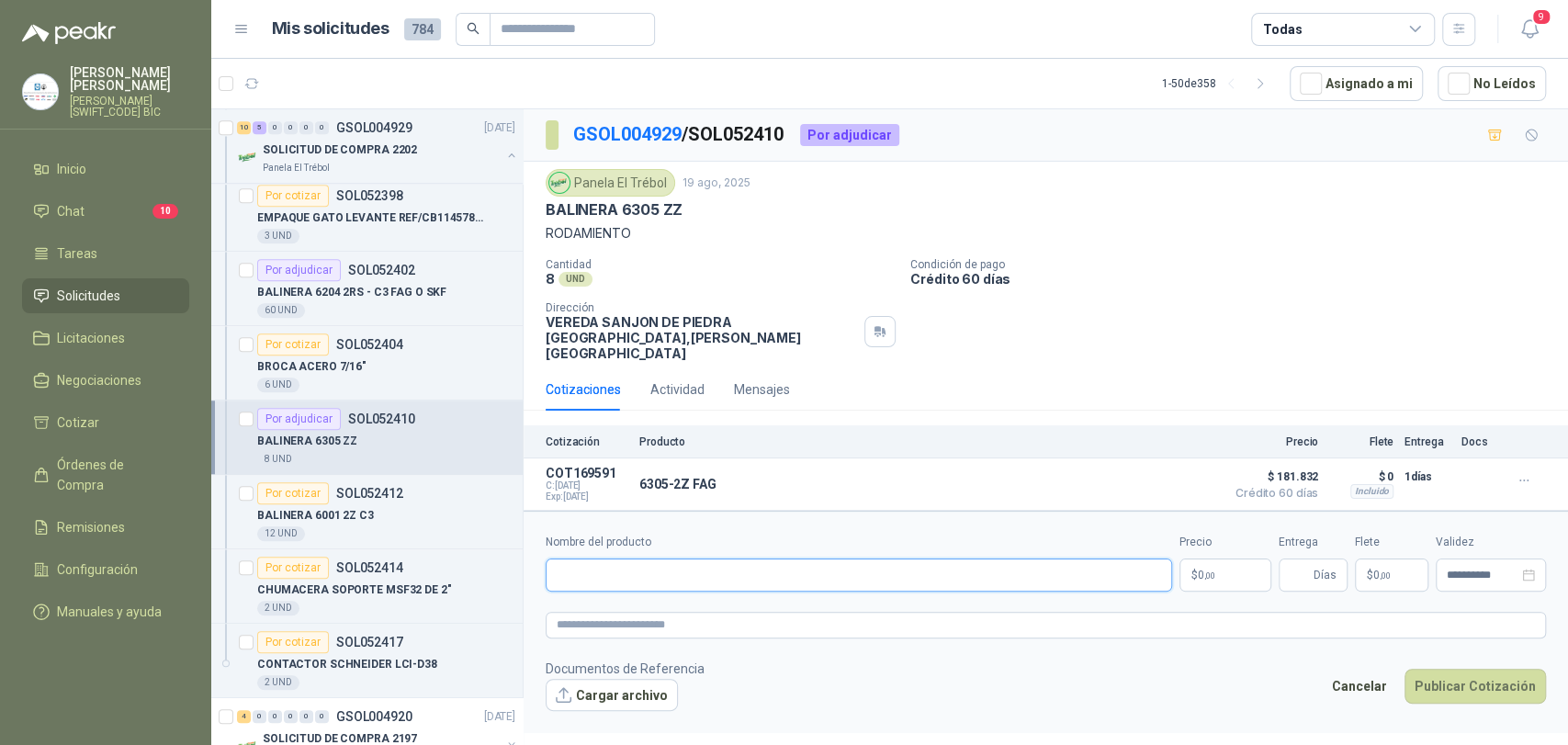
click at [621, 571] on input "Nombre del producto" at bounding box center [859, 575] width 626 height 33
type input "**********"
click at [1222, 565] on p "$ 0 ,00" at bounding box center [1225, 575] width 91 height 33
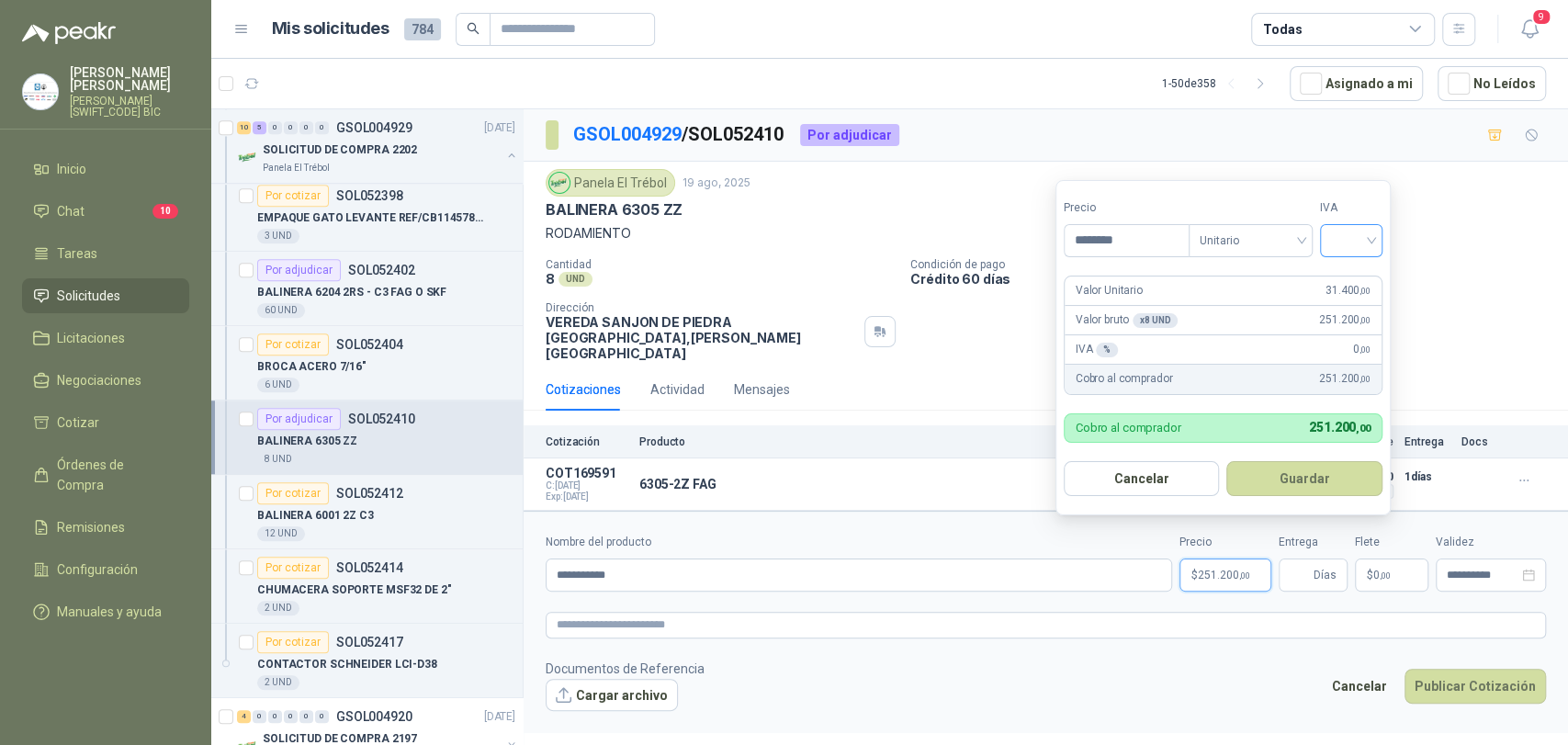
type input "********"
click at [1359, 237] on input "search" at bounding box center [1351, 239] width 41 height 28
click at [1351, 280] on div "19%" at bounding box center [1355, 279] width 34 height 20
click at [1310, 455] on form "Precio ******** Tipo Unitario IVA 19% 19% Valor Unitario 31.400 ,00 Valor bruto…" at bounding box center [1226, 347] width 340 height 335
click at [1310, 457] on form "Precio ******** Tipo Unitario IVA 19% Valor Unitario 31.400 ,00 Valor bruto x 8…" at bounding box center [1226, 347] width 340 height 335
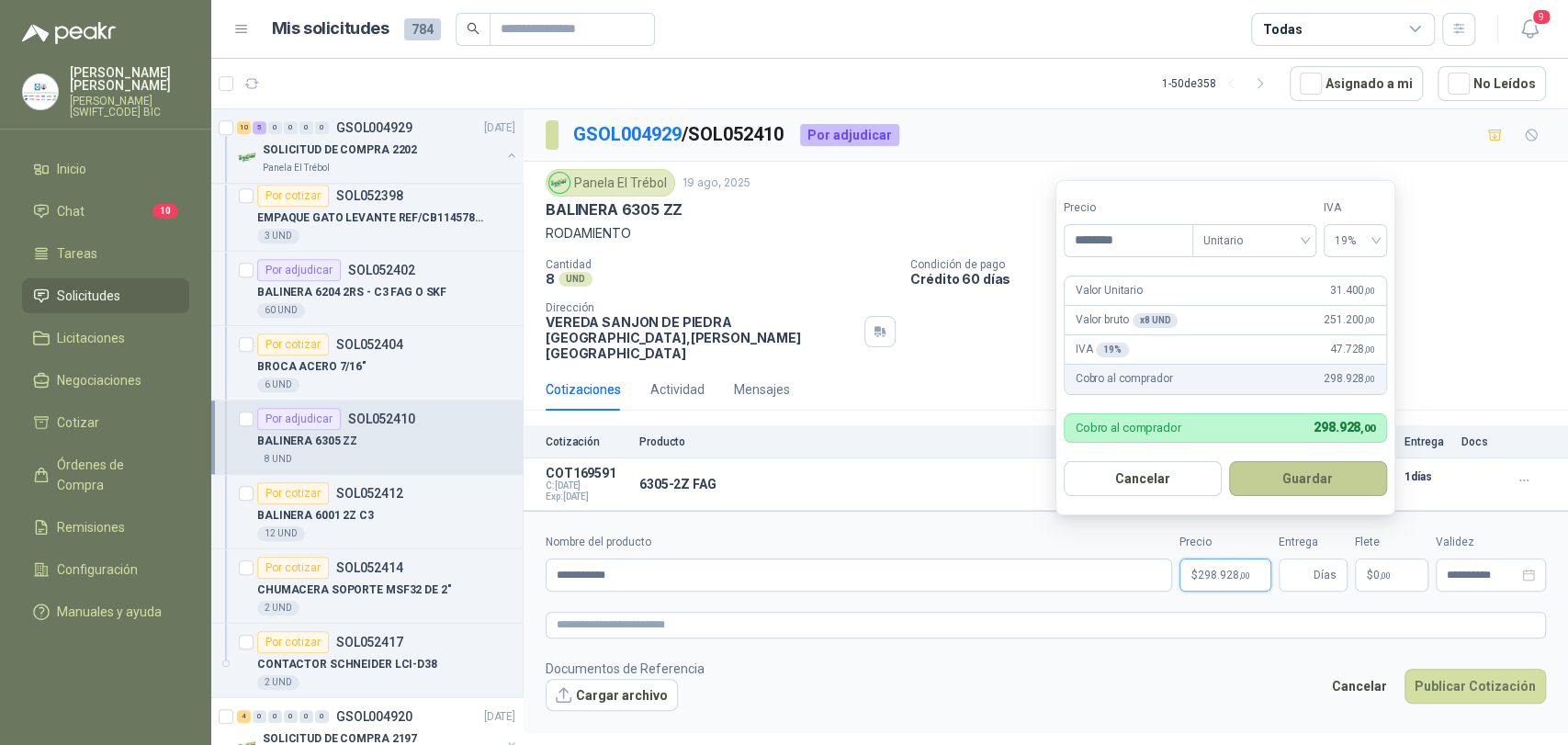
click at [1310, 466] on button "Guardar" at bounding box center [1307, 478] width 158 height 35
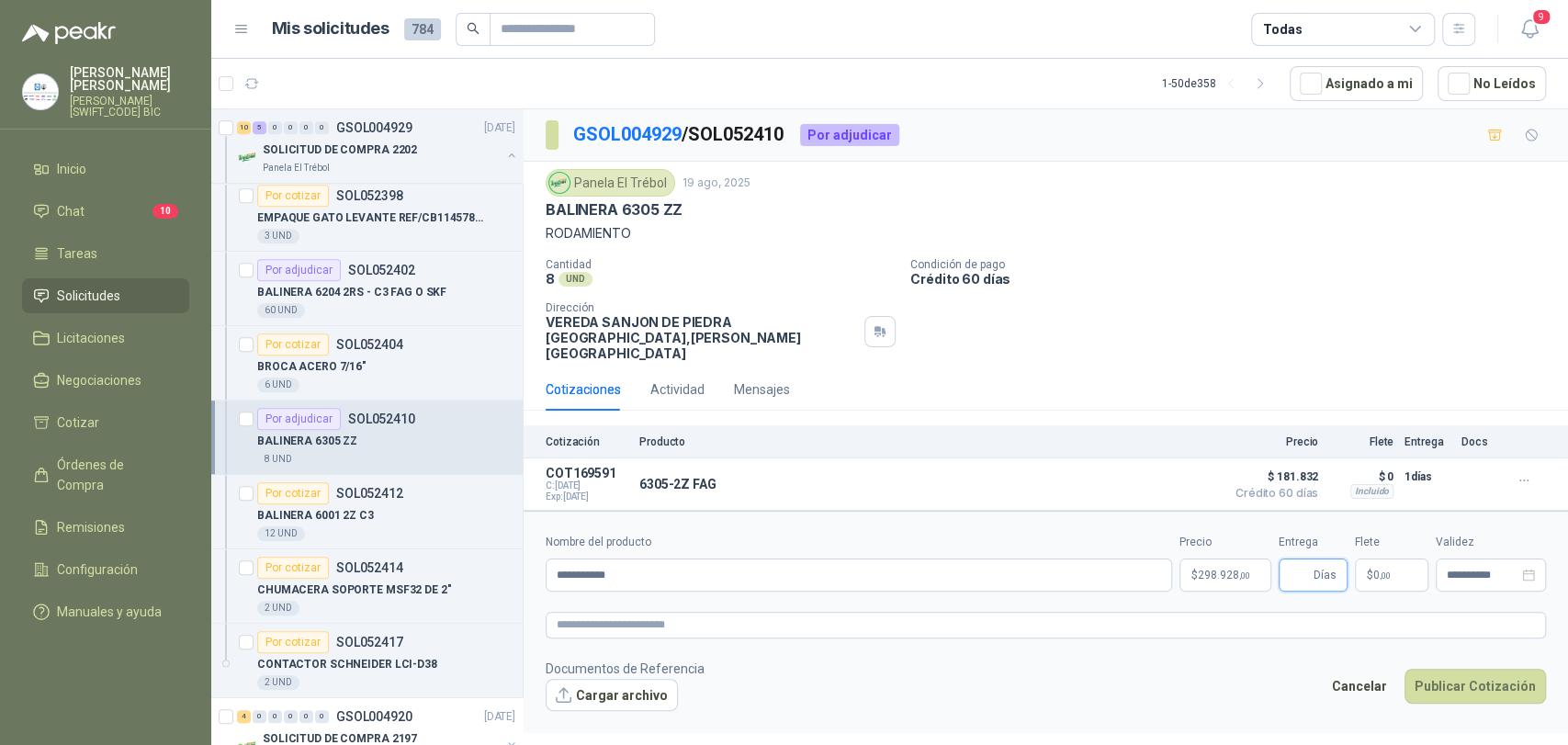
click at [1303, 560] on input "Entrega" at bounding box center [1300, 575] width 20 height 31
type input "*"
click at [1385, 571] on span ",00" at bounding box center [1385, 576] width 11 height 10
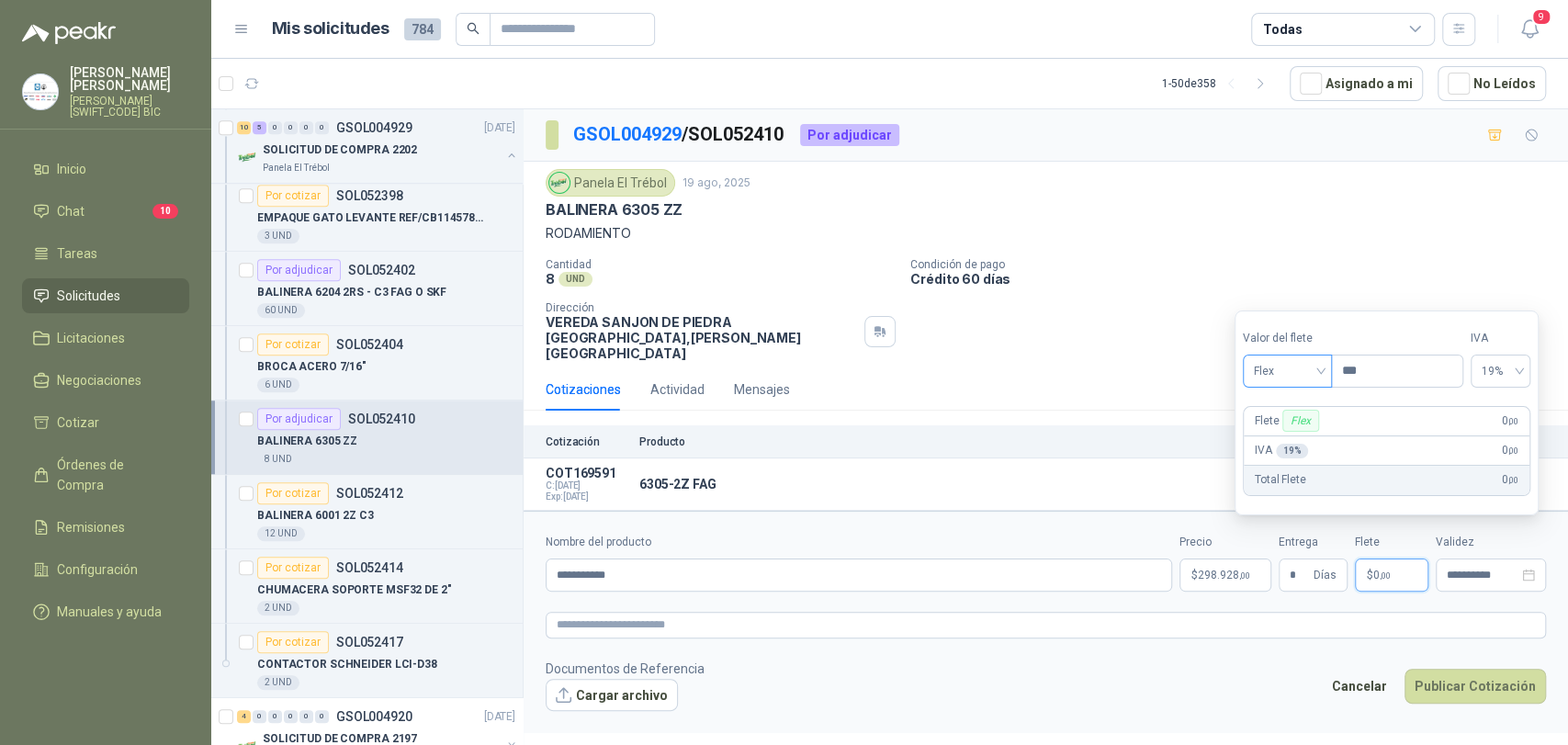
click at [1282, 364] on span "Flex" at bounding box center [1287, 371] width 67 height 28
click at [1297, 440] on div "Incluido" at bounding box center [1290, 439] width 65 height 20
click at [1447, 669] on button "Publicar Cotización" at bounding box center [1476, 686] width 141 height 35
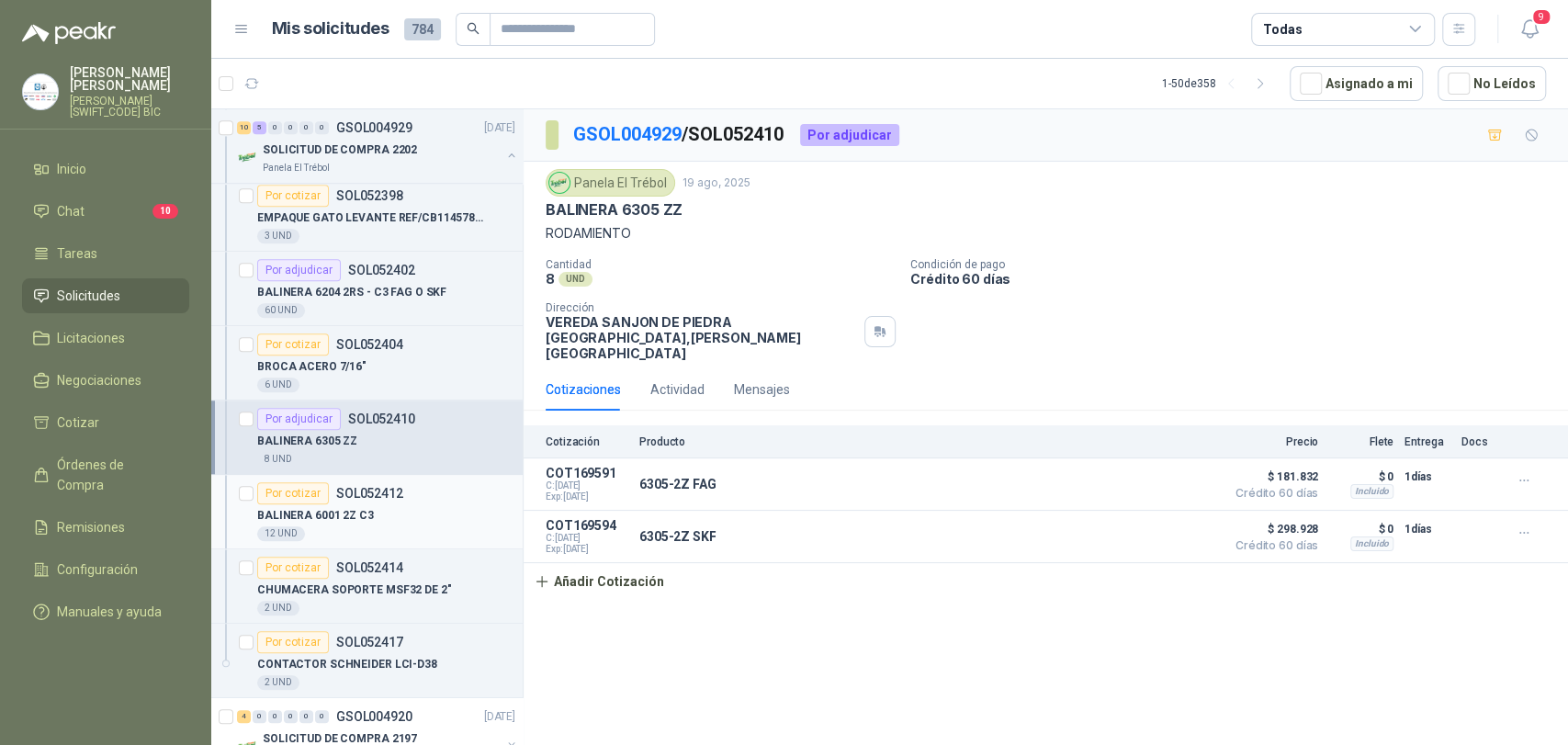
click at [336, 498] on p "SOL052412" at bounding box center [369, 493] width 67 height 13
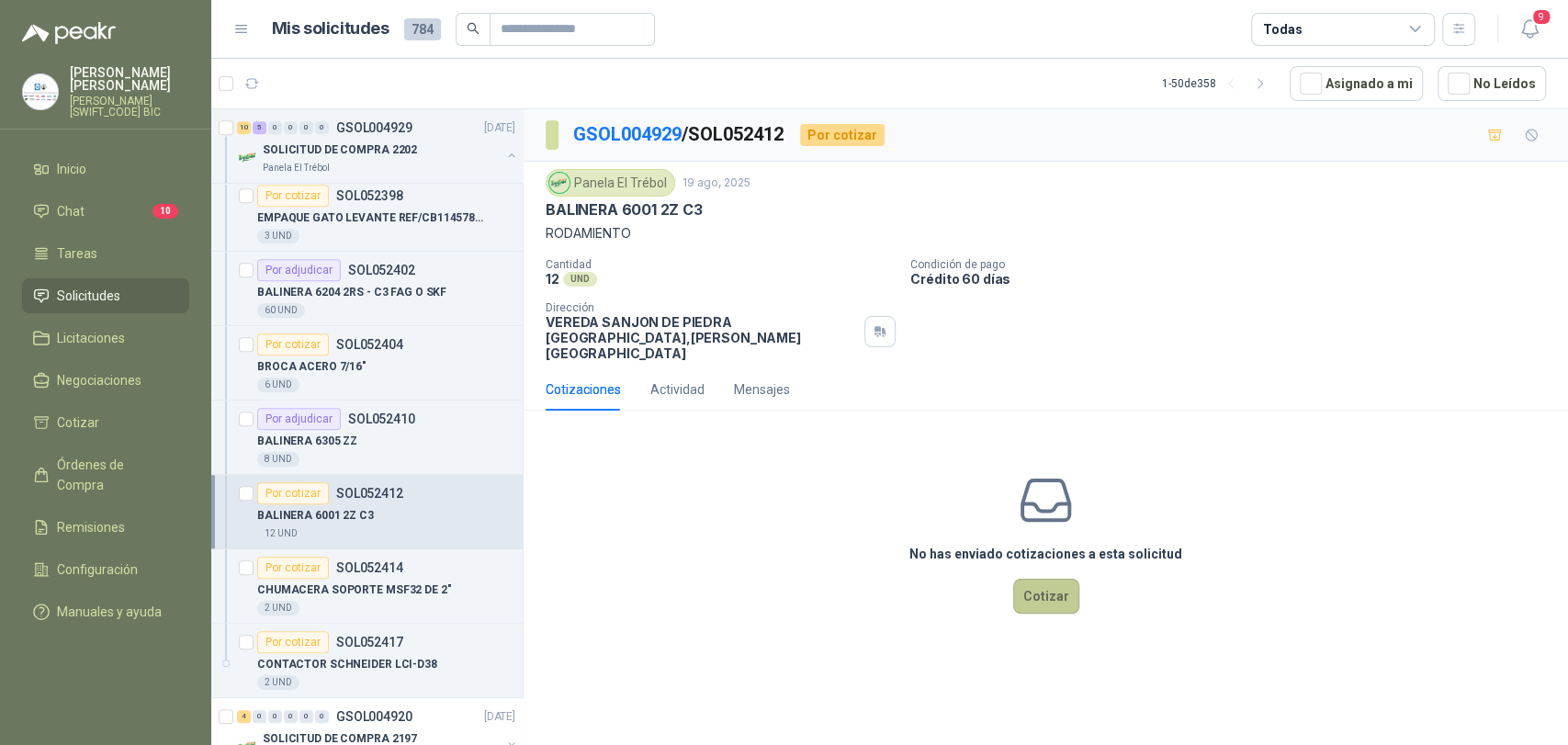
click at [1050, 580] on button "Cotizar" at bounding box center [1046, 596] width 67 height 35
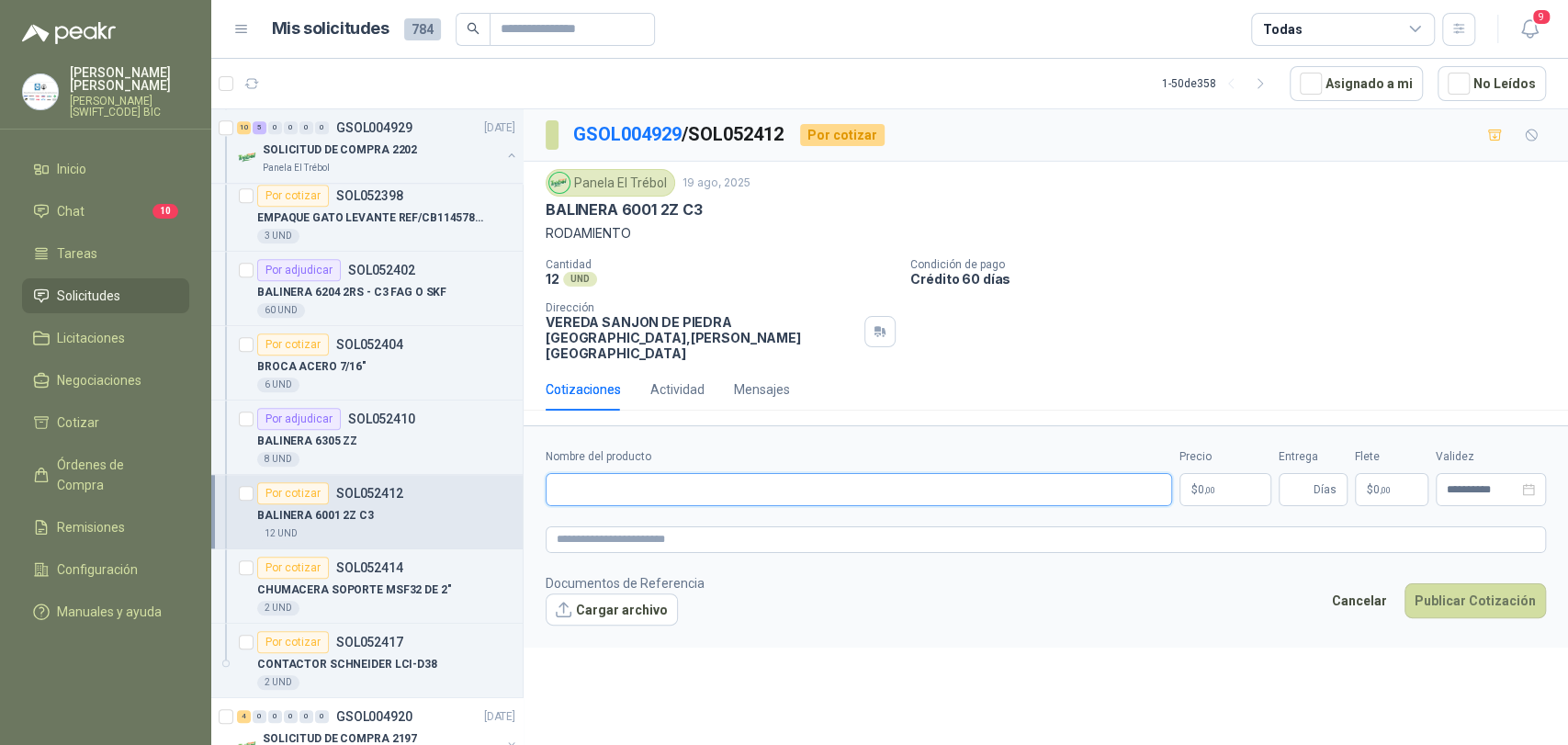
click at [698, 486] on input "Nombre del producto" at bounding box center [859, 489] width 626 height 33
type input "**********"
click at [1245, 477] on p "$ 0 ,00" at bounding box center [1225, 489] width 91 height 33
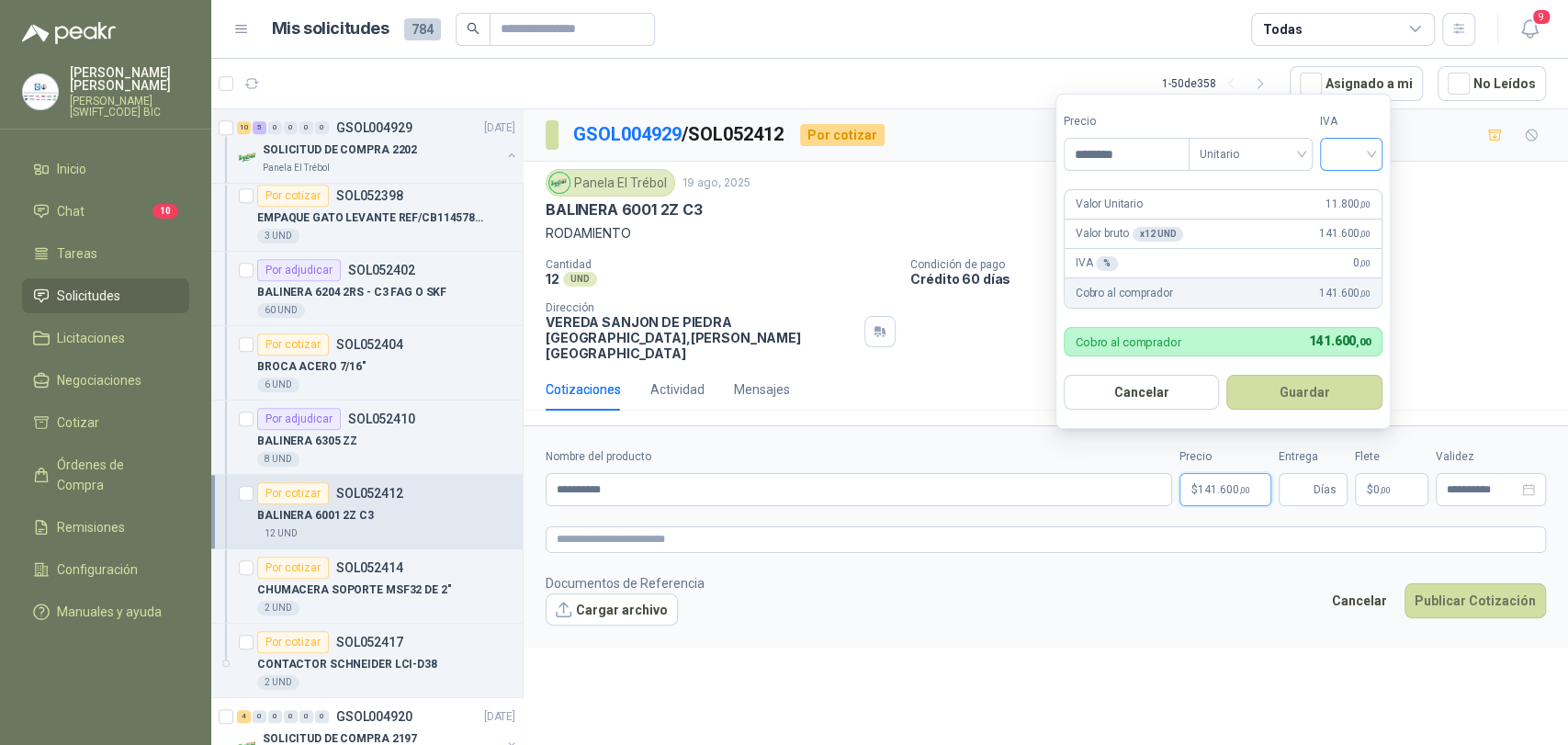
type input "********"
click at [1346, 139] on input "search" at bounding box center [1351, 153] width 41 height 28
click at [1345, 179] on div "19%" at bounding box center [1355, 192] width 56 height 30
click at [692, 473] on input "**********" at bounding box center [859, 489] width 626 height 33
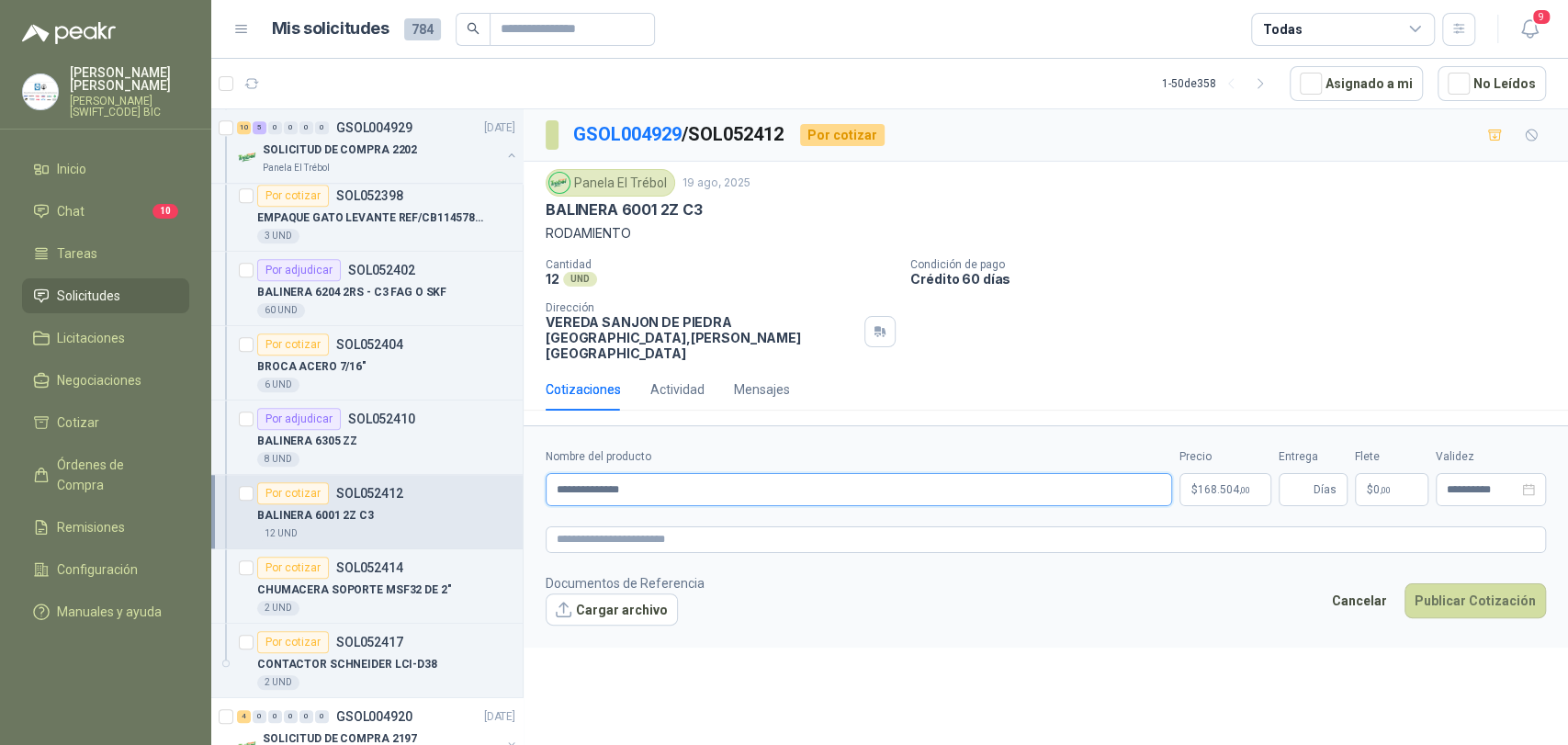
type input "**********"
click at [1308, 483] on input "Entrega" at bounding box center [1300, 489] width 20 height 31
type input "*"
click at [1406, 473] on p "$ 0 ,00" at bounding box center [1392, 489] width 74 height 33
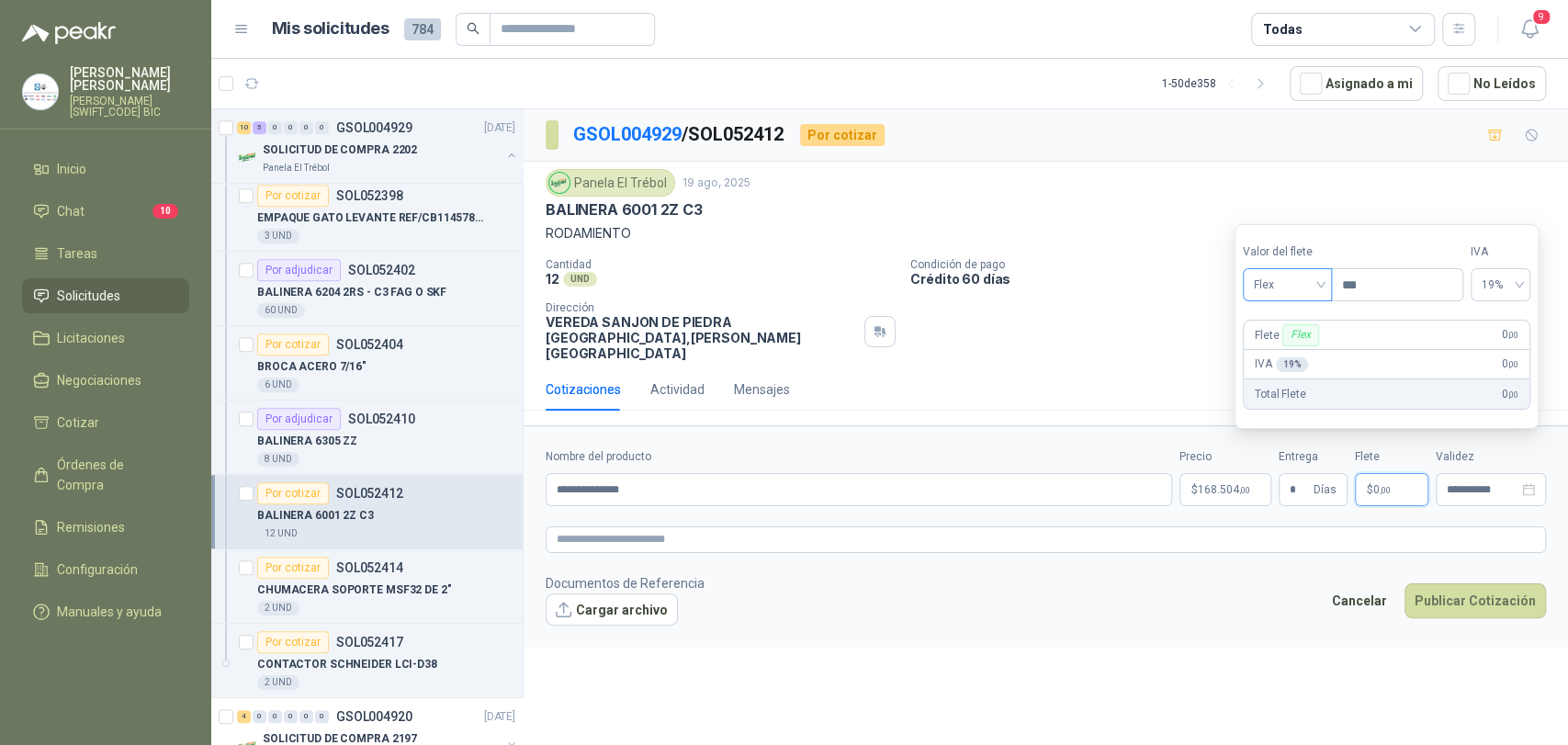
click at [1307, 293] on span "Flex" at bounding box center [1287, 285] width 67 height 28
click at [1286, 366] on div "Incluido" at bounding box center [1290, 353] width 87 height 30
click at [1442, 584] on button "Publicar Cotización" at bounding box center [1476, 601] width 141 height 35
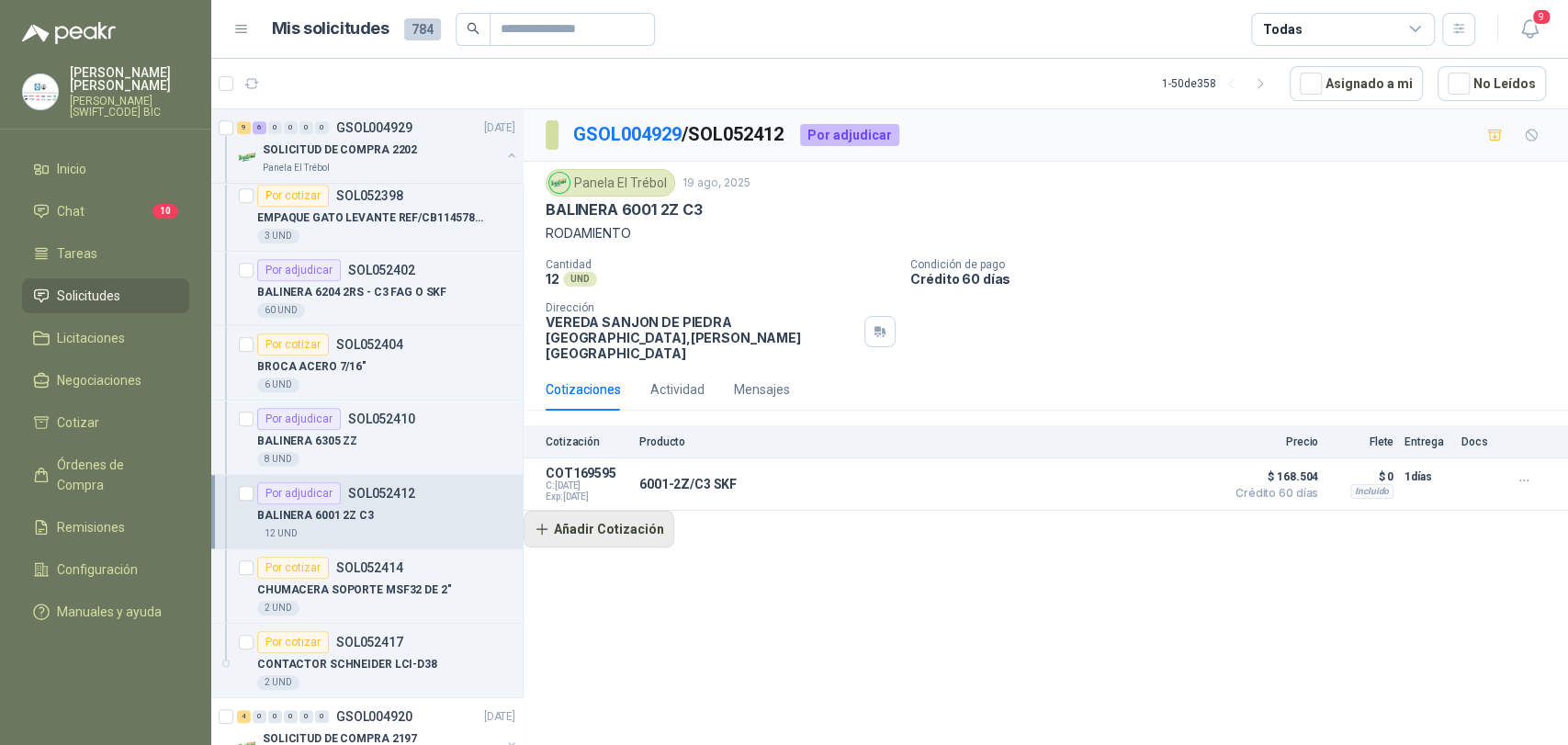
click at [639, 529] on button "Añadir Cotización" at bounding box center [600, 529] width 151 height 37
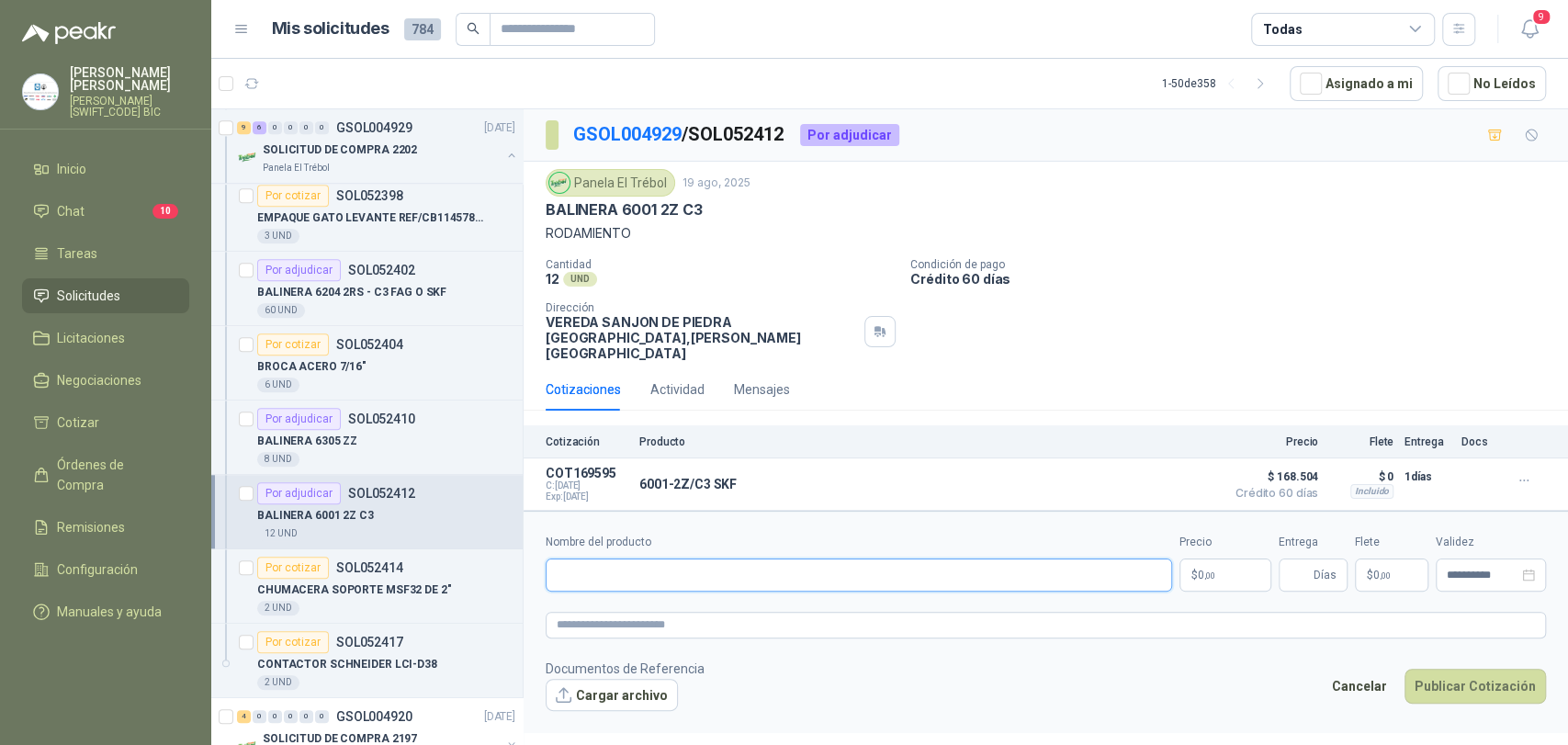
click at [629, 559] on input "Nombre del producto" at bounding box center [859, 575] width 626 height 33
click at [761, 589] on form "**********" at bounding box center [1046, 623] width 1045 height 223
click at [733, 559] on input "**********" at bounding box center [859, 575] width 626 height 33
type input "**********"
click at [1220, 559] on p "$ 0 ,00" at bounding box center [1225, 575] width 91 height 33
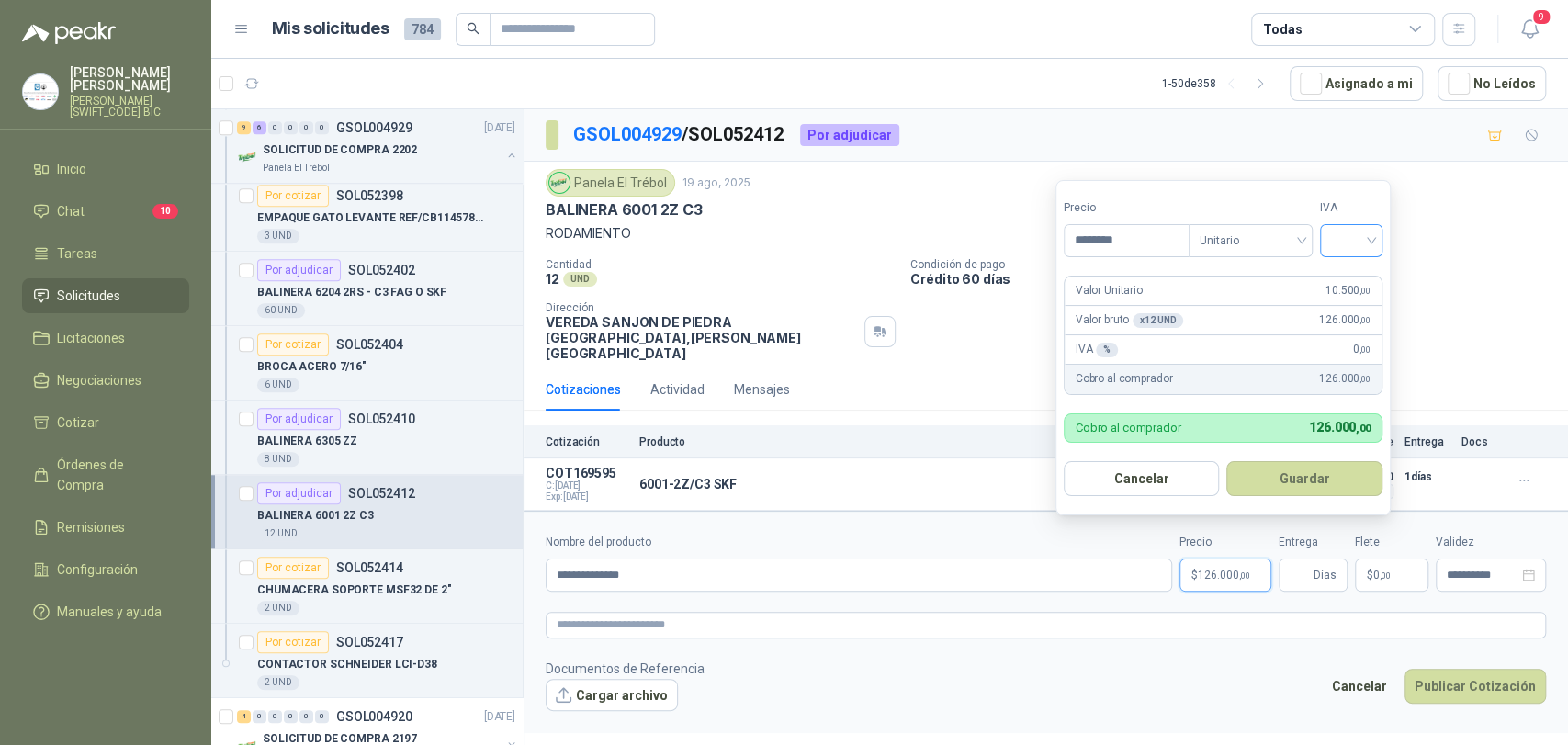
type input "********"
click at [1356, 238] on input "search" at bounding box center [1351, 239] width 41 height 28
click at [1358, 274] on div "19%" at bounding box center [1355, 279] width 34 height 20
click at [1319, 458] on form "Precio ******** Tipo Unitario IVA 19% 19% Valor Unitario 10.500 ,00 Valor bruto…" at bounding box center [1226, 347] width 340 height 335
click at [1317, 469] on button "Guardar" at bounding box center [1307, 478] width 158 height 35
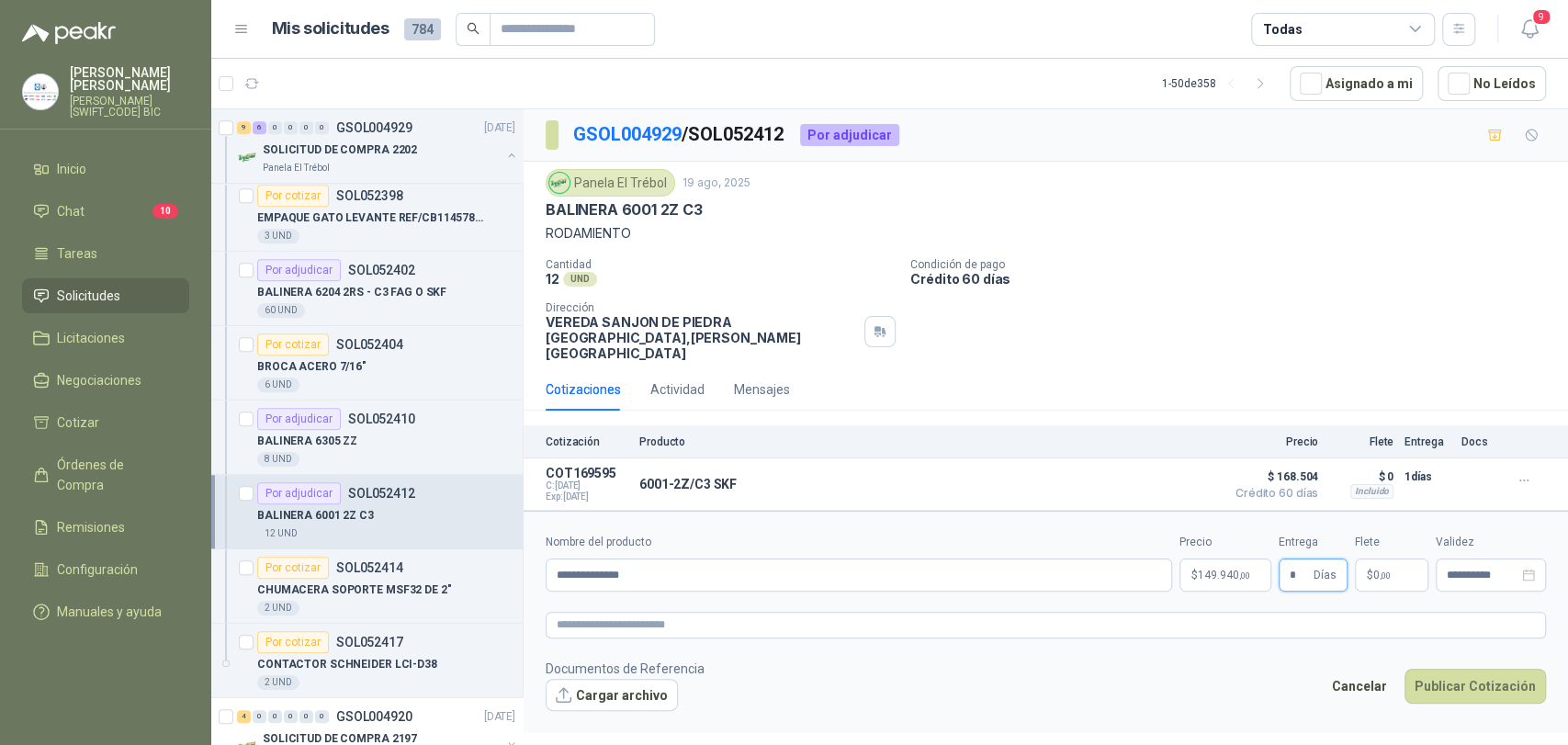
type input "*"
click at [1380, 571] on span ",00" at bounding box center [1385, 576] width 11 height 10
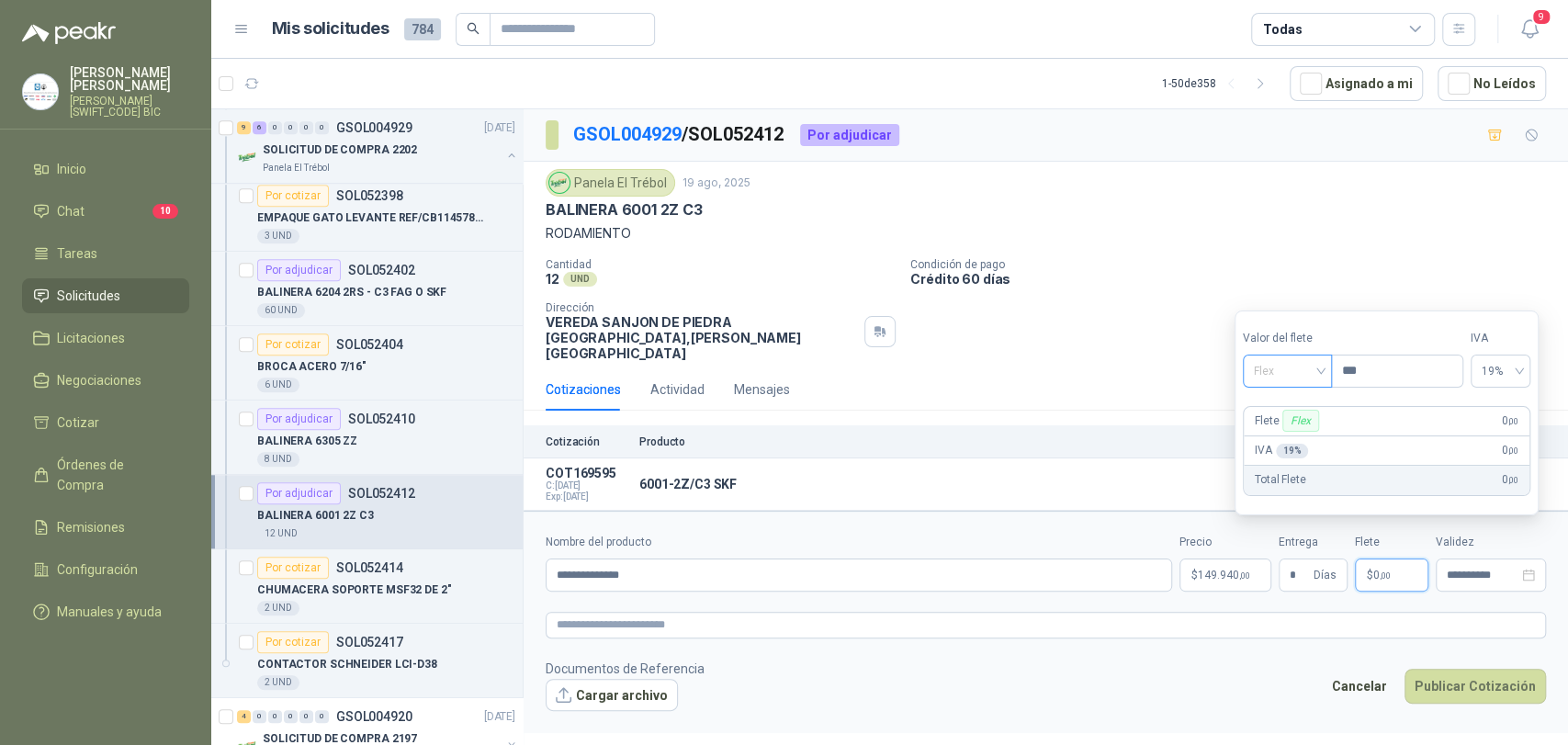
click at [1315, 355] on div "Flex" at bounding box center [1288, 371] width 89 height 33
click at [1290, 449] on div "Incluido" at bounding box center [1290, 439] width 65 height 20
click at [1429, 669] on button "Publicar Cotización" at bounding box center [1476, 686] width 141 height 35
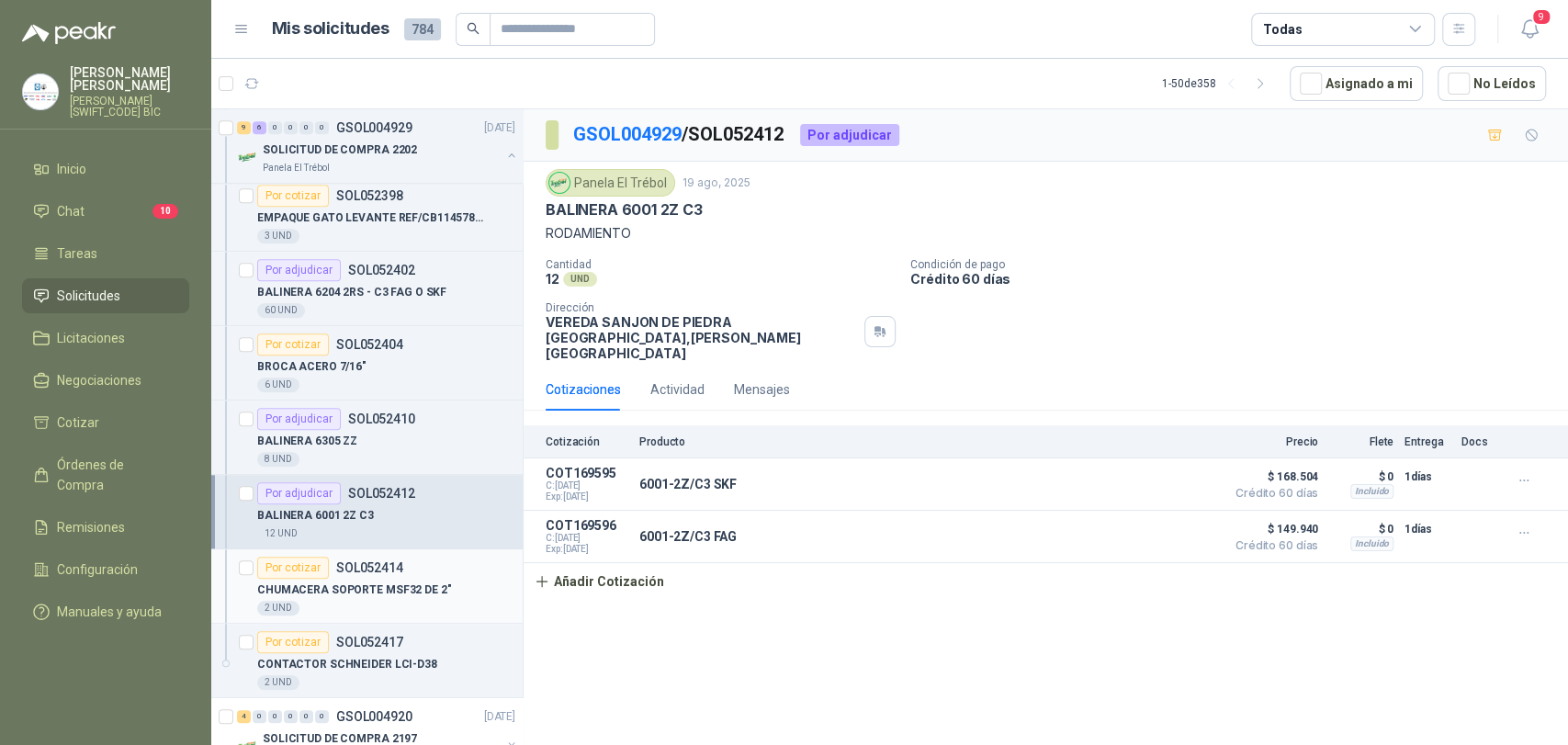
click at [353, 596] on p "CHUMACERA SOPORTE MSF32 DE 2"" at bounding box center [355, 591] width 195 height 18
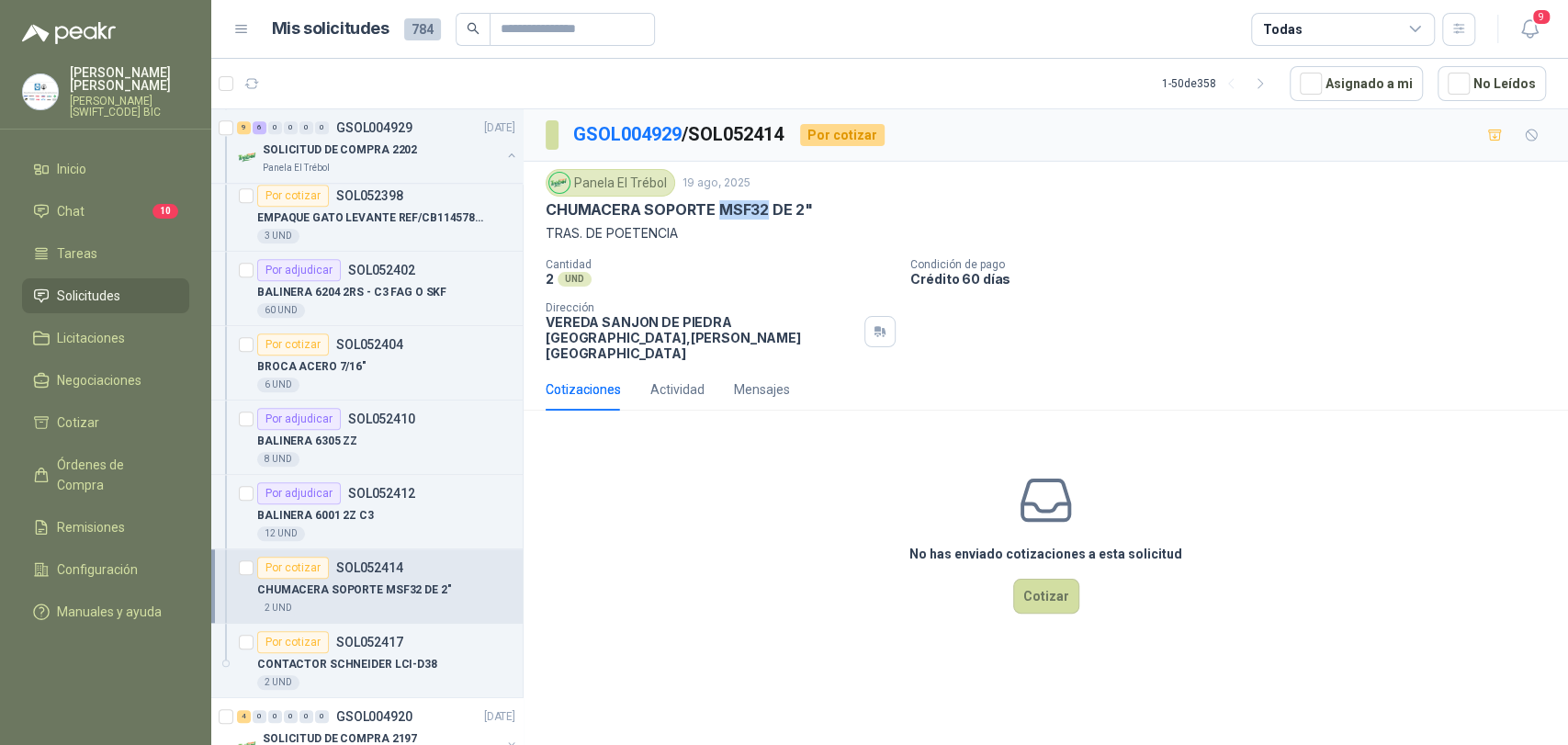
drag, startPoint x: 767, startPoint y: 210, endPoint x: 719, endPoint y: 211, distance: 48.0
click at [719, 211] on p "CHUMACERA SOPORTE MSF32 DE 2"" at bounding box center [679, 209] width 267 height 19
copy p "MSF32"
click at [1021, 583] on button "Cotizar" at bounding box center [1046, 596] width 67 height 35
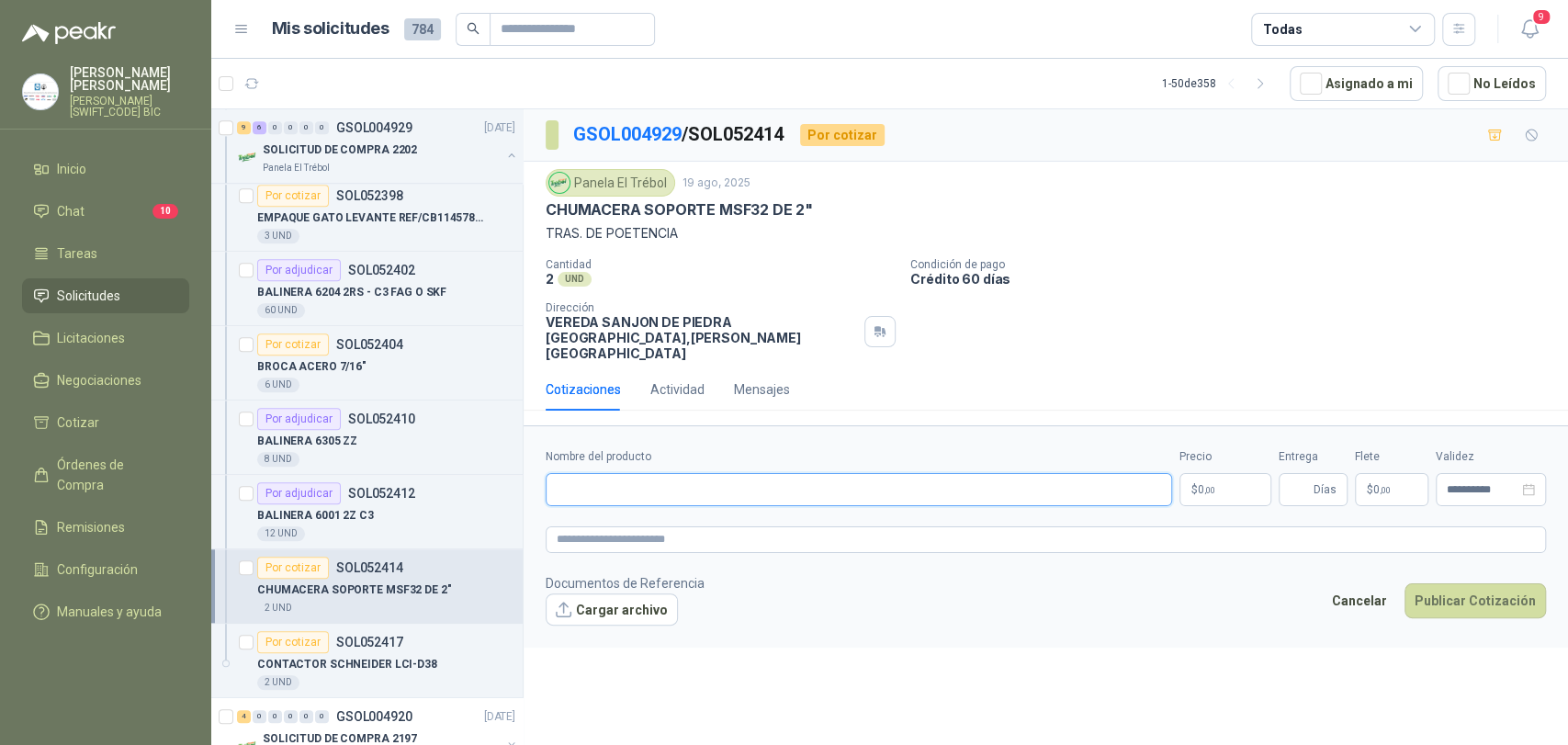
click at [797, 477] on input "Nombre del producto" at bounding box center [859, 489] width 626 height 33
paste input "**********"
type input "**********"
click at [1232, 473] on p "$ 0 ,00" at bounding box center [1225, 489] width 91 height 33
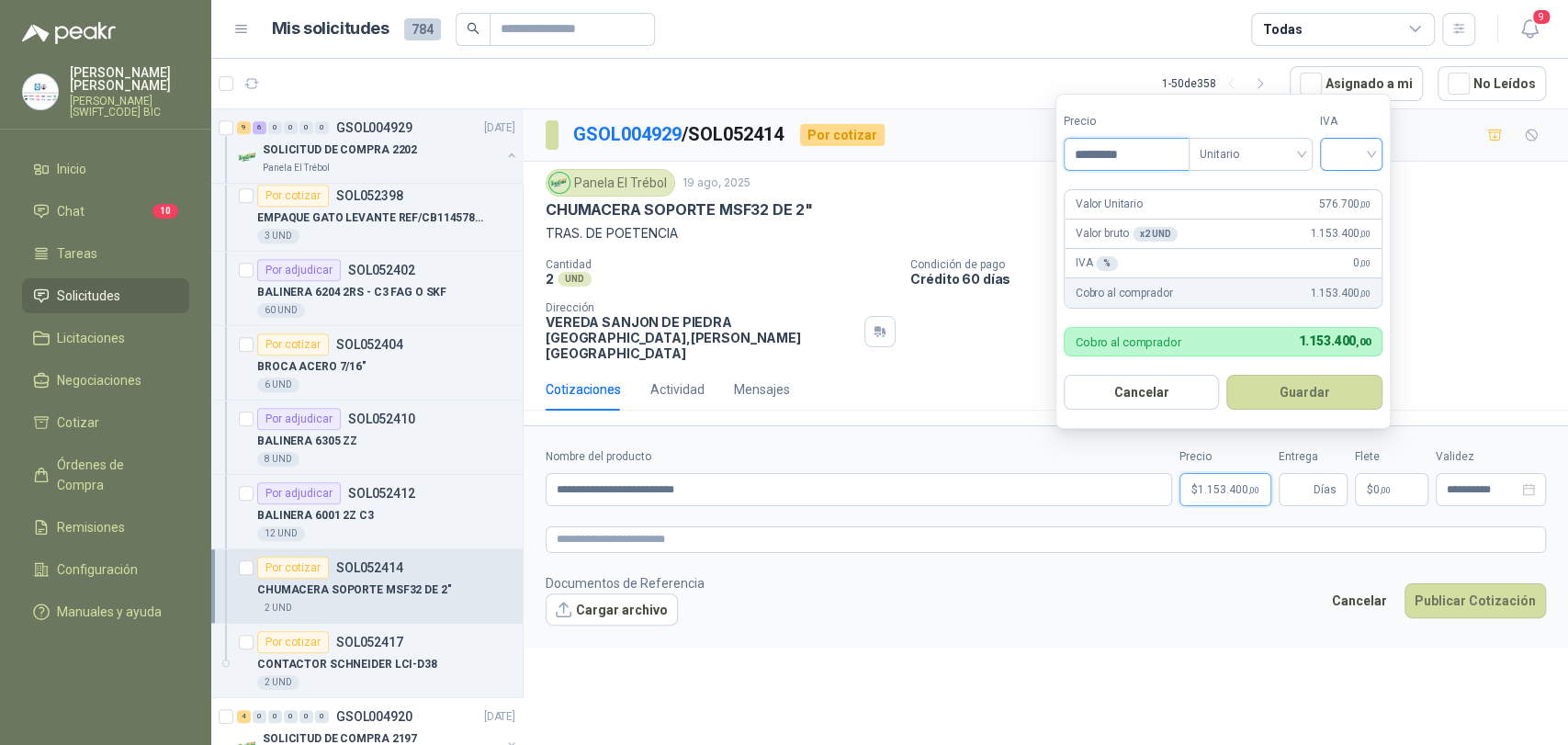
type input "*********"
click at [1371, 153] on input "search" at bounding box center [1351, 153] width 41 height 28
click at [1361, 191] on div "19%" at bounding box center [1355, 192] width 34 height 20
click at [1324, 369] on form "Precio ********* Tipo Unitario IVA 19% 19% Valor Unitario 576.700 ,00 Valor bru…" at bounding box center [1226, 261] width 340 height 335
click at [1322, 386] on button "Guardar" at bounding box center [1307, 392] width 158 height 35
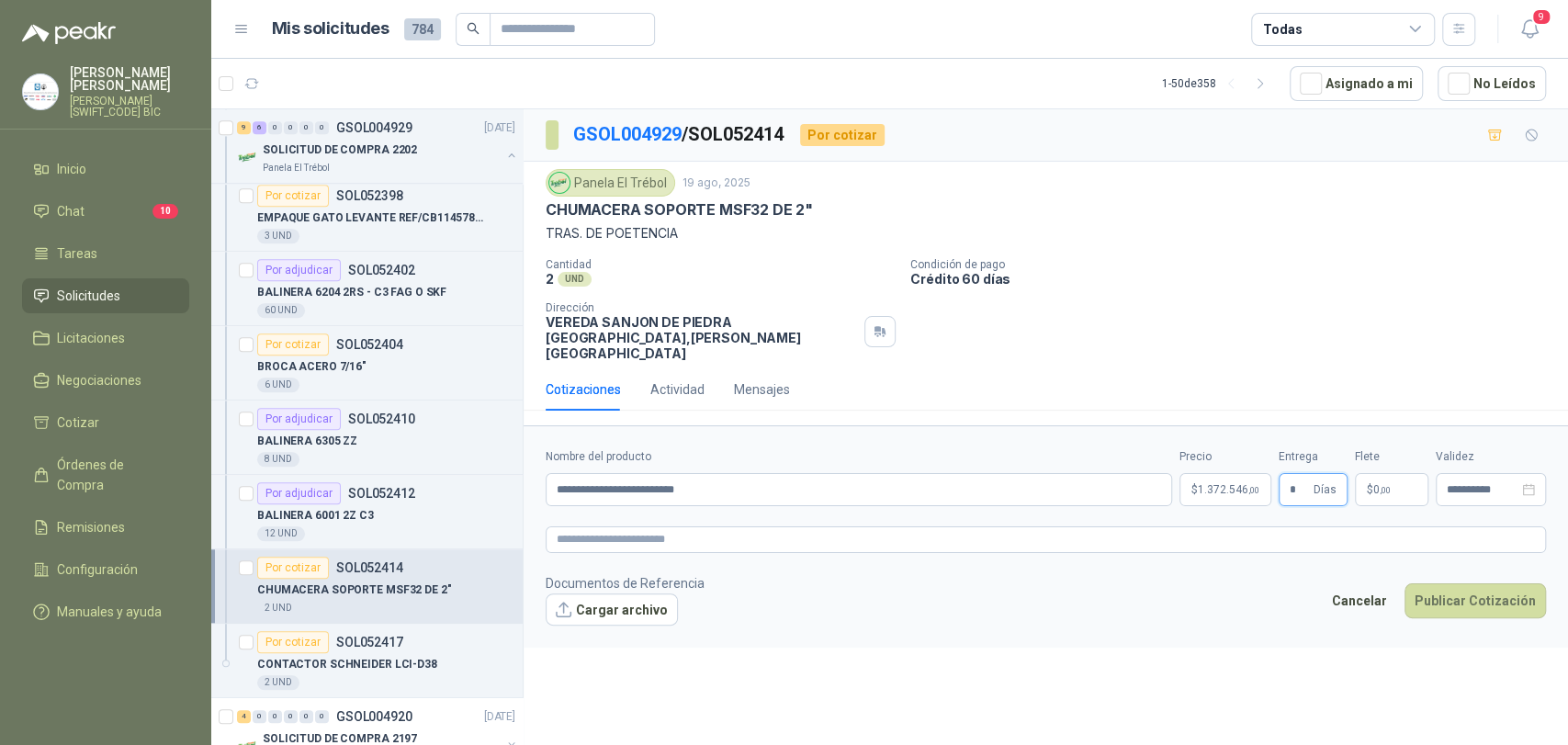
type input "*"
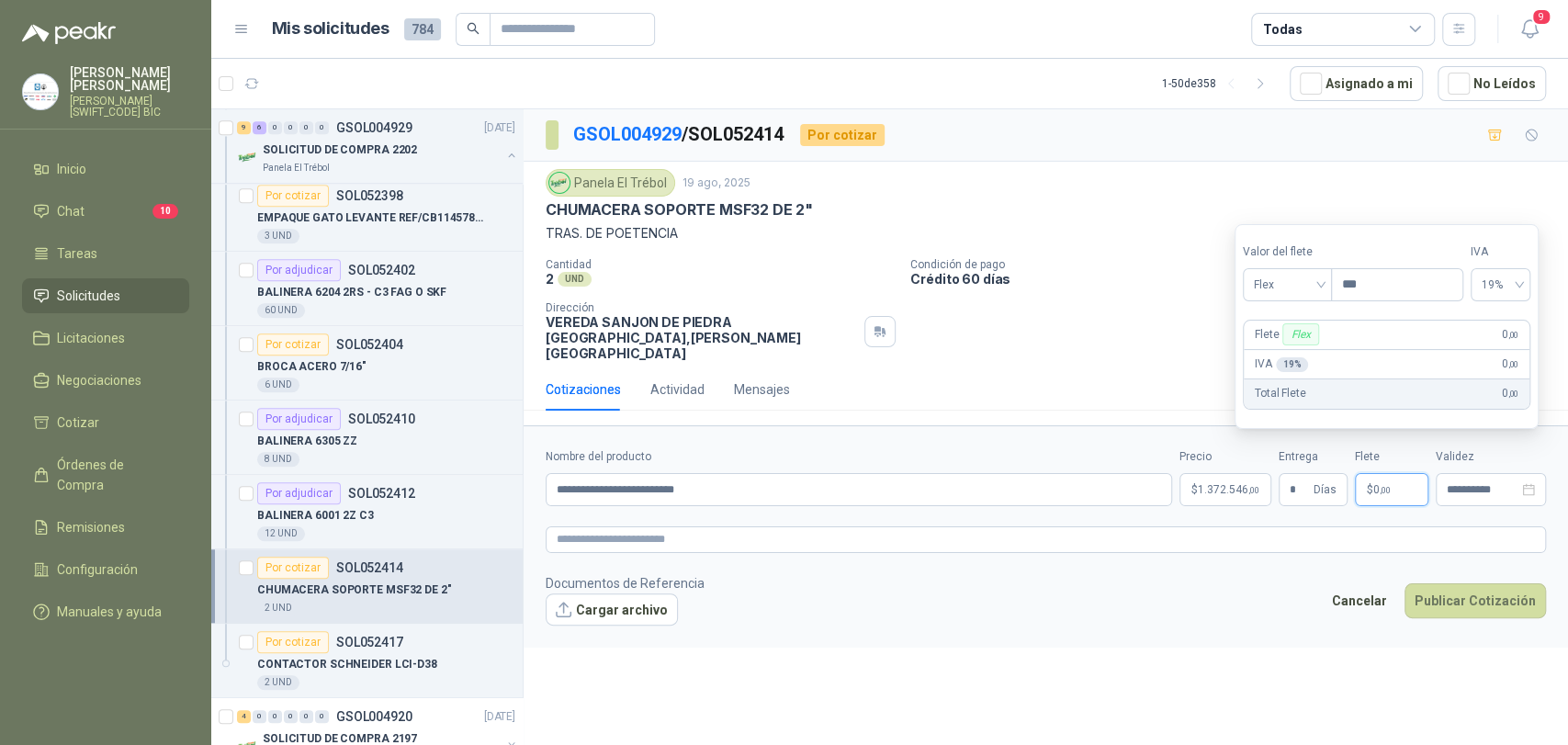
click at [1373, 484] on span "0 ,00" at bounding box center [1382, 489] width 18 height 11
click at [1315, 296] on span "Flex" at bounding box center [1287, 285] width 67 height 28
click at [1306, 344] on div "Incluido" at bounding box center [1290, 353] width 65 height 20
click at [1465, 584] on button "Publicar Cotización" at bounding box center [1476, 601] width 141 height 35
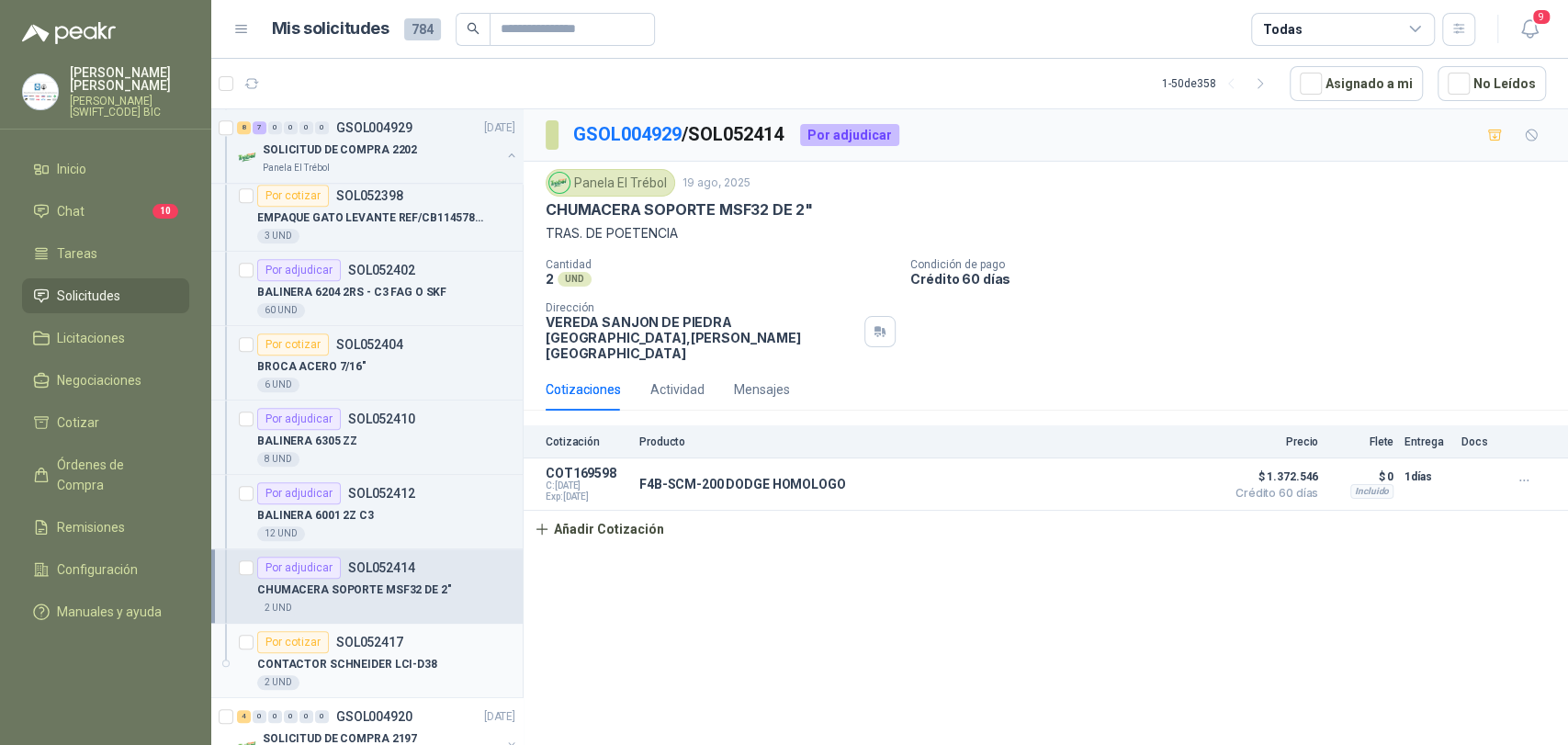
click at [362, 653] on div "CONTACTOR SCHNEIDER LCI-D38" at bounding box center [387, 664] width 259 height 22
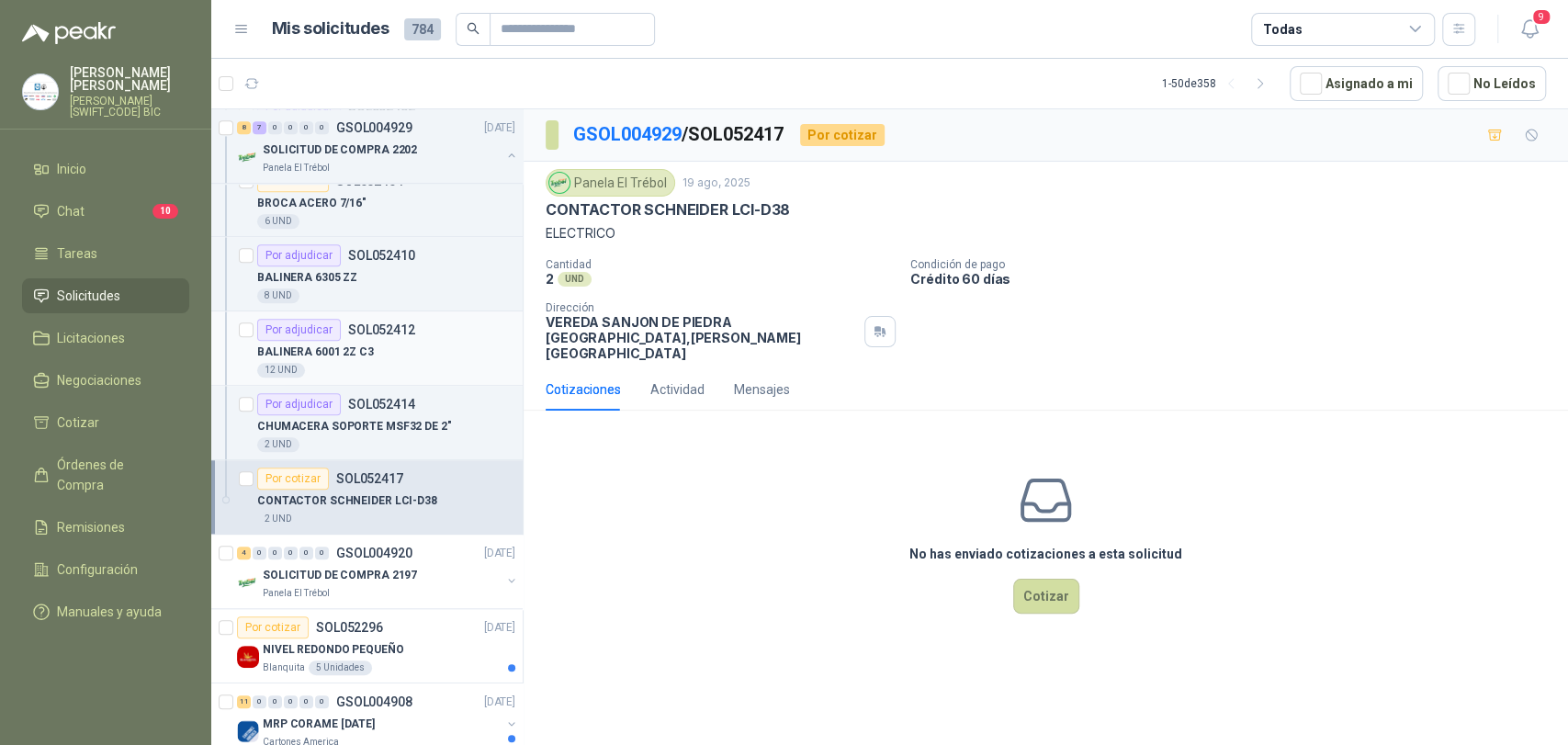
scroll to position [1123, 0]
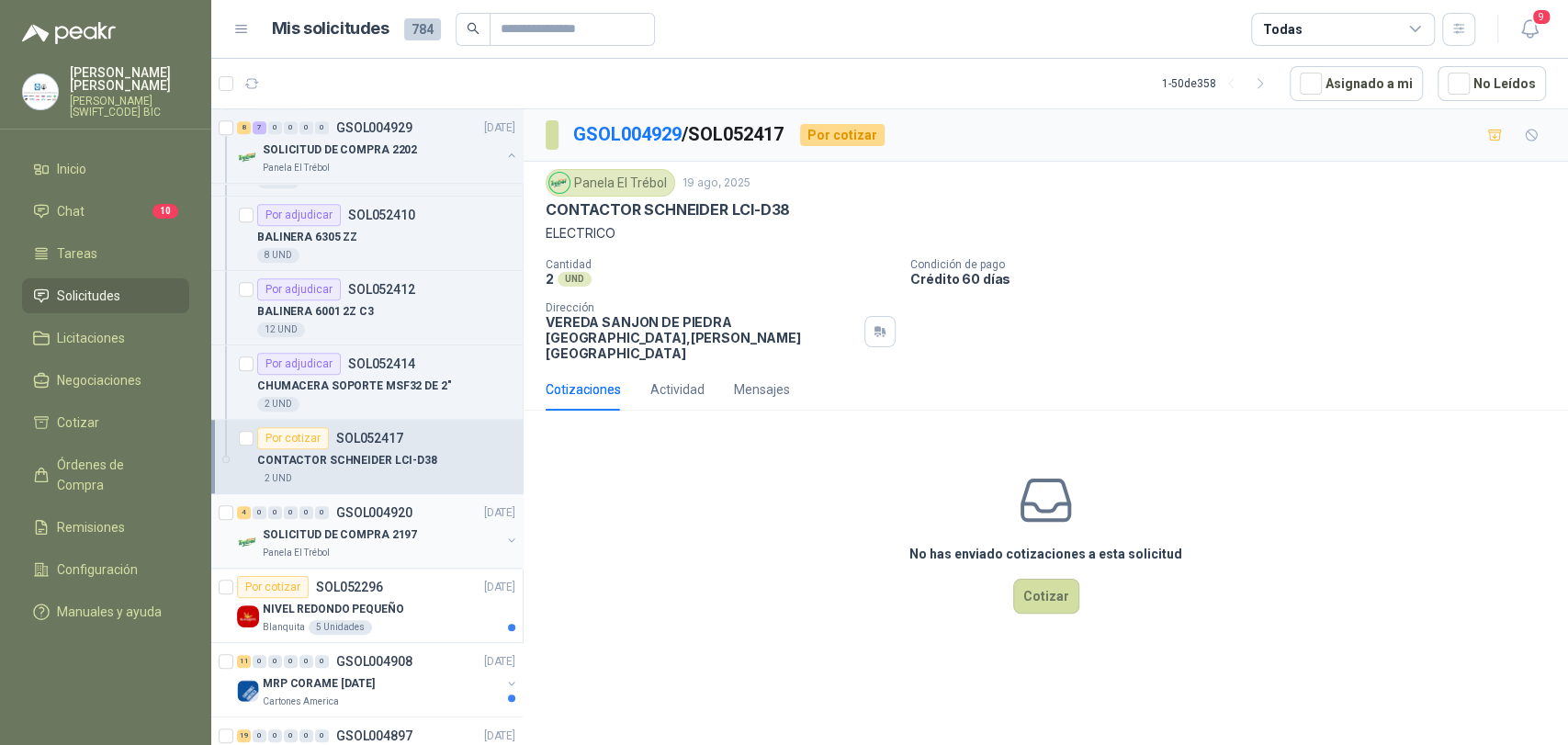
click at [377, 518] on div "4 0 0 0 0 0 GSOL004920 [DATE]" at bounding box center [378, 512] width 282 height 22
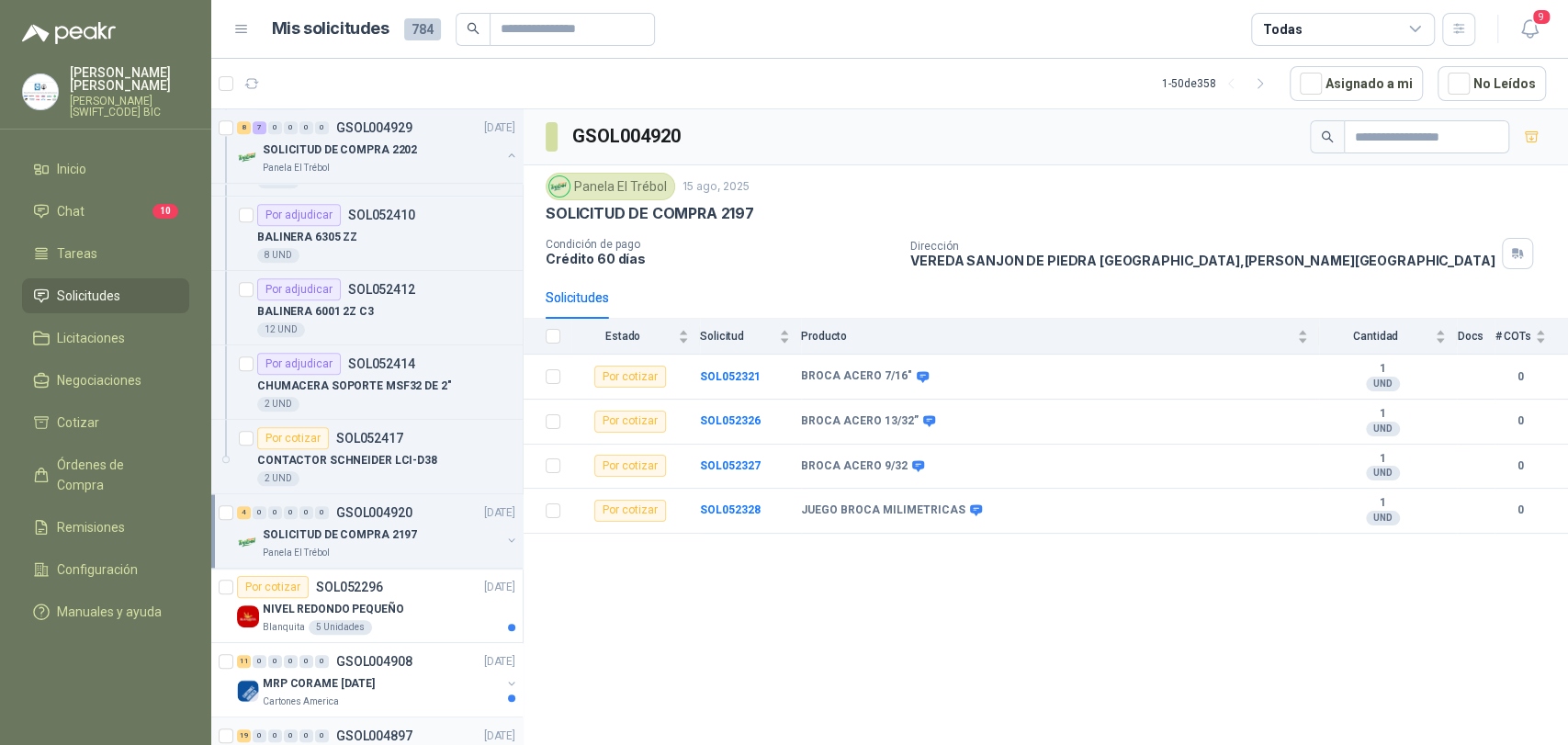
scroll to position [1429, 0]
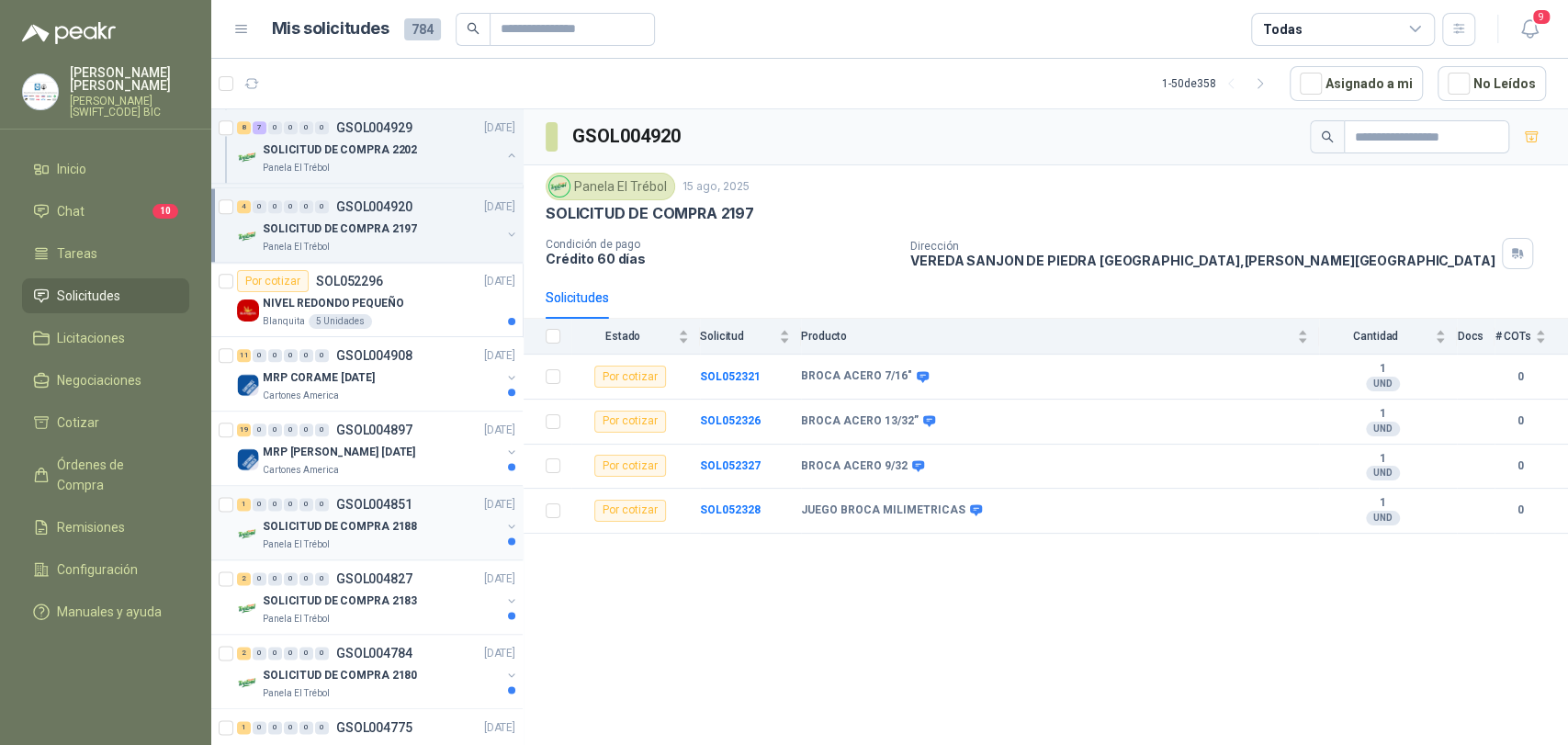
click at [368, 508] on p "GSOL004851" at bounding box center [374, 504] width 77 height 13
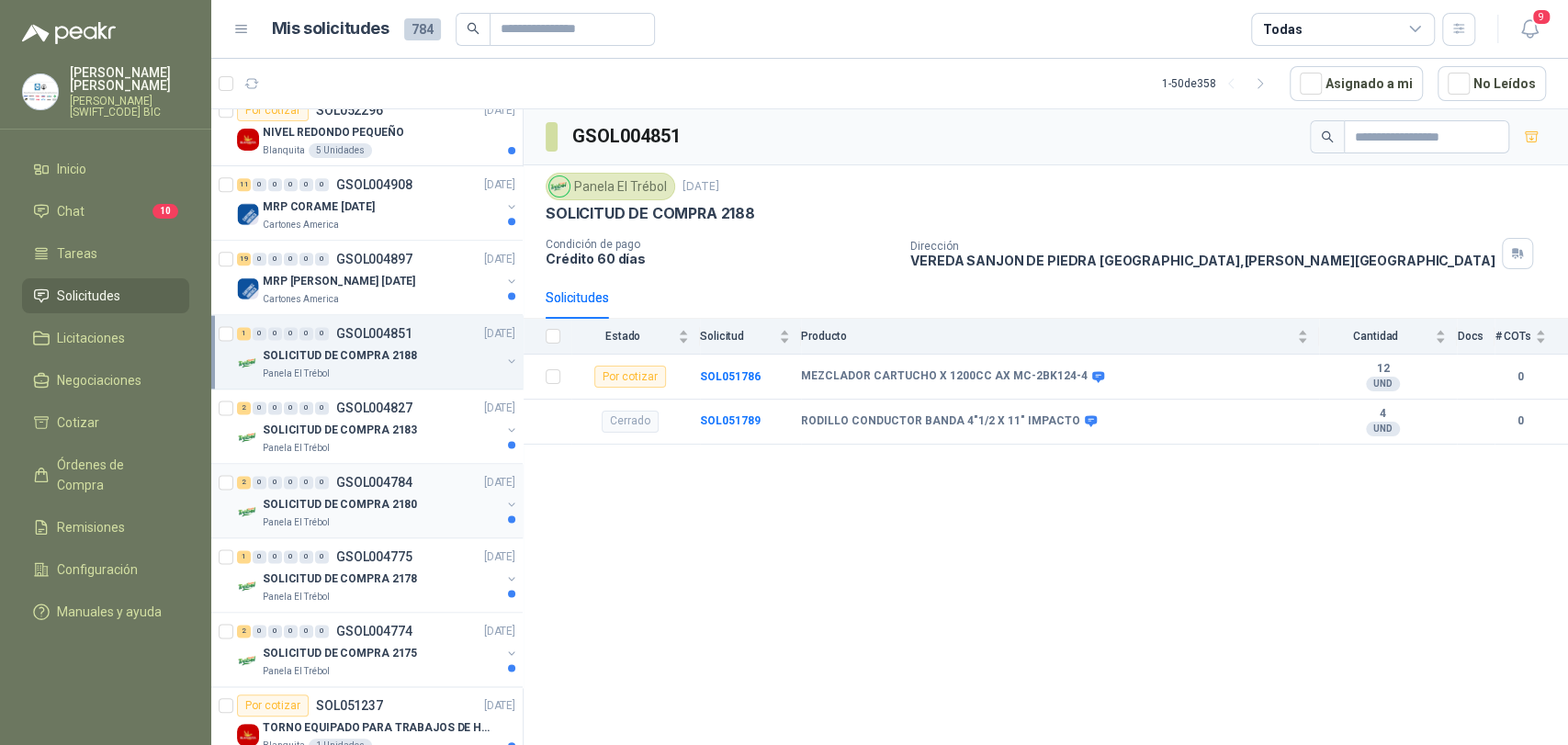
scroll to position [1633, 0]
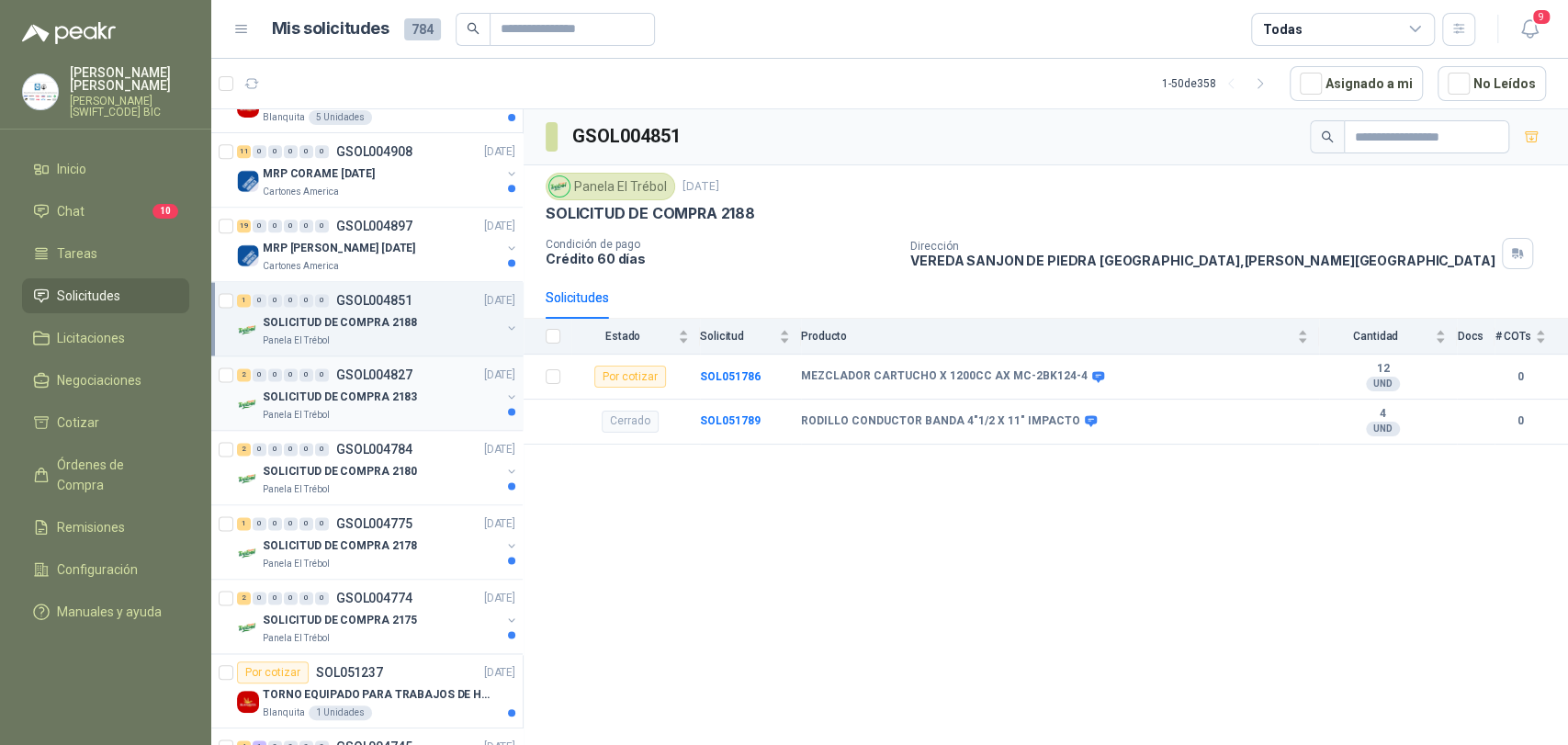
click at [369, 375] on p "GSOL004827" at bounding box center [374, 374] width 77 height 13
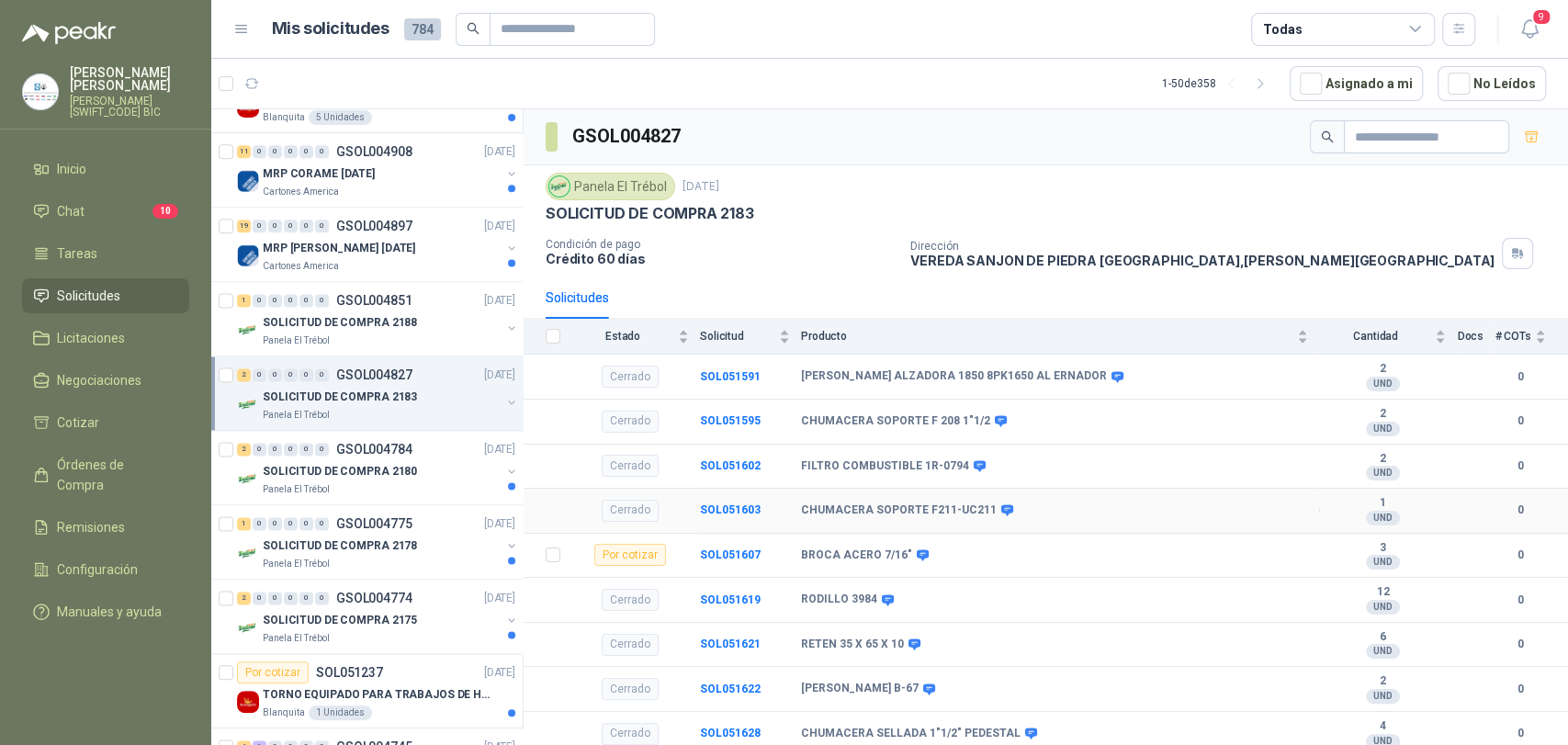
scroll to position [97, 0]
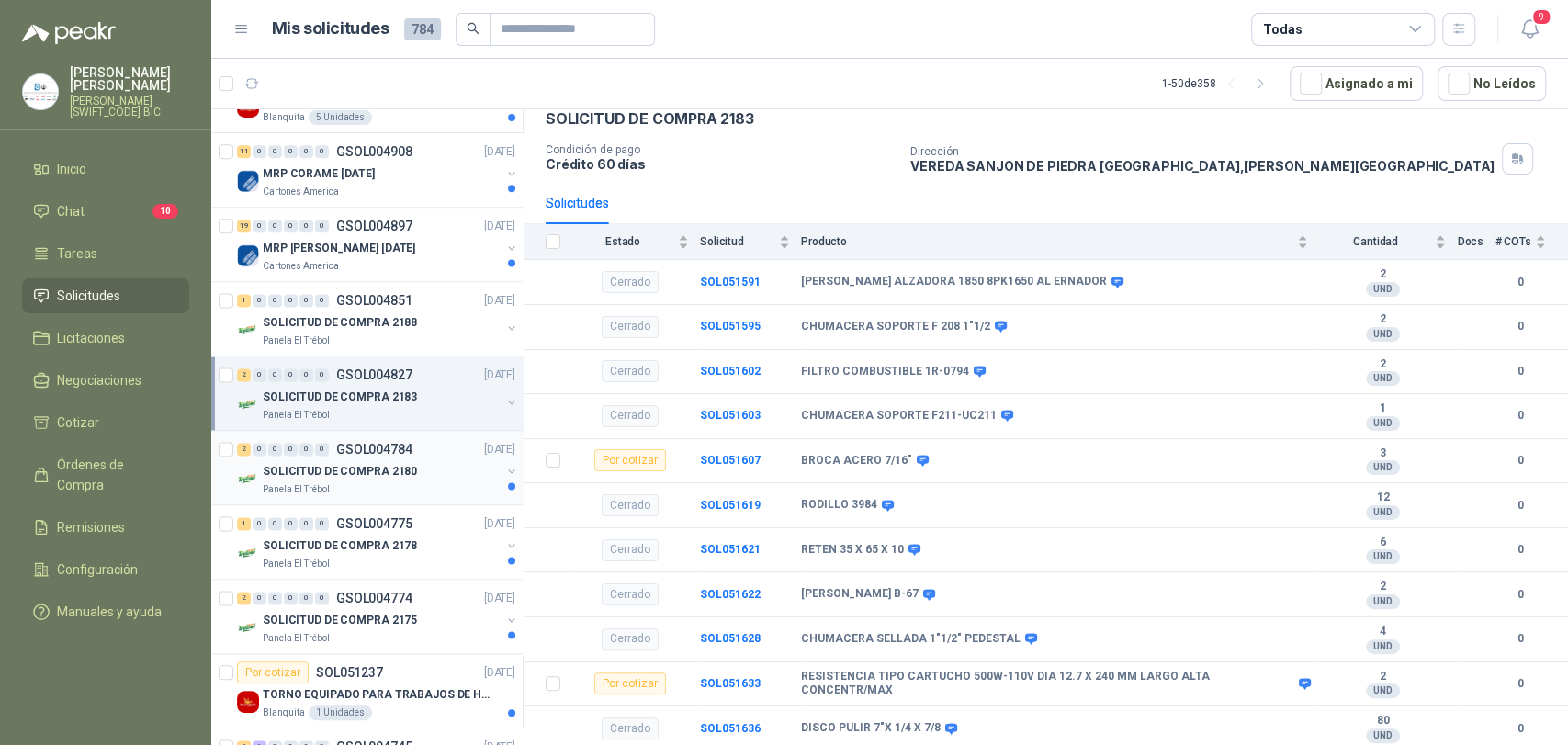
click at [315, 464] on p "SOLICITUD DE COMPRA 2180" at bounding box center [339, 472] width 154 height 18
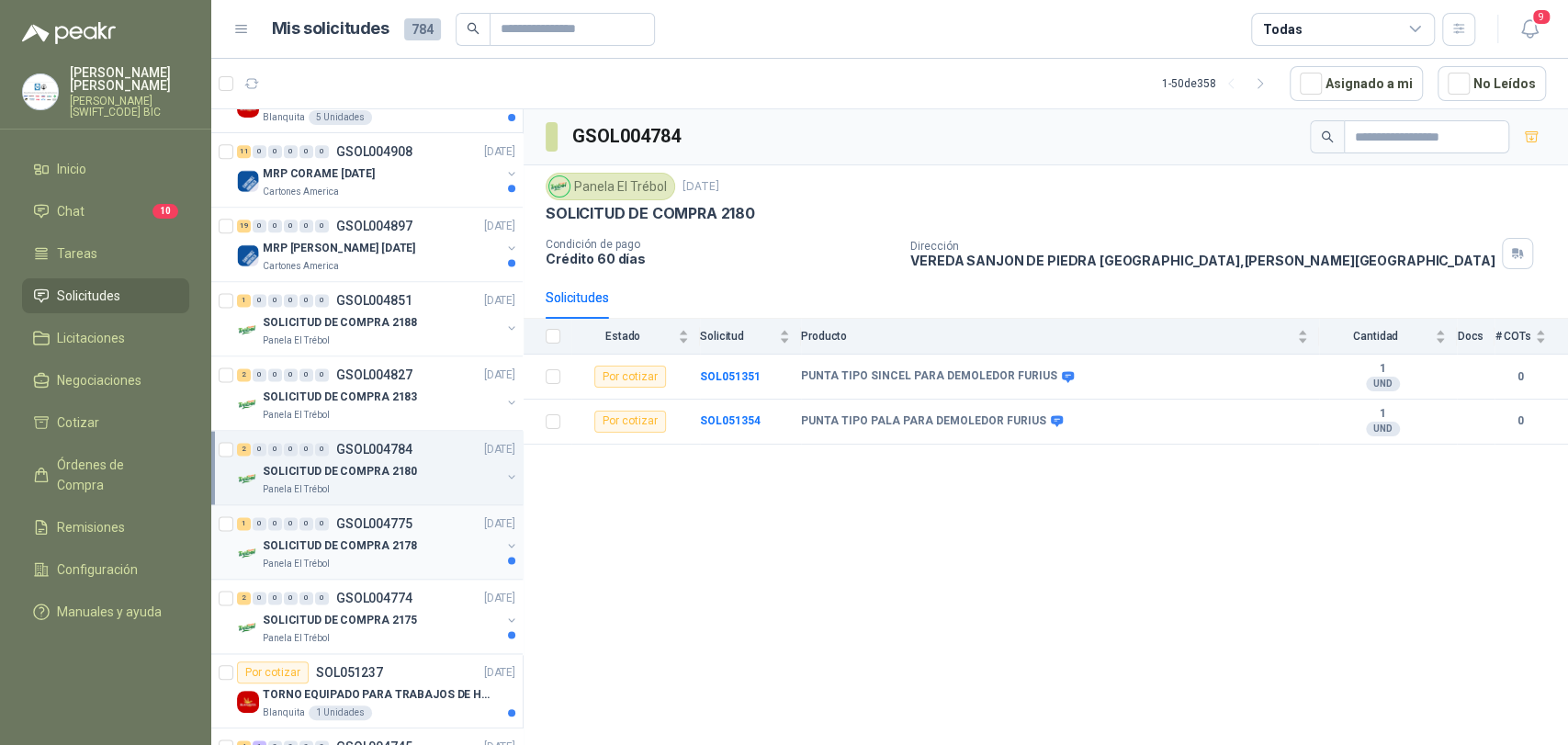
click at [423, 517] on div "1 0 0 0 0 0 GSOL004775 [DATE]" at bounding box center [378, 524] width 282 height 22
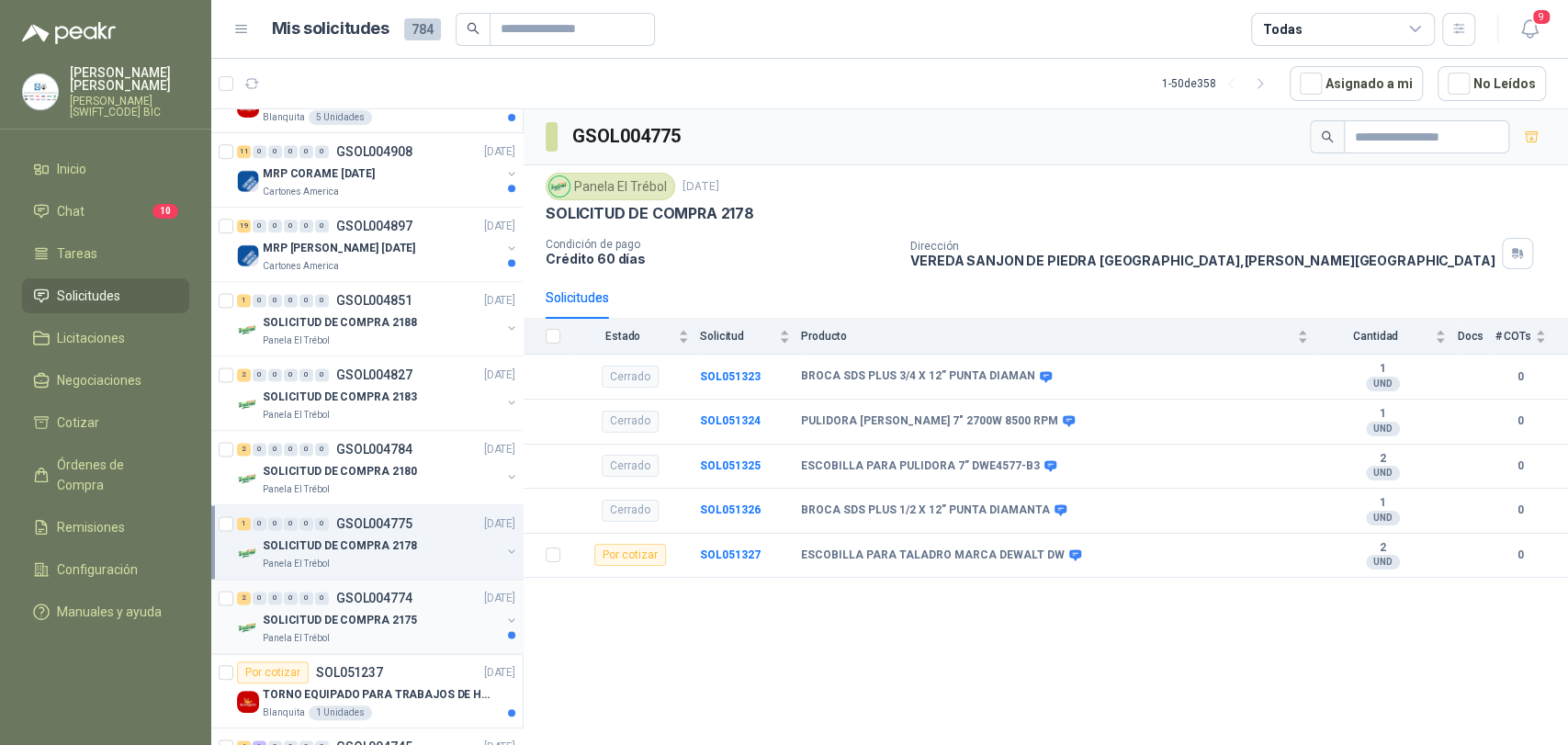
click at [381, 612] on p "SOLICITUD DE COMPRA 2175" at bounding box center [339, 621] width 154 height 18
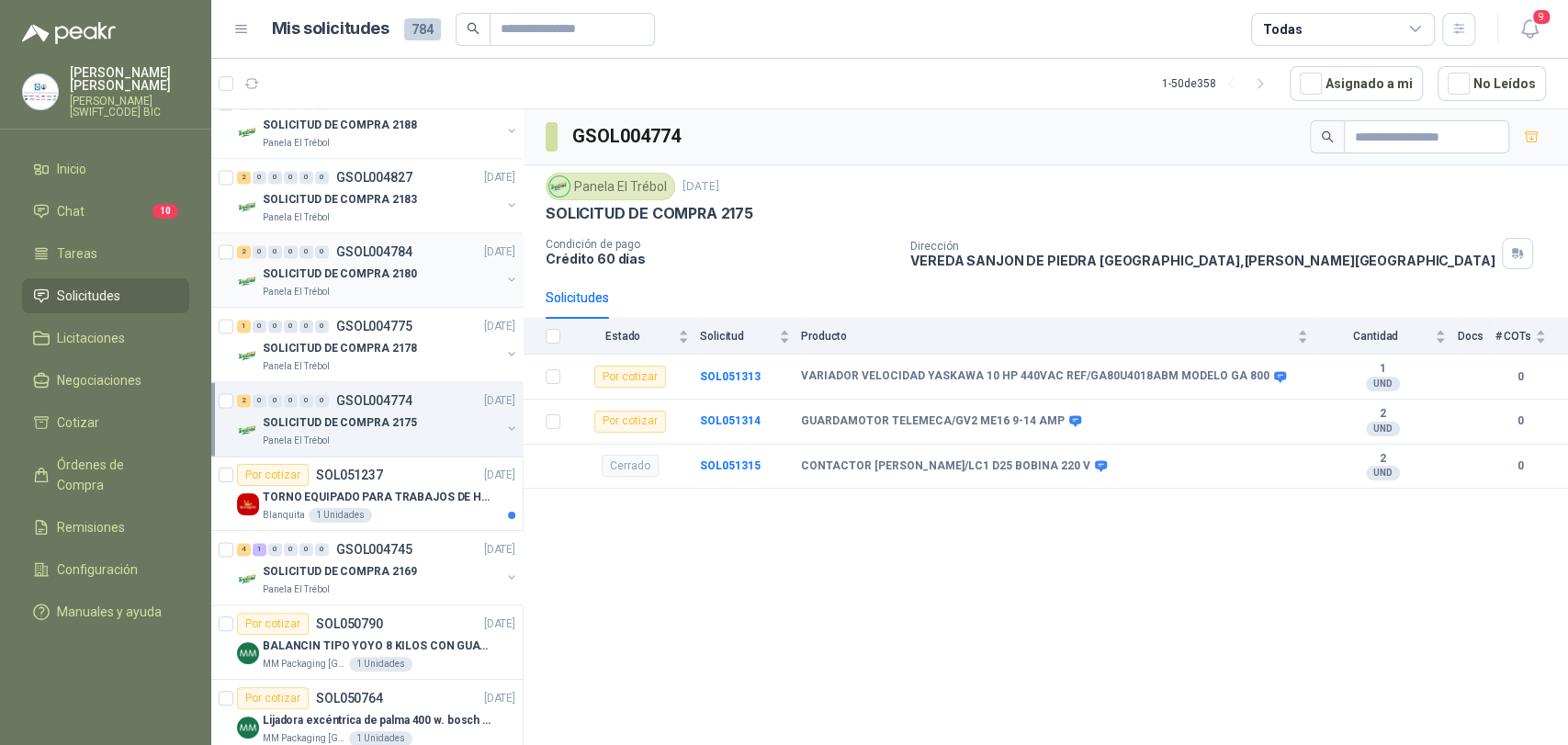
scroll to position [2144, 0]
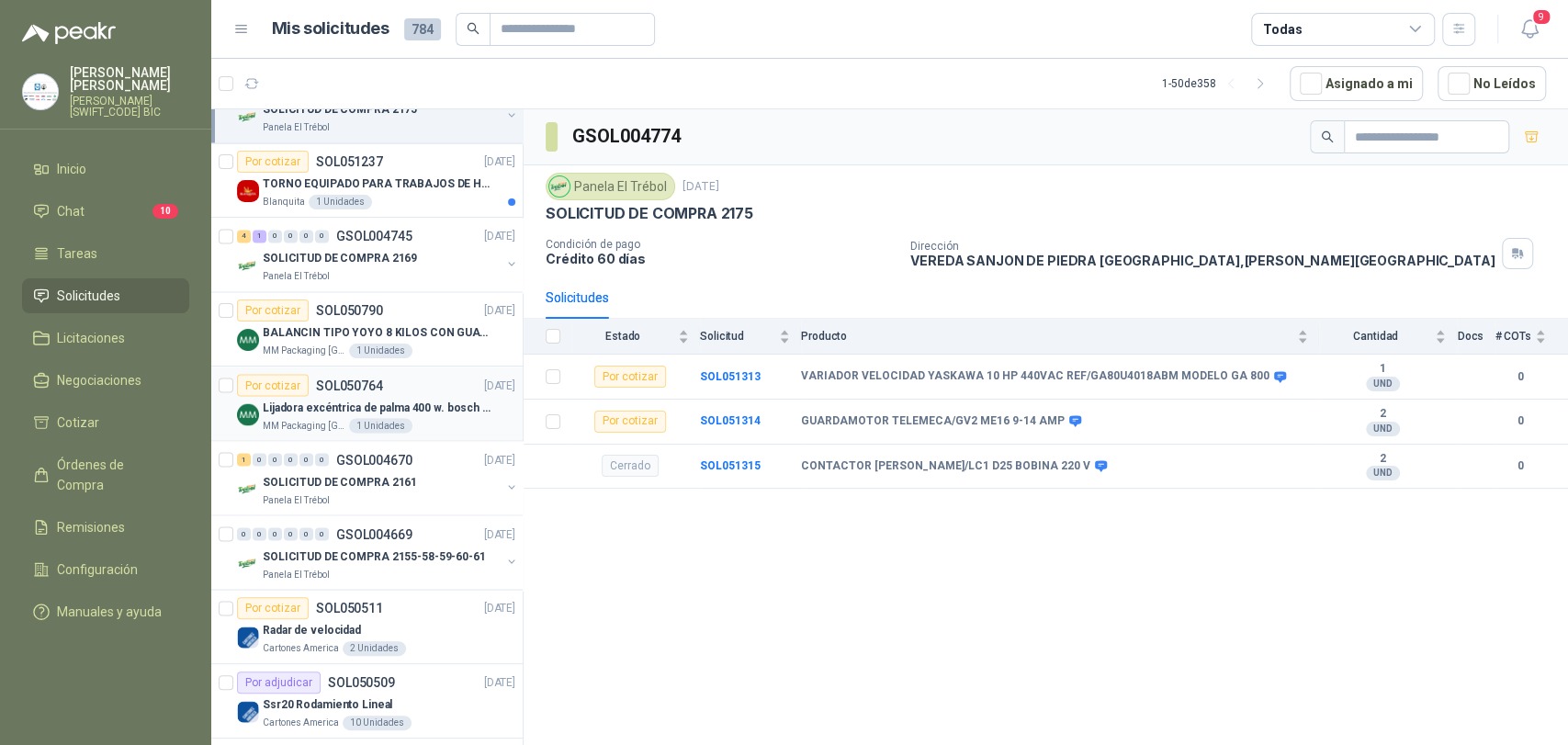
click at [420, 414] on div "Lijadora excéntrica de palma 400 w. bosch gex 125-150 ave" at bounding box center [389, 407] width 253 height 22
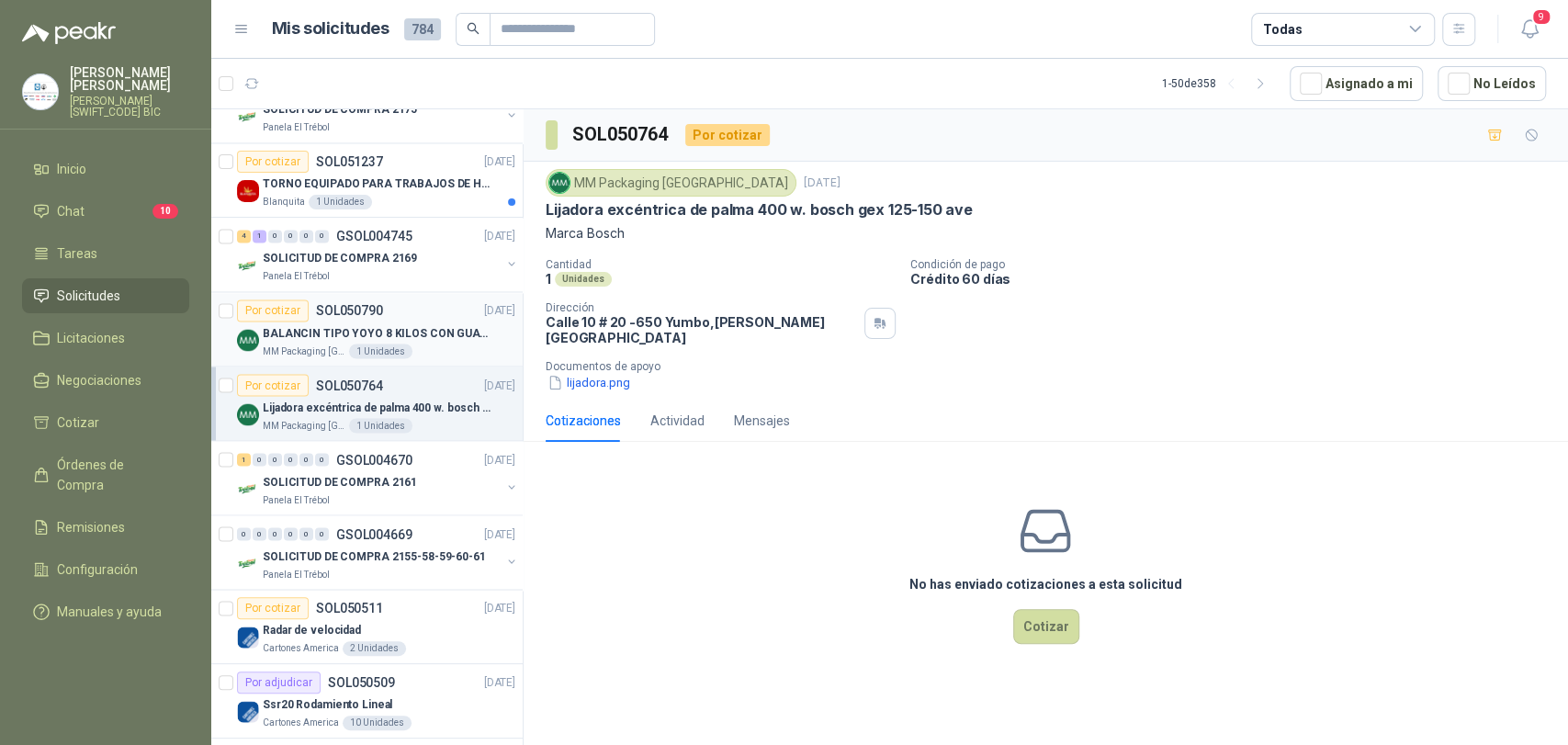
click at [382, 329] on p "BALANCIN TIPO YOYO 8 KILOS CON GUAYA ACERO INOX" at bounding box center [377, 333] width 229 height 18
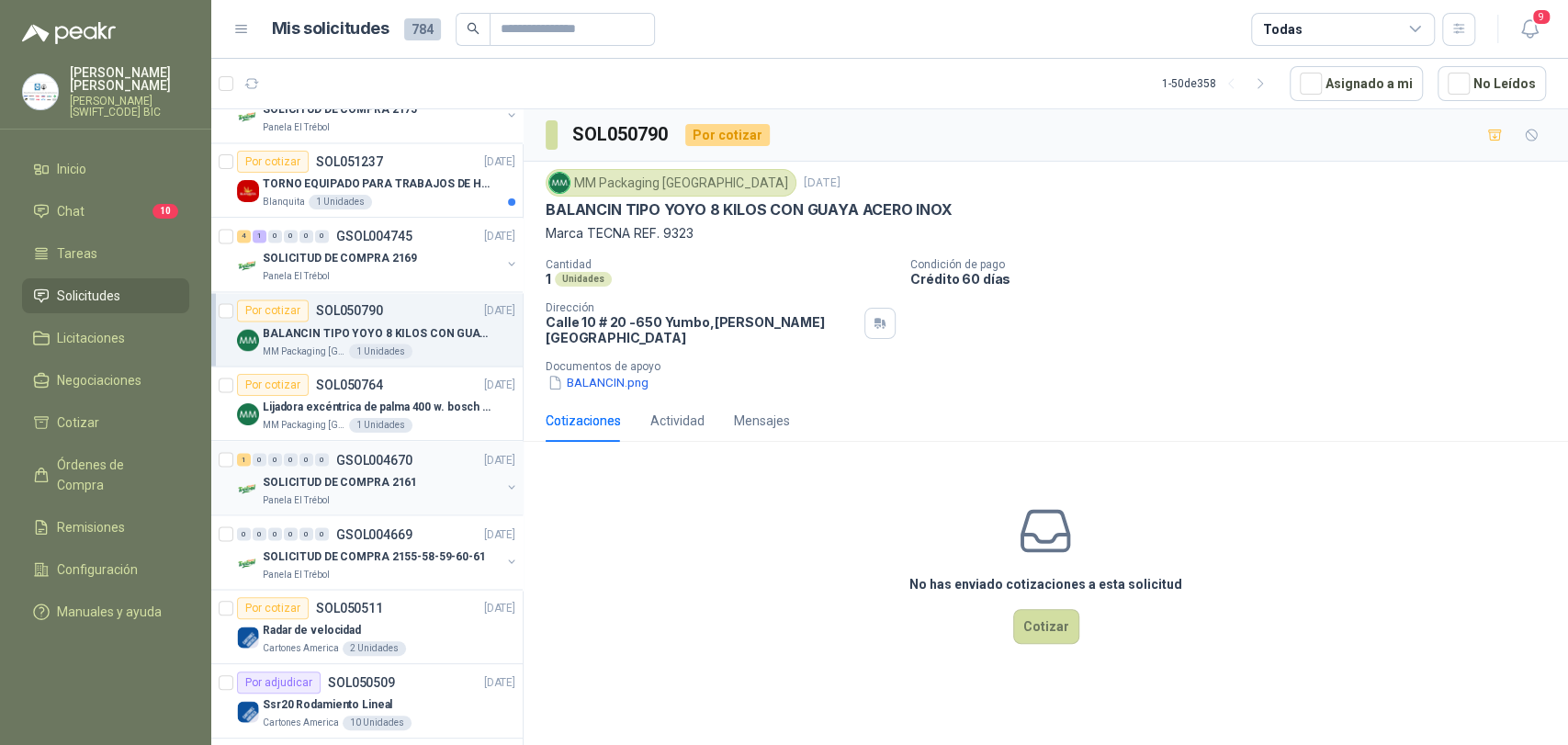
click at [382, 487] on div "SOLICITUD DE COMPRA 2161" at bounding box center [381, 481] width 238 height 22
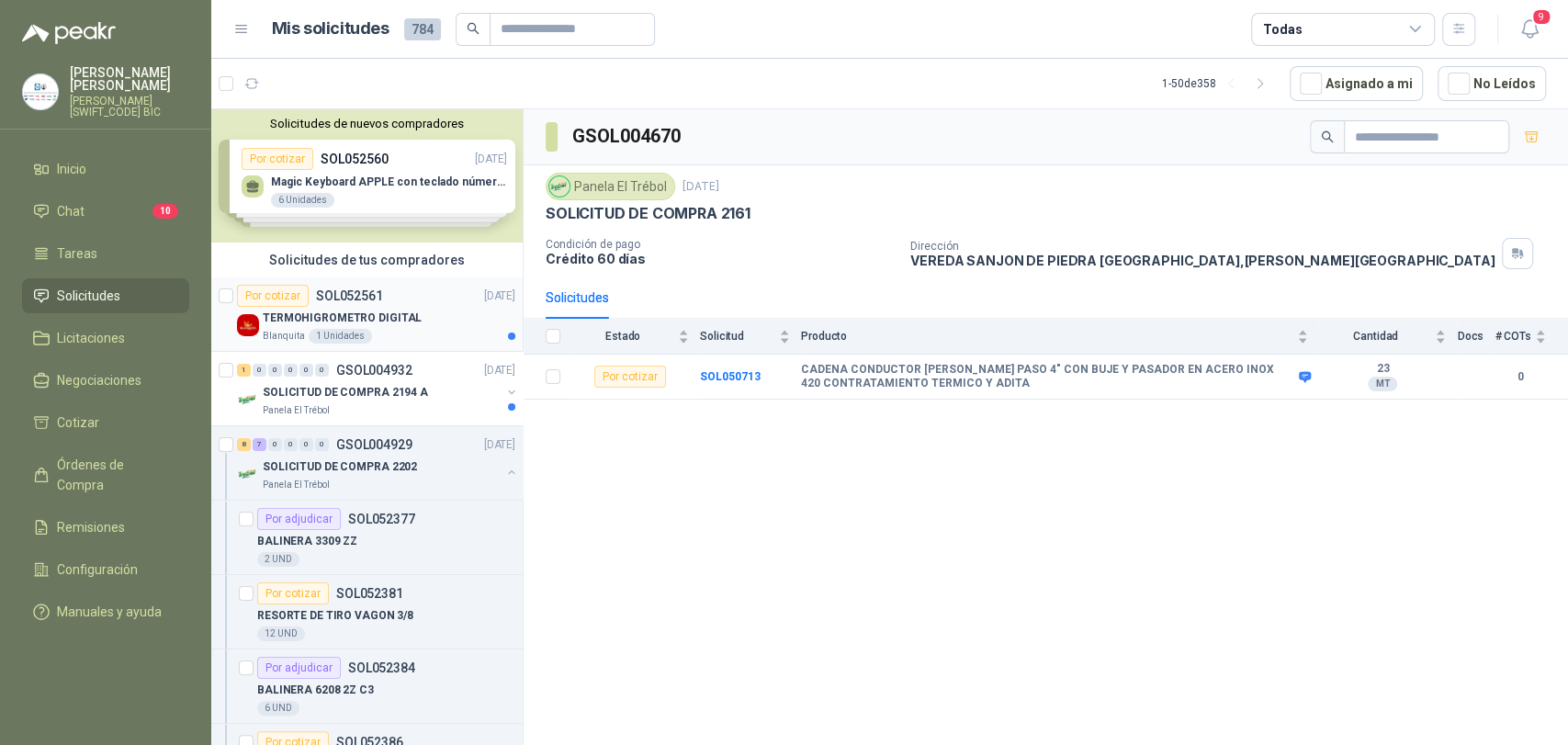
click at [395, 349] on article "Por cotizar SOL052561 [DATE] TERMOHIGROMETRO DIGITAL Blanquita 1 Unidades" at bounding box center [367, 314] width 311 height 75
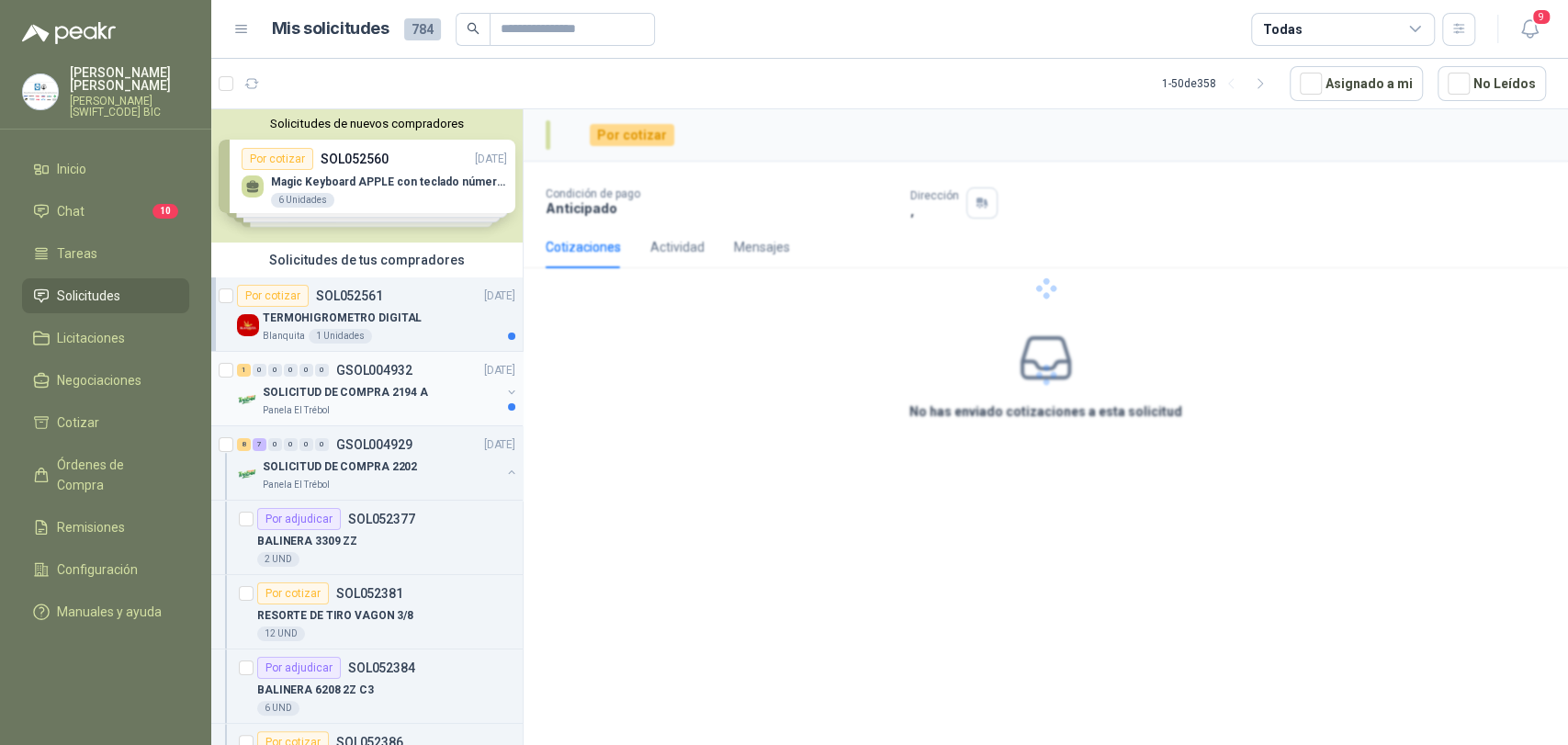
click at [395, 364] on p "GSOL004932" at bounding box center [374, 370] width 77 height 13
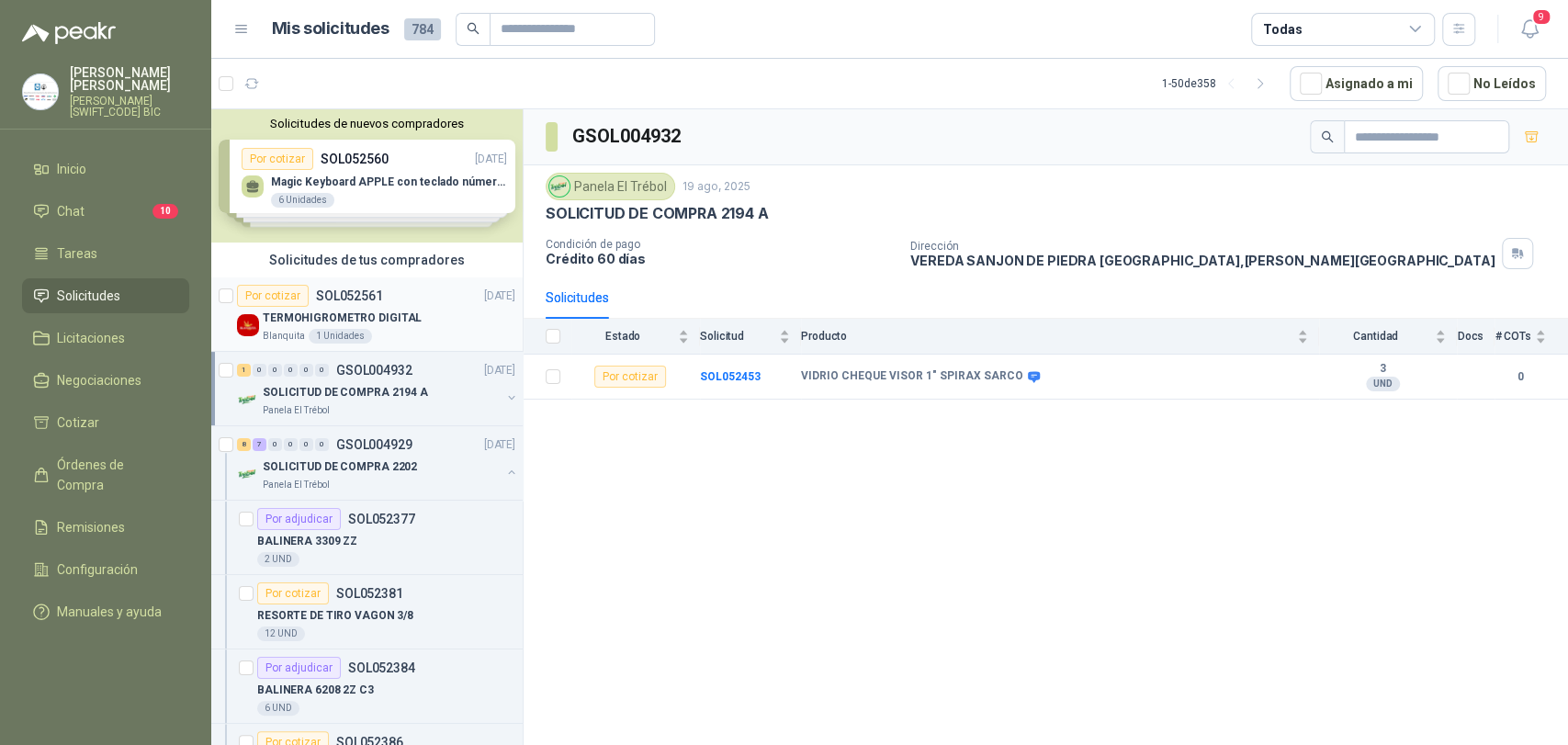
click at [432, 326] on div "TERMOHIGROMETRO DIGITAL" at bounding box center [389, 318] width 253 height 22
